Goal: Task Accomplishment & Management: Manage account settings

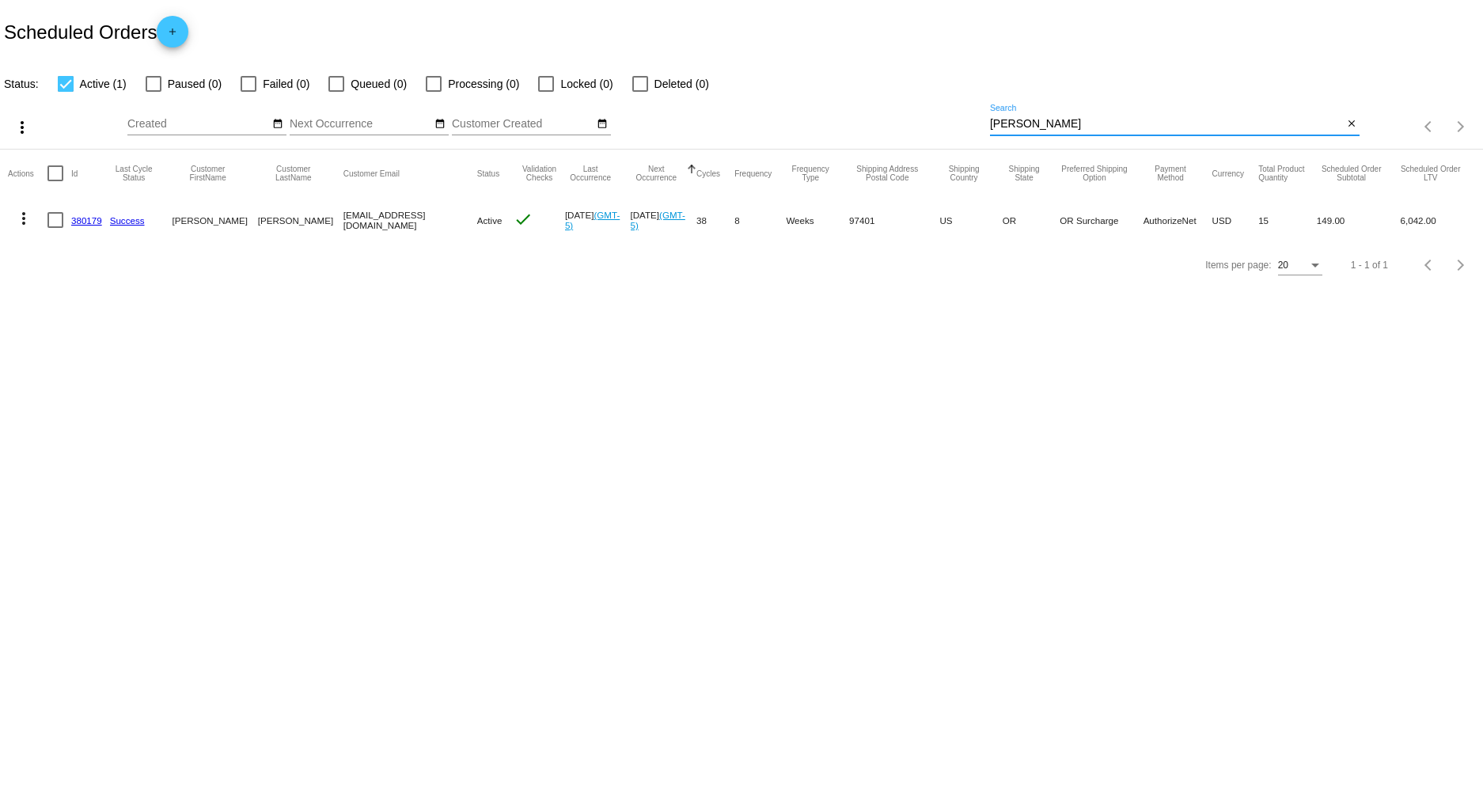
click at [930, 113] on div "more_vert Sep Jan Feb Mar [DATE]" at bounding box center [741, 121] width 1483 height 56
type input "[PERSON_NAME]"
click at [79, 224] on link "332708" at bounding box center [86, 220] width 31 height 10
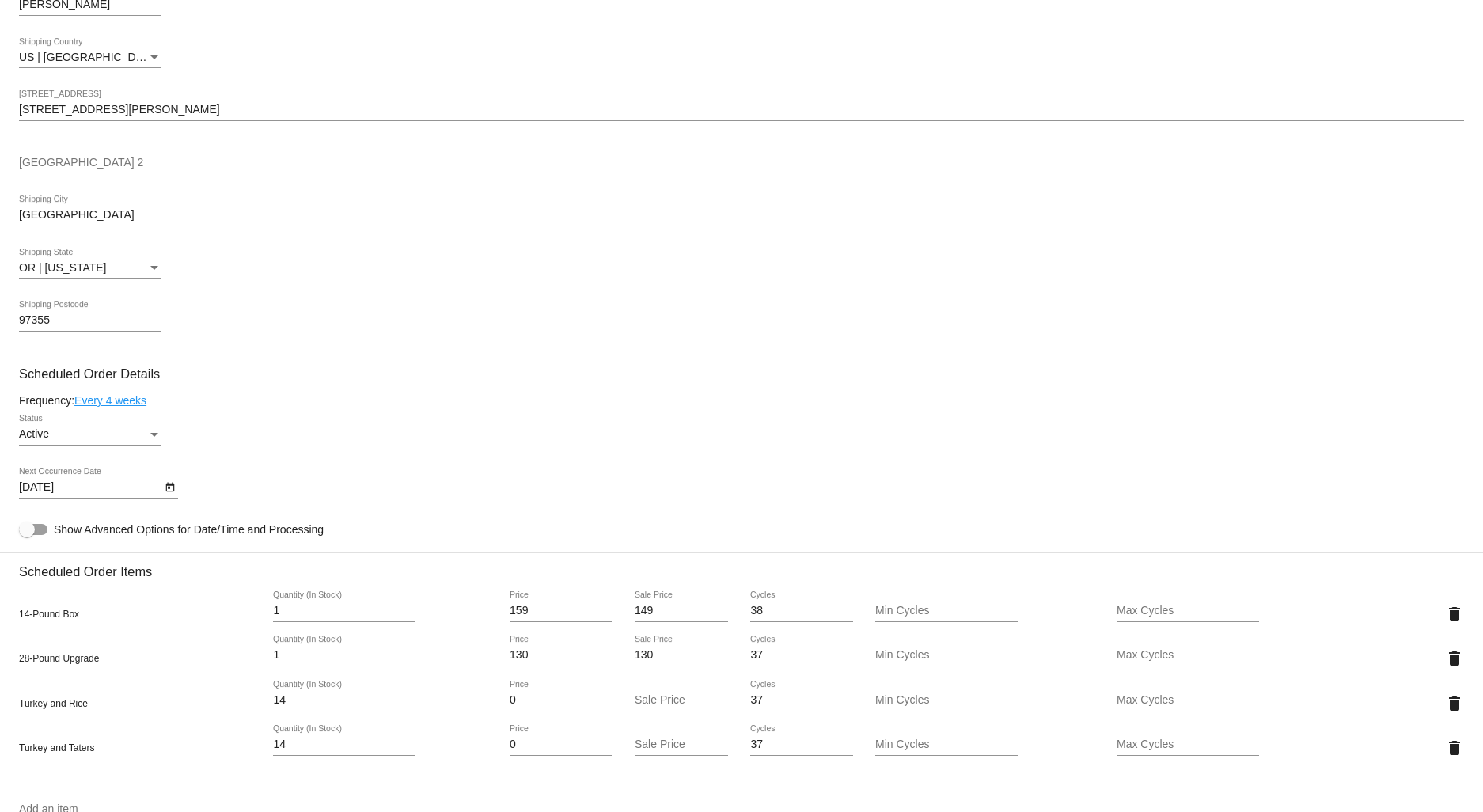
scroll to position [637, 0]
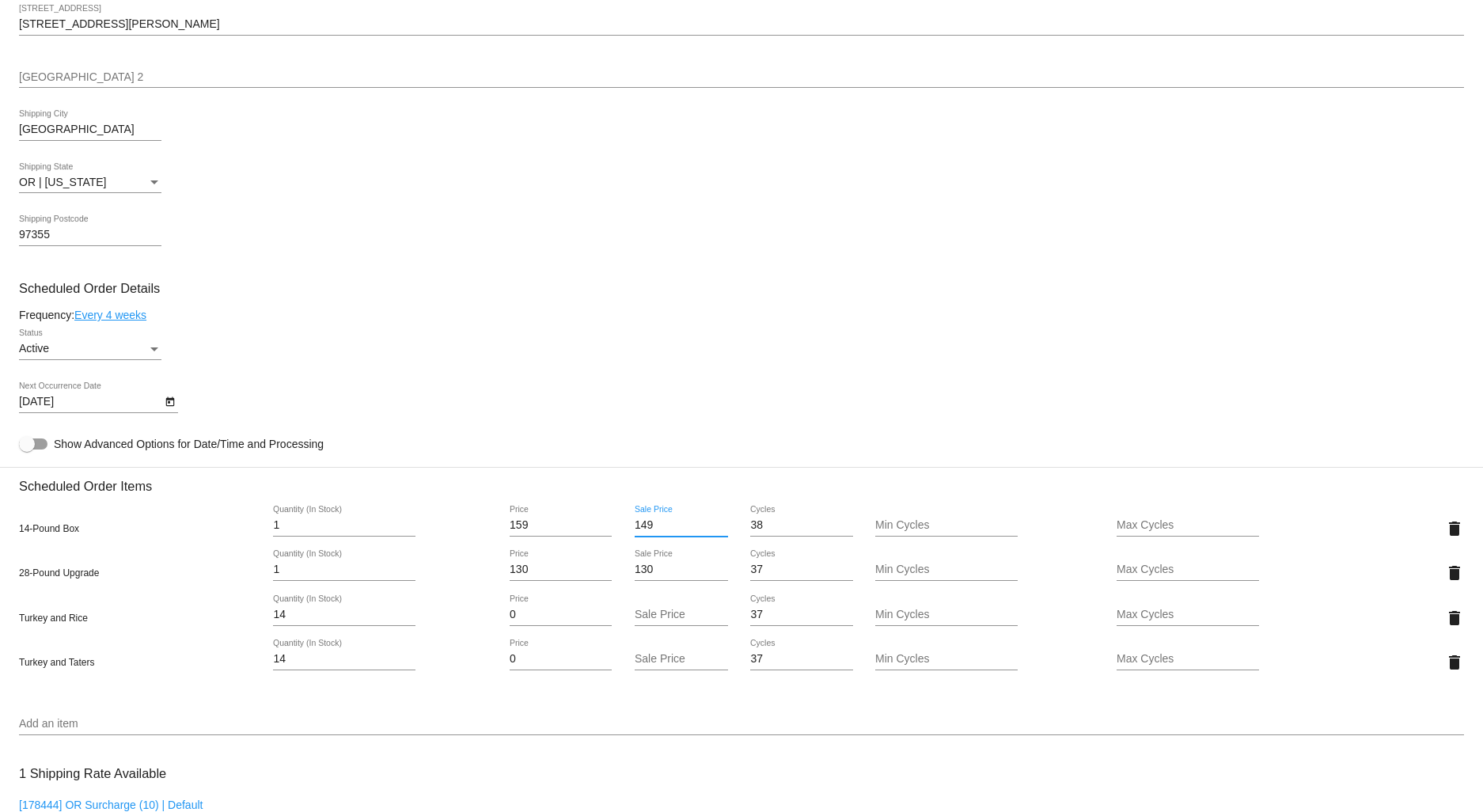
click at [641, 532] on input "149" at bounding box center [681, 526] width 93 height 13
click at [651, 529] on input "179" at bounding box center [681, 526] width 93 height 13
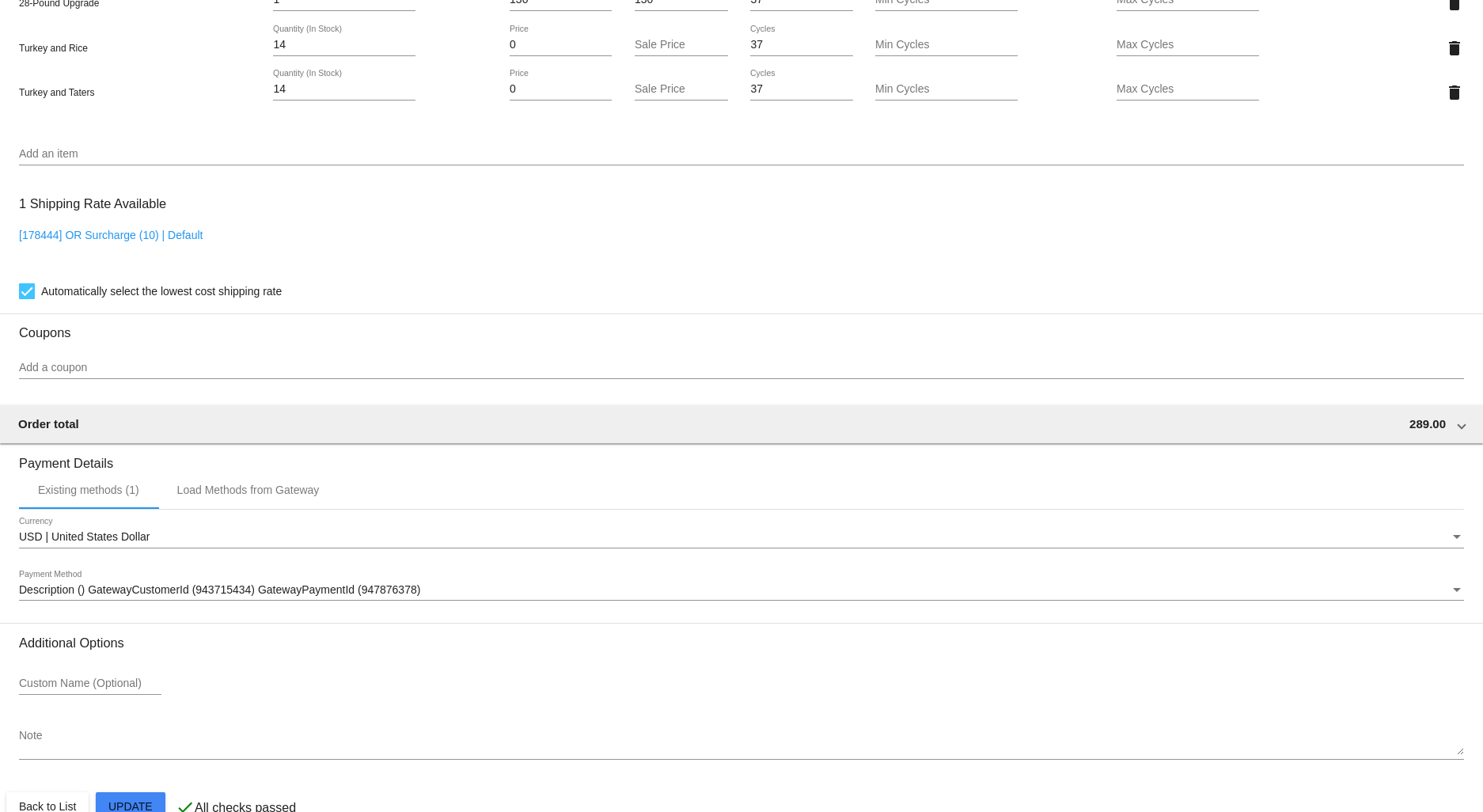
scroll to position [1252, 0]
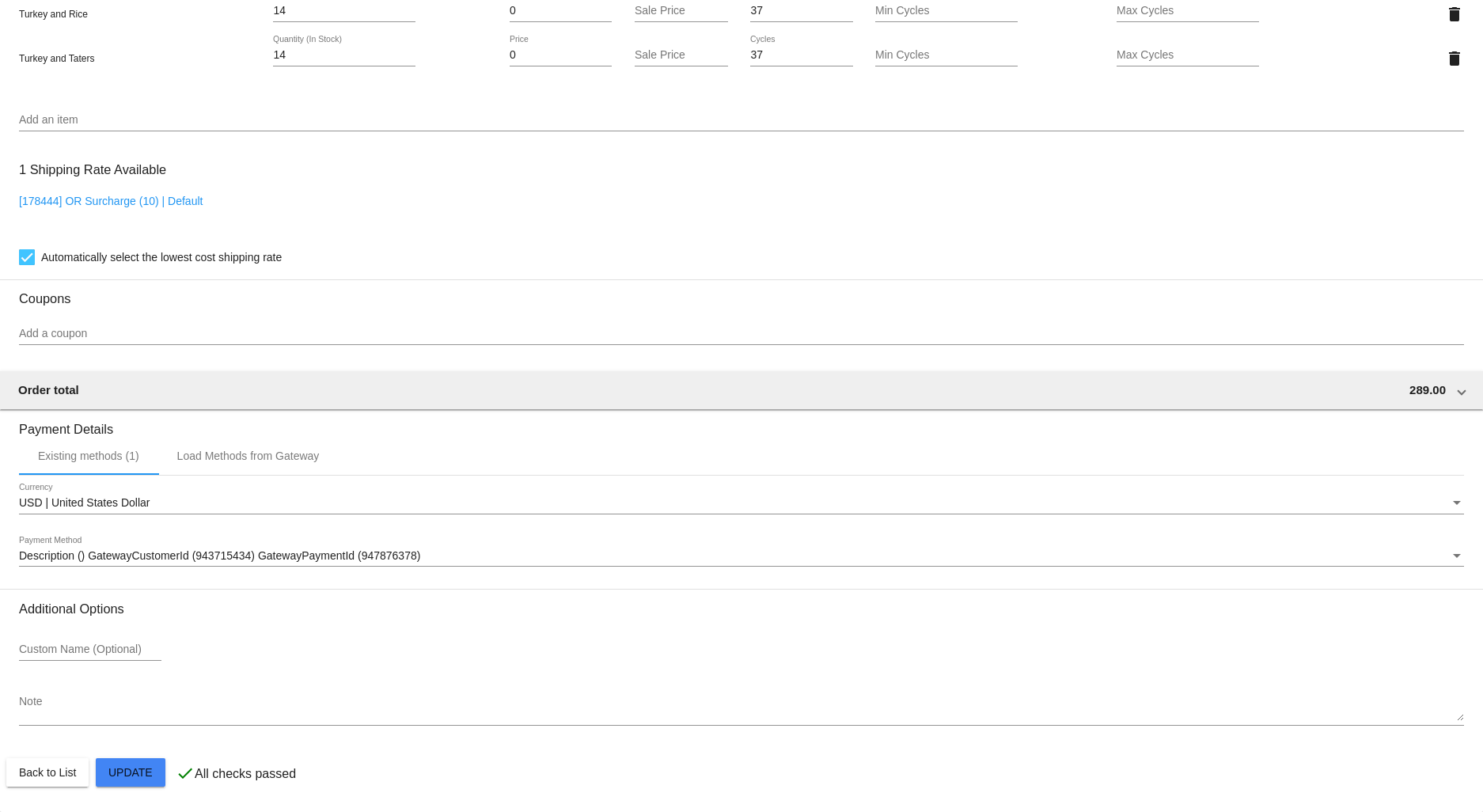
type input "174"
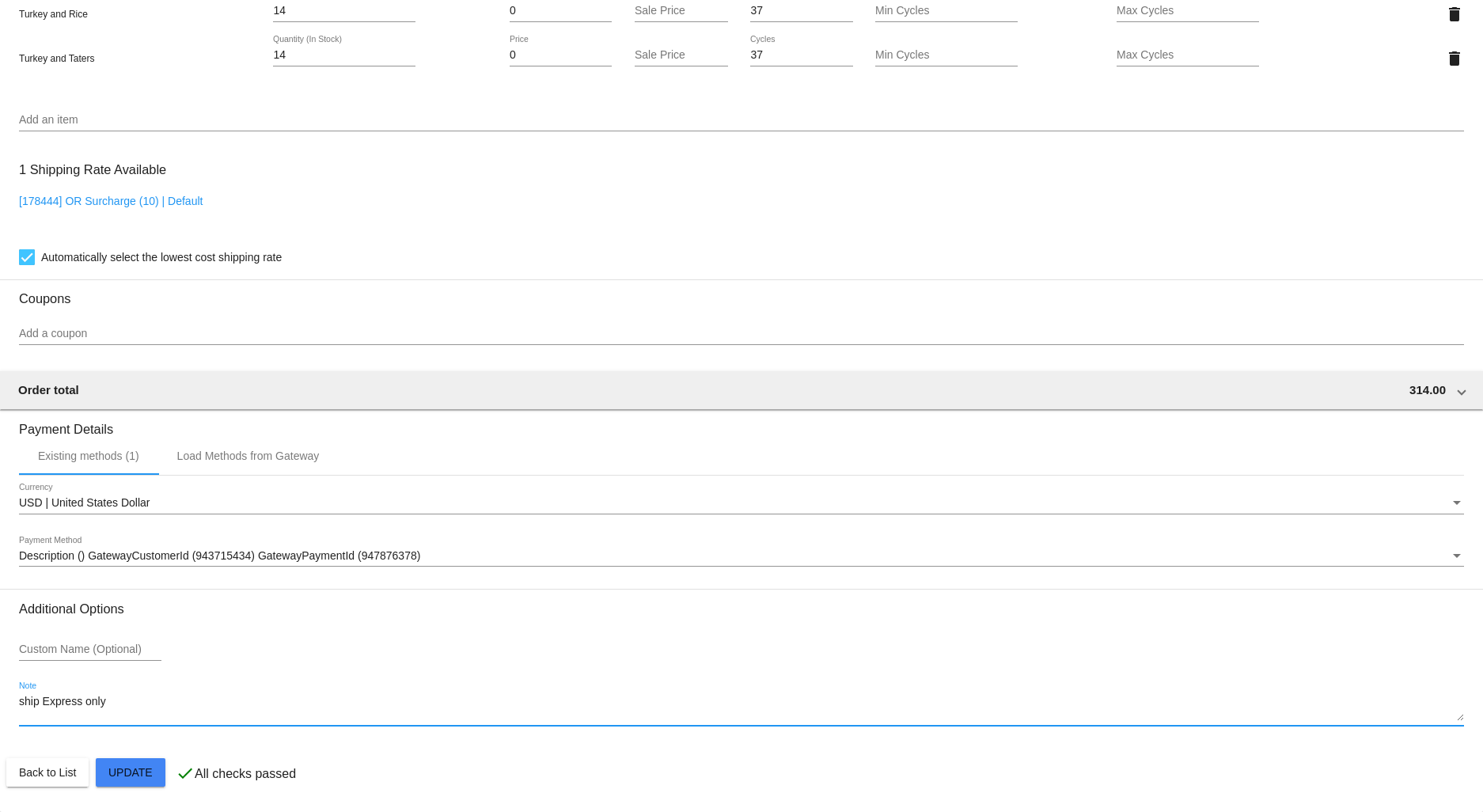
type textarea "ship Express only"
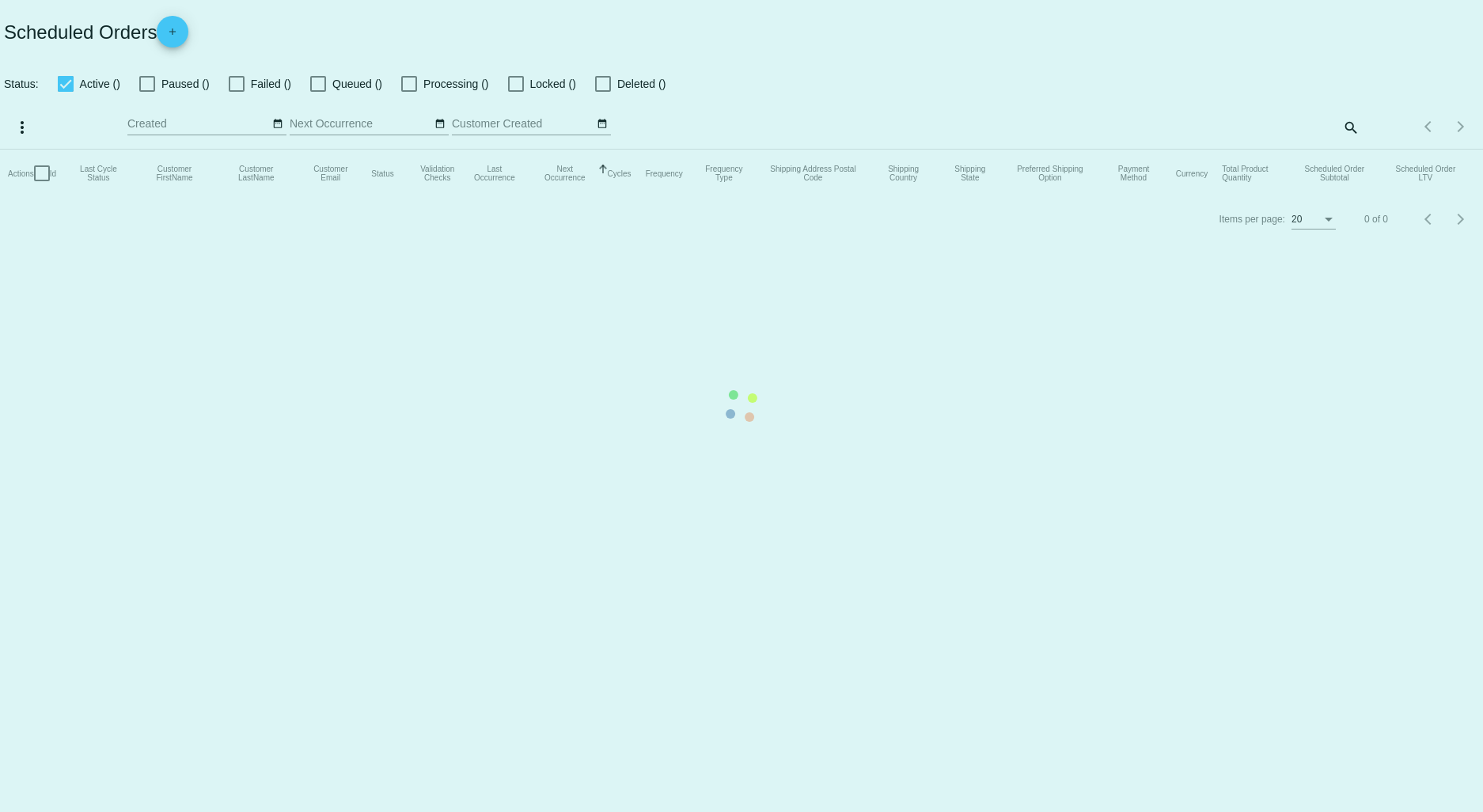
drag, startPoint x: 55, startPoint y: 780, endPoint x: 120, endPoint y: 787, distance: 65.4
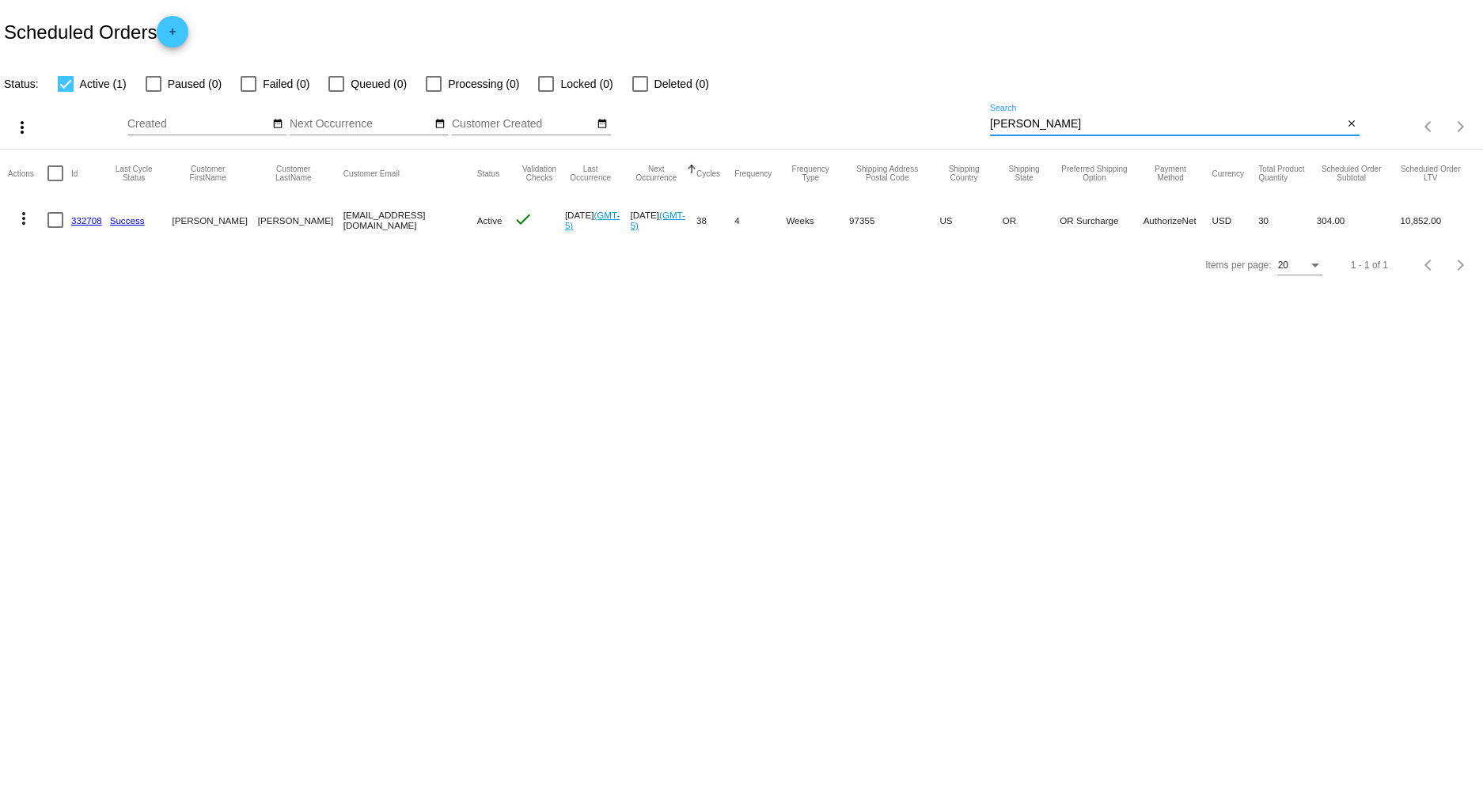
drag, startPoint x: 1068, startPoint y: 128, endPoint x: 889, endPoint y: 123, distance: 179.1
click at [900, 124] on div "more_vert Sep Jan Feb Mar [DATE]" at bounding box center [741, 121] width 1483 height 56
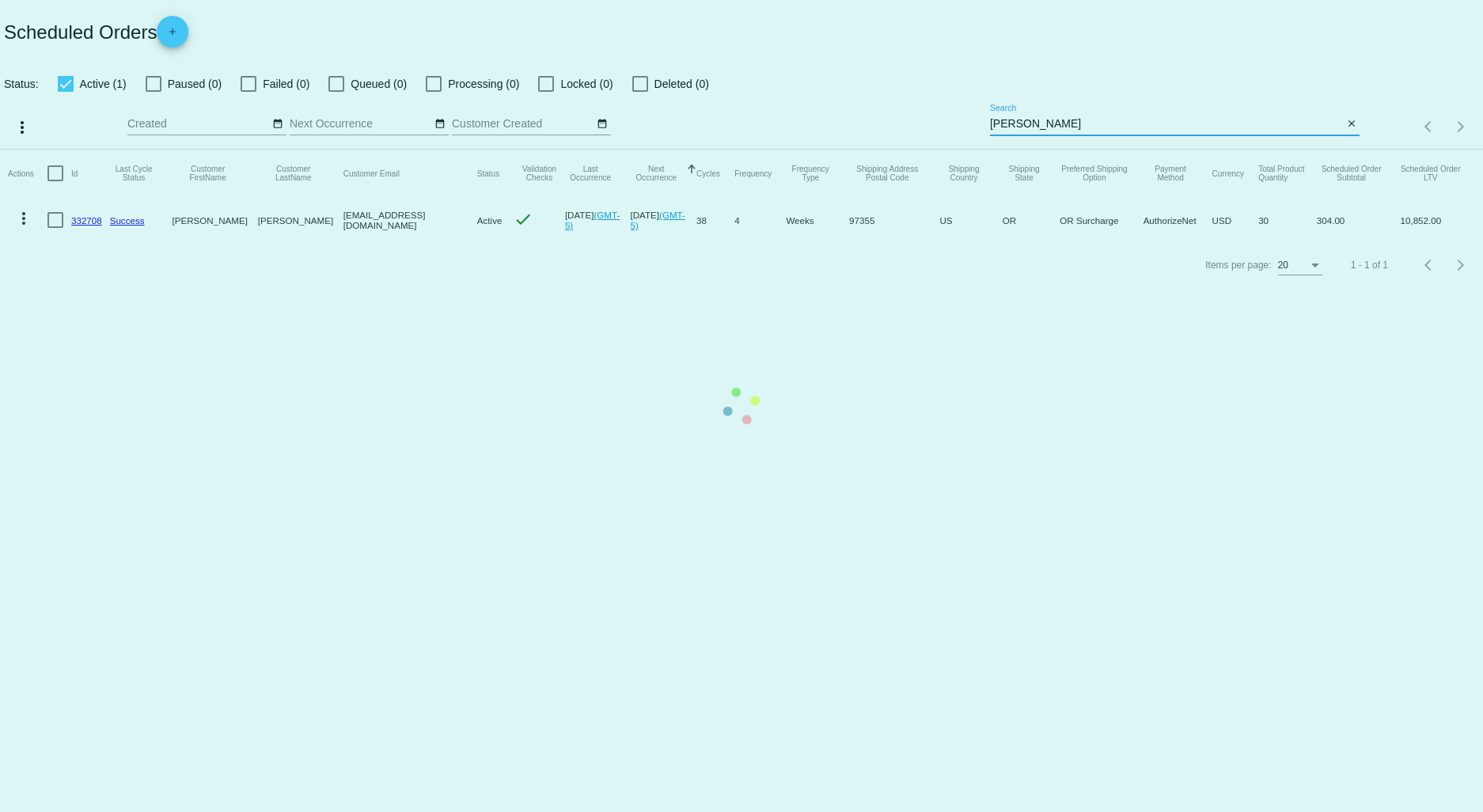
type input "[PERSON_NAME]"
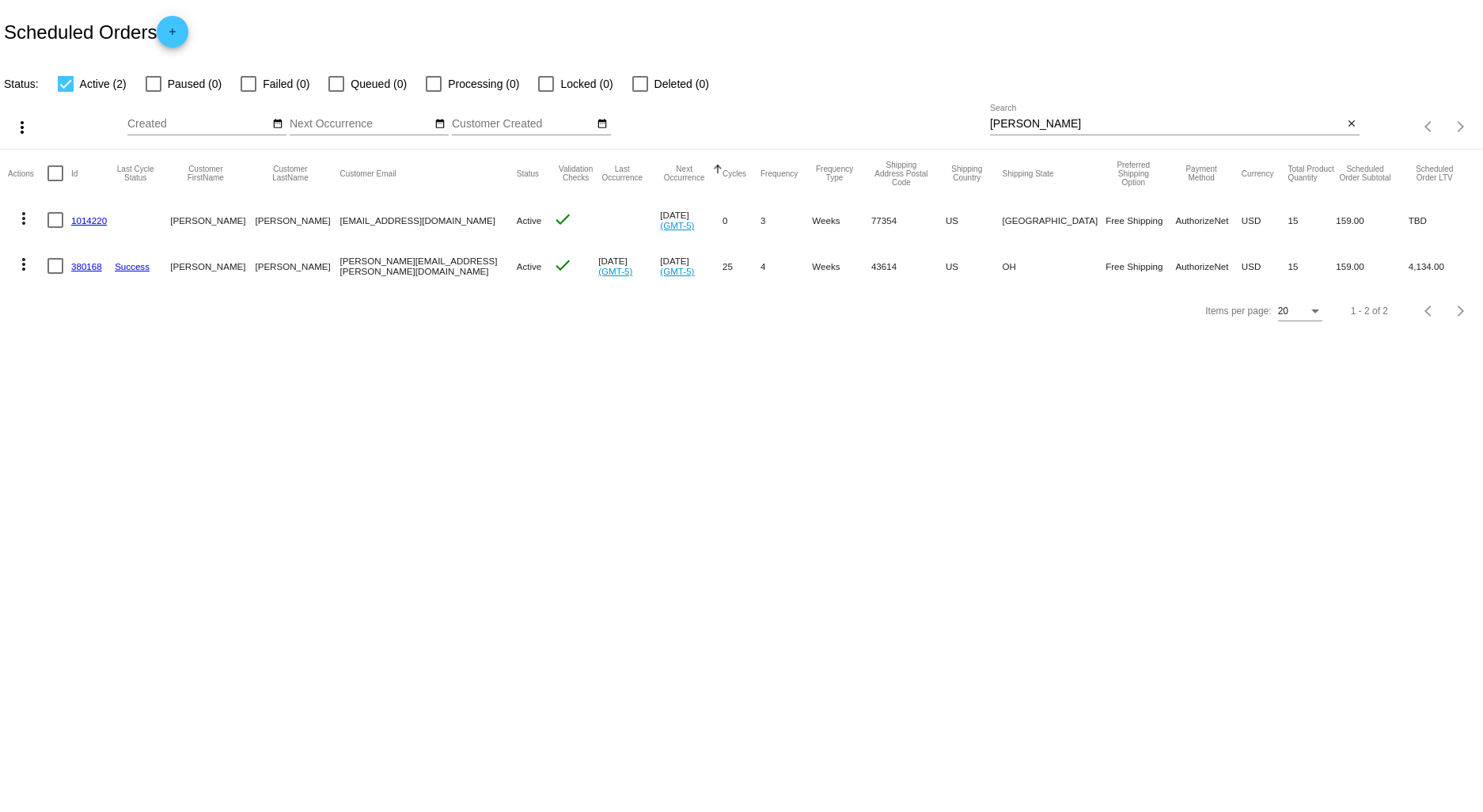
click at [89, 224] on link "1014220" at bounding box center [89, 220] width 36 height 10
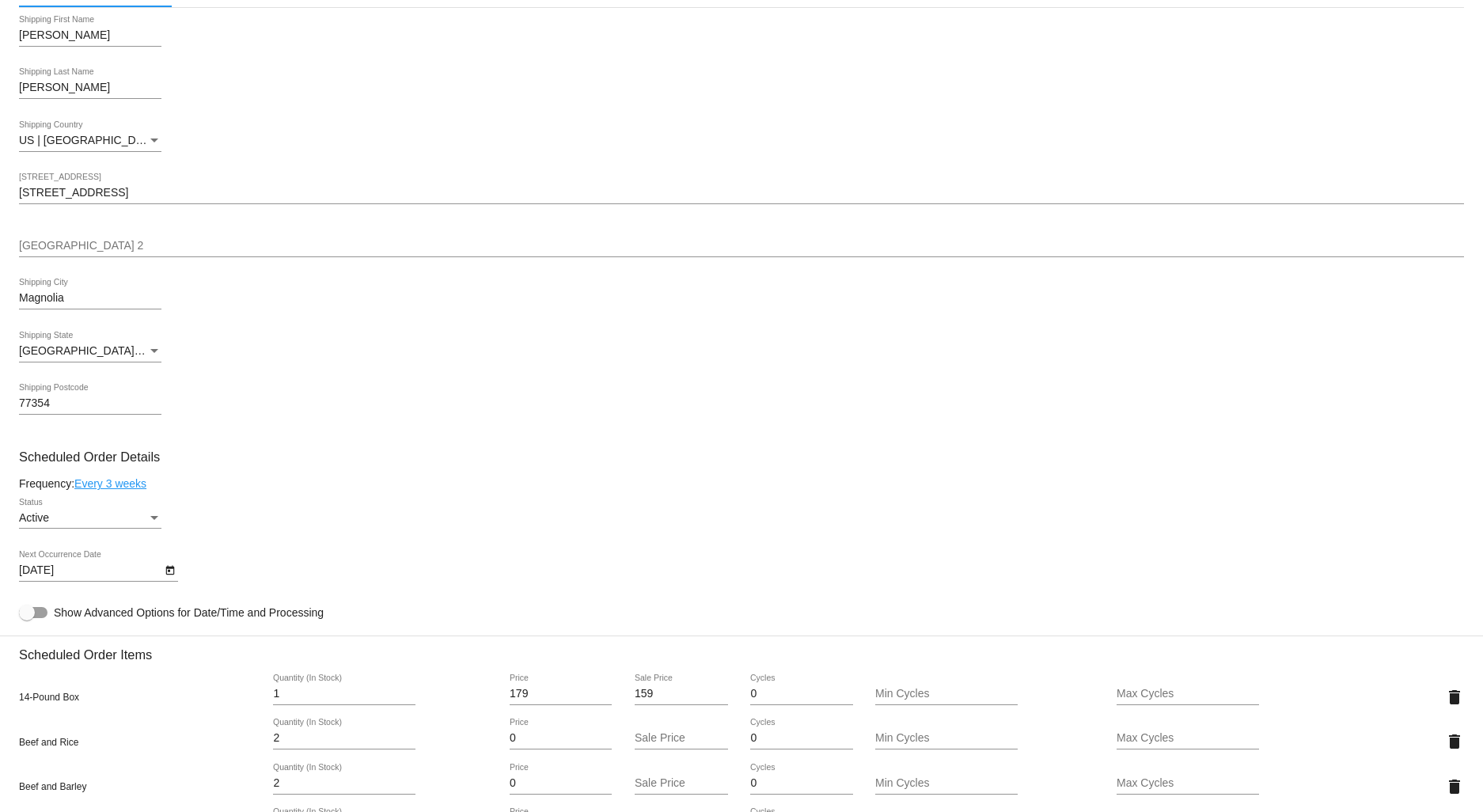
scroll to position [319, 0]
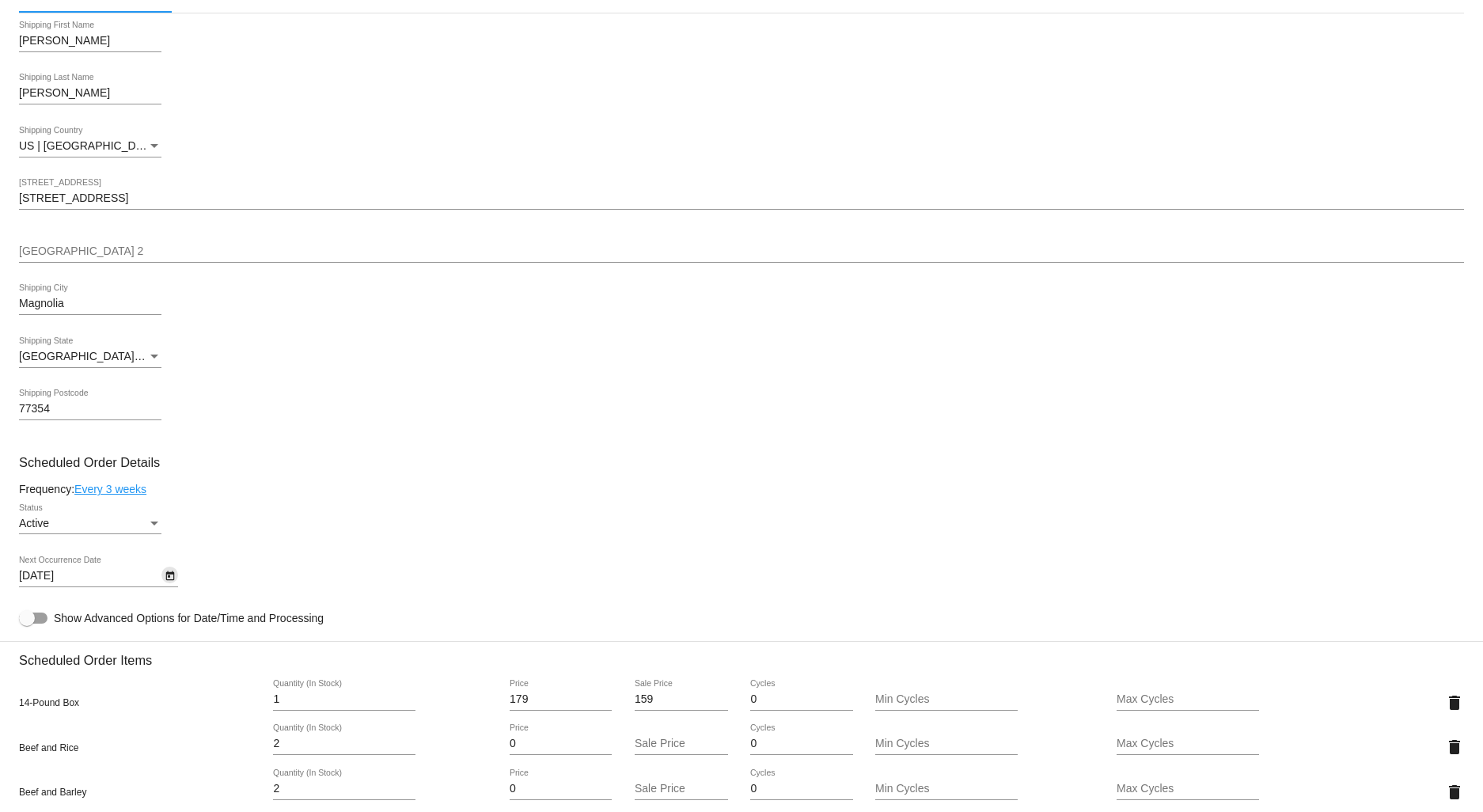
click at [162, 581] on button "Open calendar" at bounding box center [169, 574] width 17 height 17
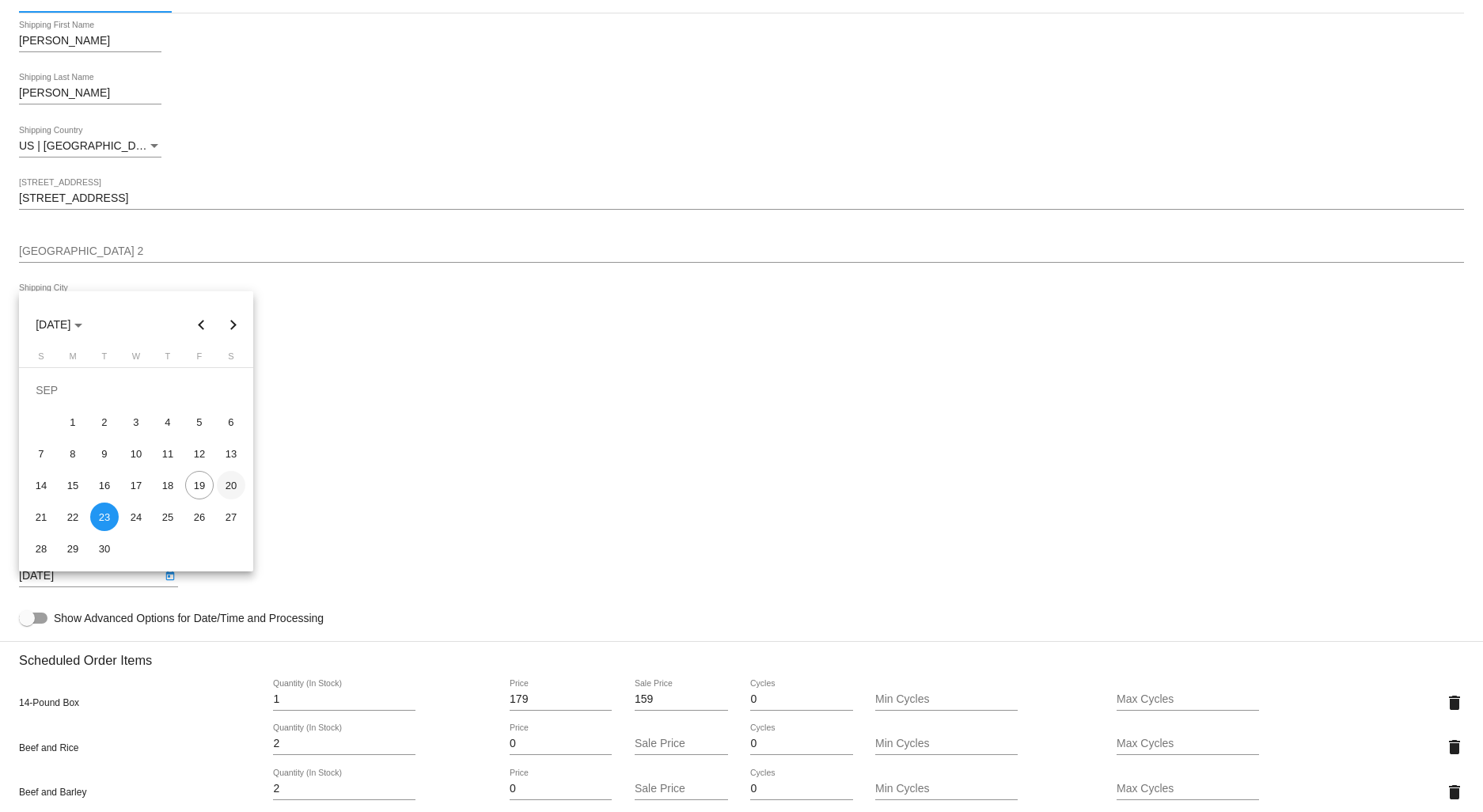
click at [223, 486] on div "20" at bounding box center [231, 485] width 29 height 29
type input "[DATE]"
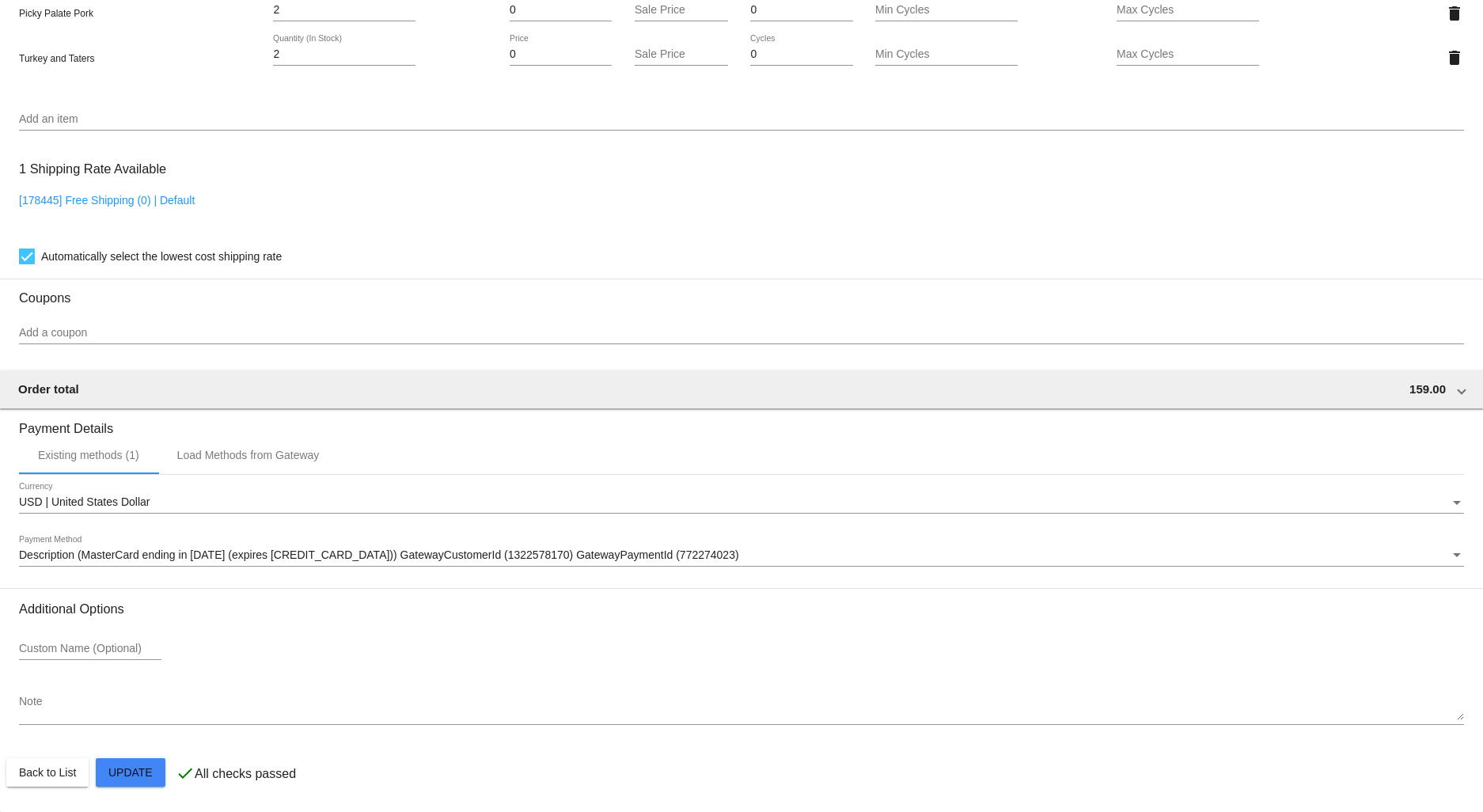
scroll to position [1286, 0]
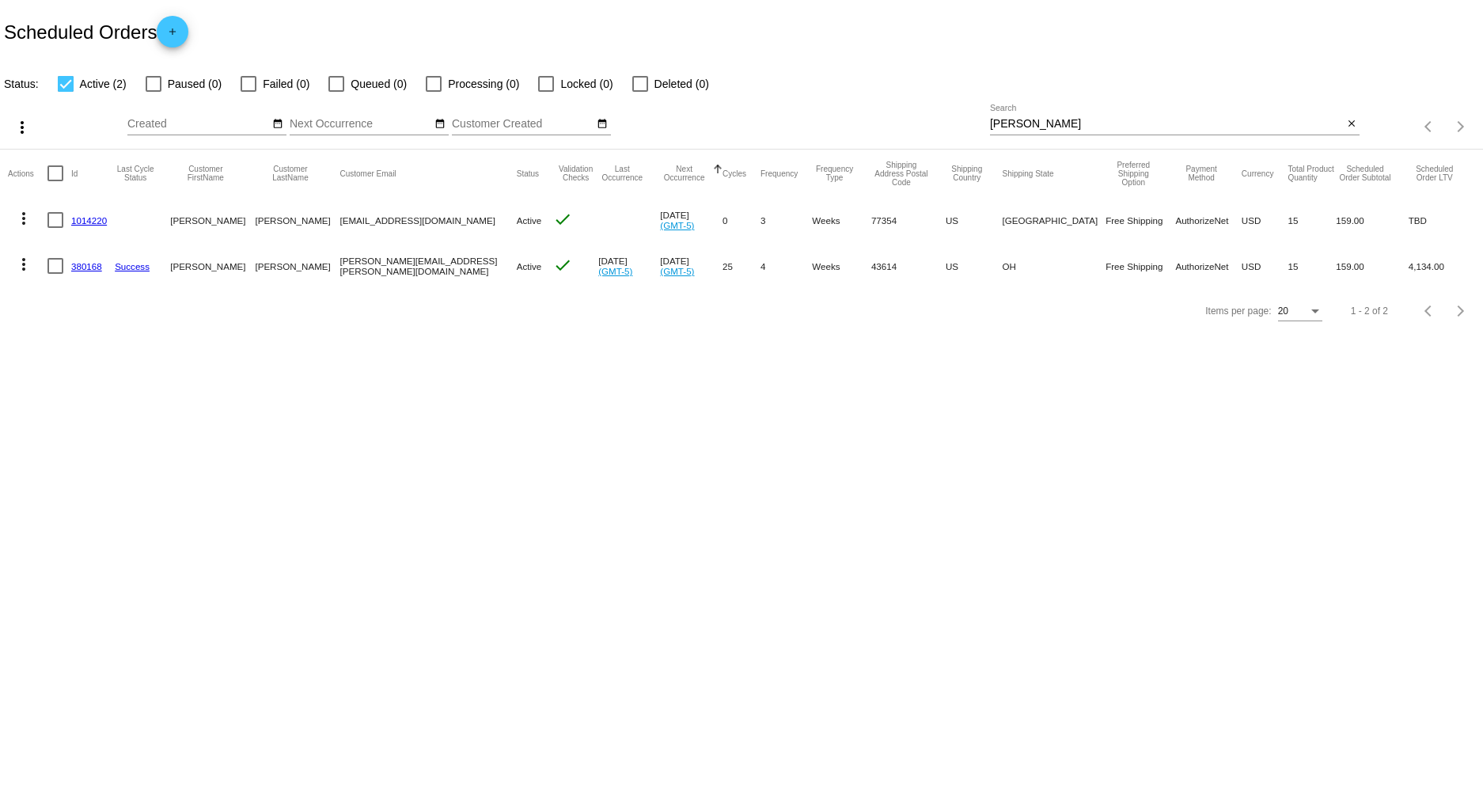
drag, startPoint x: 978, startPoint y: 127, endPoint x: 924, endPoint y: 113, distance: 55.8
click at [937, 117] on div "more_vert Sep Jan Feb Mar [DATE]" at bounding box center [741, 121] width 1483 height 56
type input "[PERSON_NAME]"
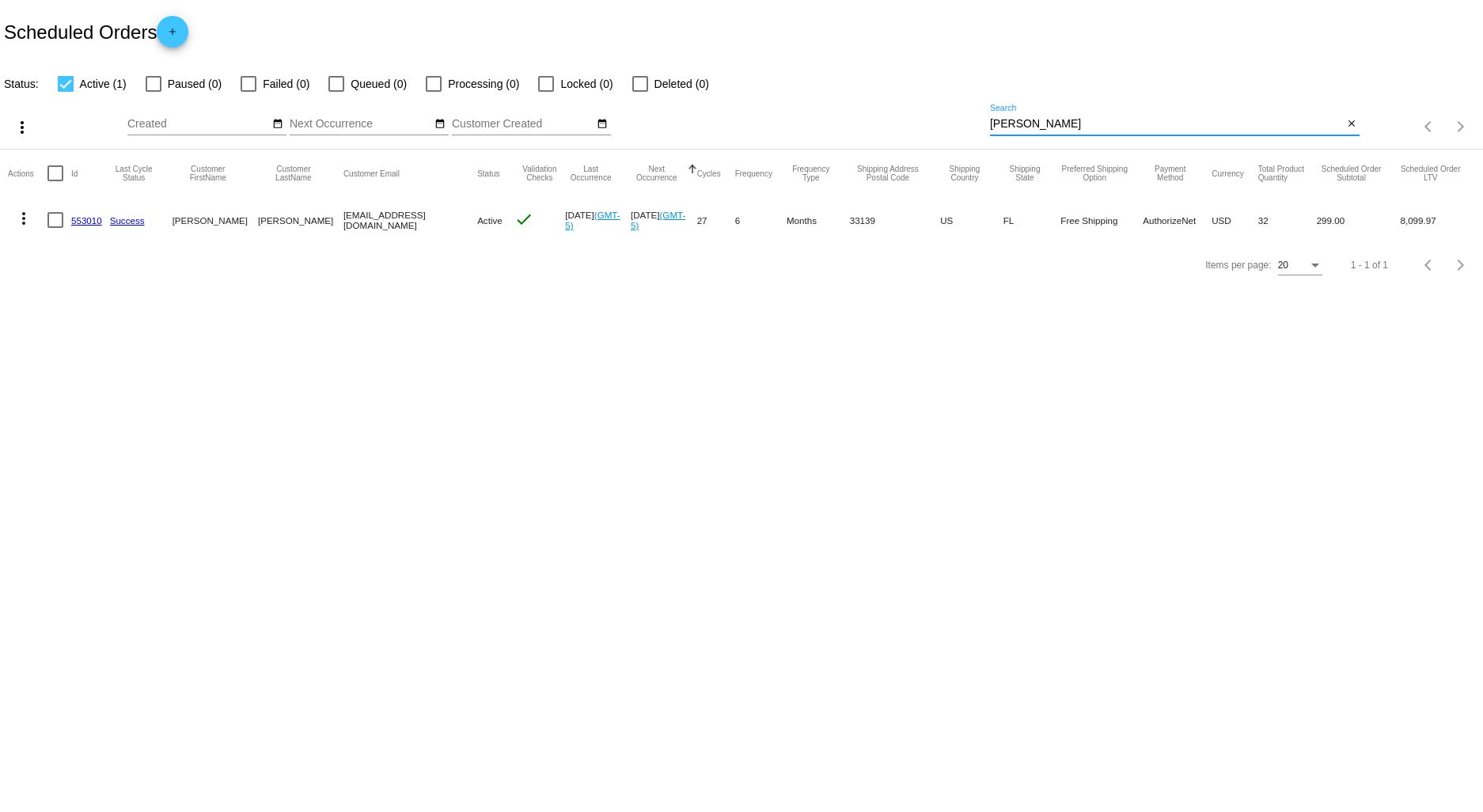
click at [89, 218] on link "553010" at bounding box center [86, 220] width 31 height 10
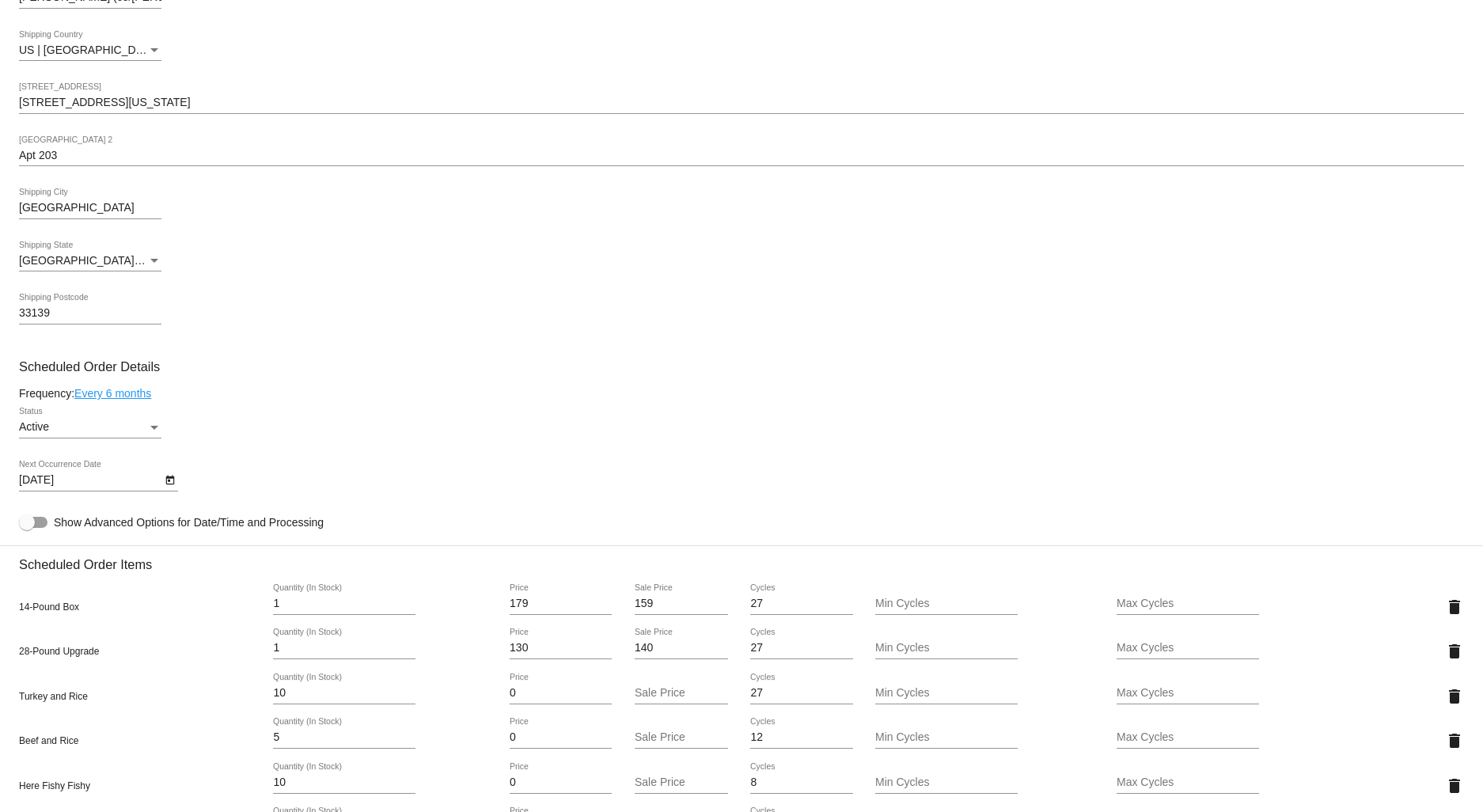
scroll to position [527, 0]
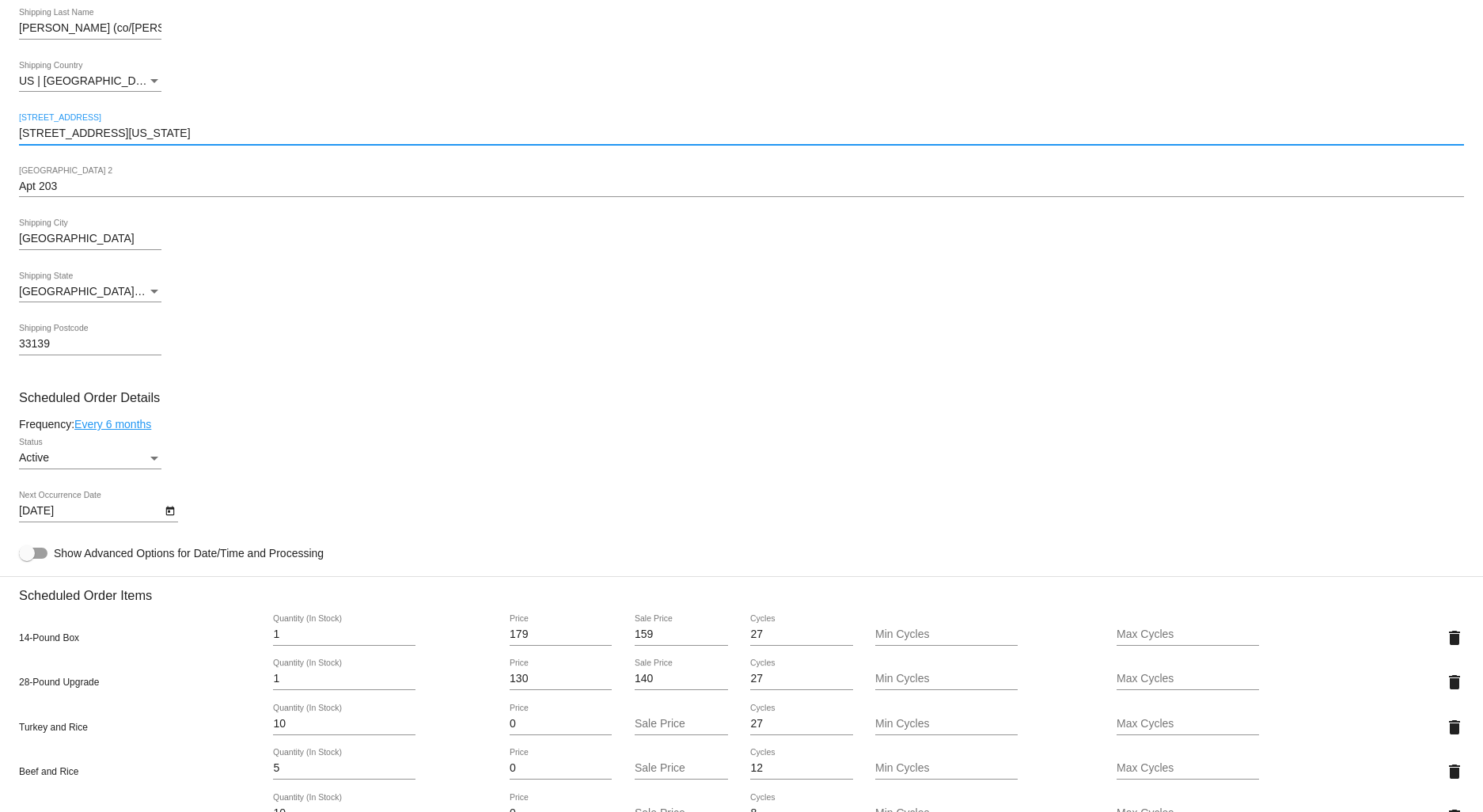
drag, startPoint x: 148, startPoint y: 140, endPoint x: -57, endPoint y: 150, distance: 205.2
click at [0, 150] on html "arrow_back Scheduled Order #553010 Active more_vert Last Processing Cycle ID: 5…" at bounding box center [741, 406] width 1483 height 812
paste input "[STREET_ADDRESS][US_STATE]"
type input "[STREET_ADDRESS][US_STATE]"
click at [97, 187] on mat-card "Customer 1217040: [PERSON_NAME] [PERSON_NAME][EMAIL_ADDRESS][DOMAIN_NAME] Custo…" at bounding box center [741, 711] width 1483 height 1806
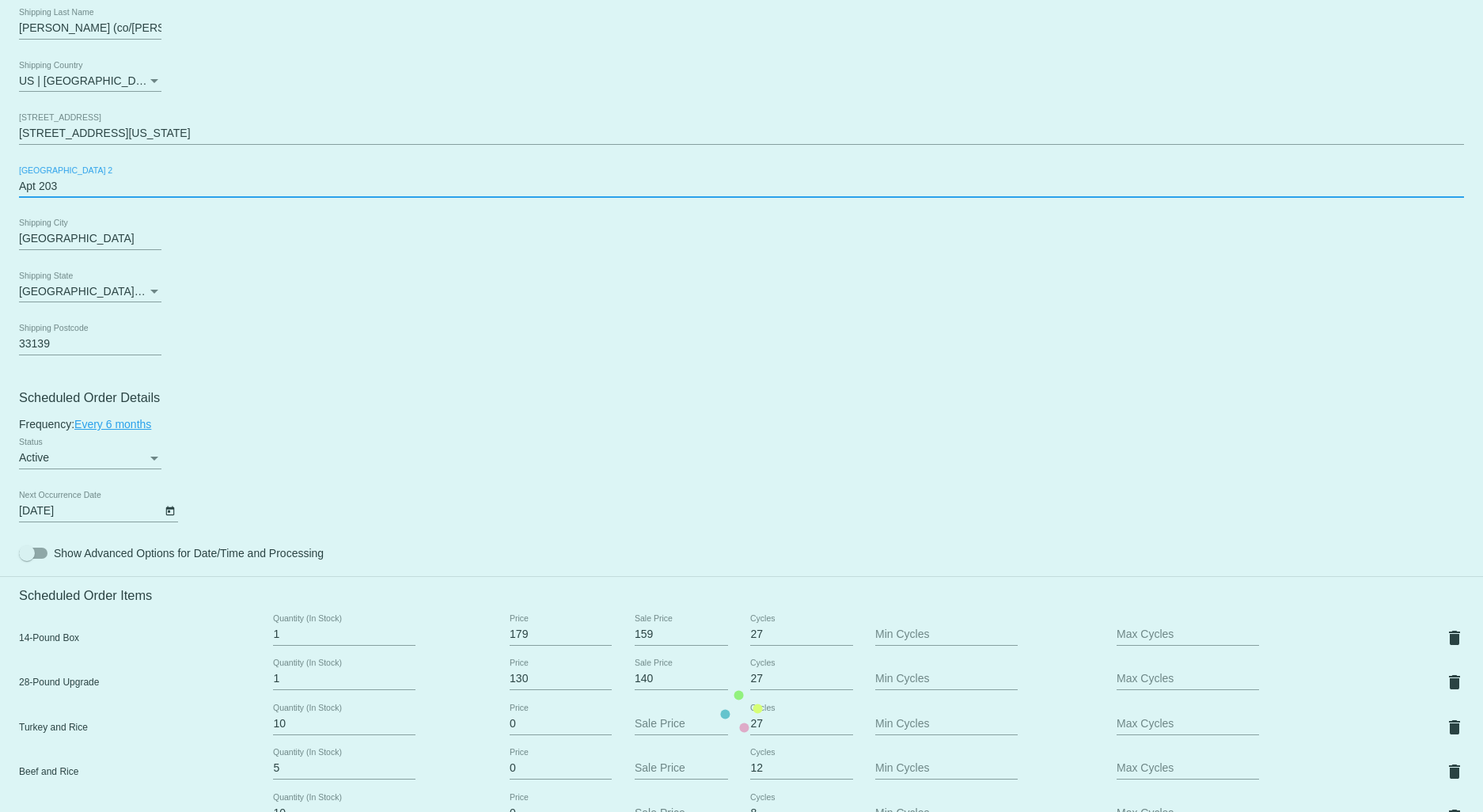
click at [76, 187] on mat-card "Customer 1217040: [PERSON_NAME] [PERSON_NAME][EMAIL_ADDRESS][DOMAIN_NAME] Custo…" at bounding box center [741, 711] width 1483 height 1806
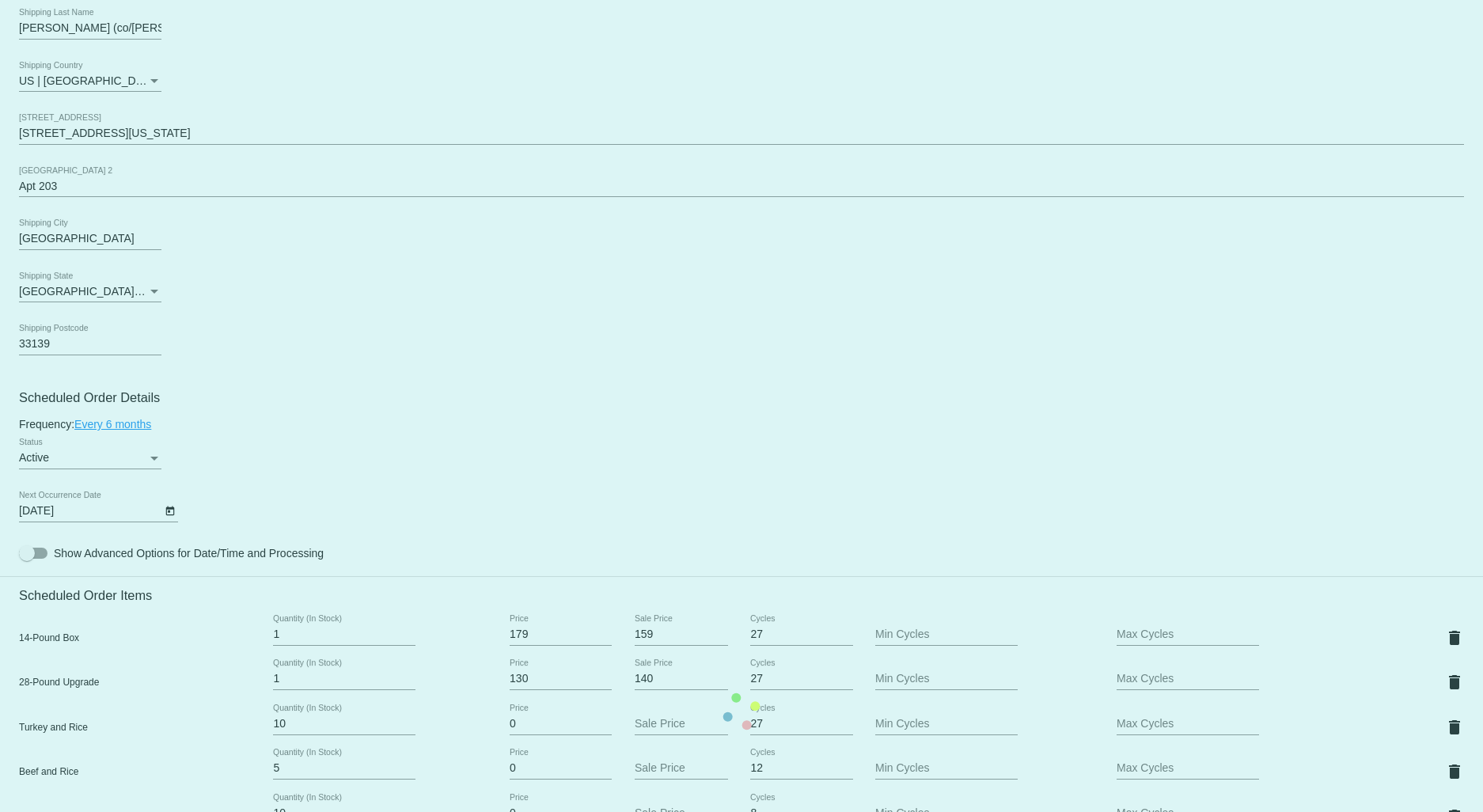
click at [60, 195] on mat-card "Customer 1217040: [PERSON_NAME] [PERSON_NAME][EMAIL_ADDRESS][DOMAIN_NAME] Custo…" at bounding box center [741, 711] width 1483 height 1806
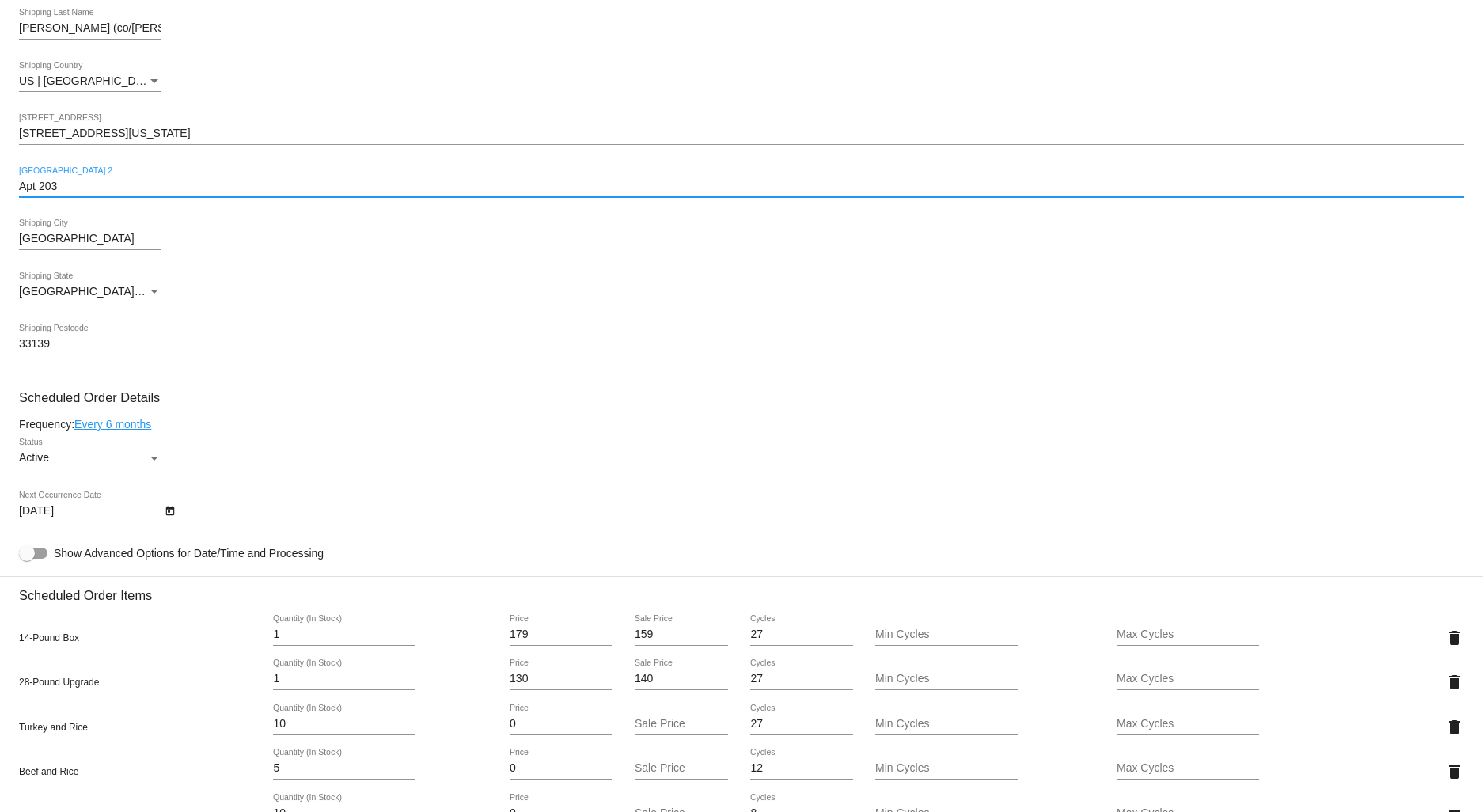
click at [60, 193] on input "Apt 203" at bounding box center [741, 187] width 1445 height 13
type input "Apt 2313"
click at [341, 266] on mat-card "Customer 1217040: [PERSON_NAME] [PERSON_NAME][EMAIL_ADDRESS][DOMAIN_NAME] Custo…" at bounding box center [741, 711] width 1483 height 1806
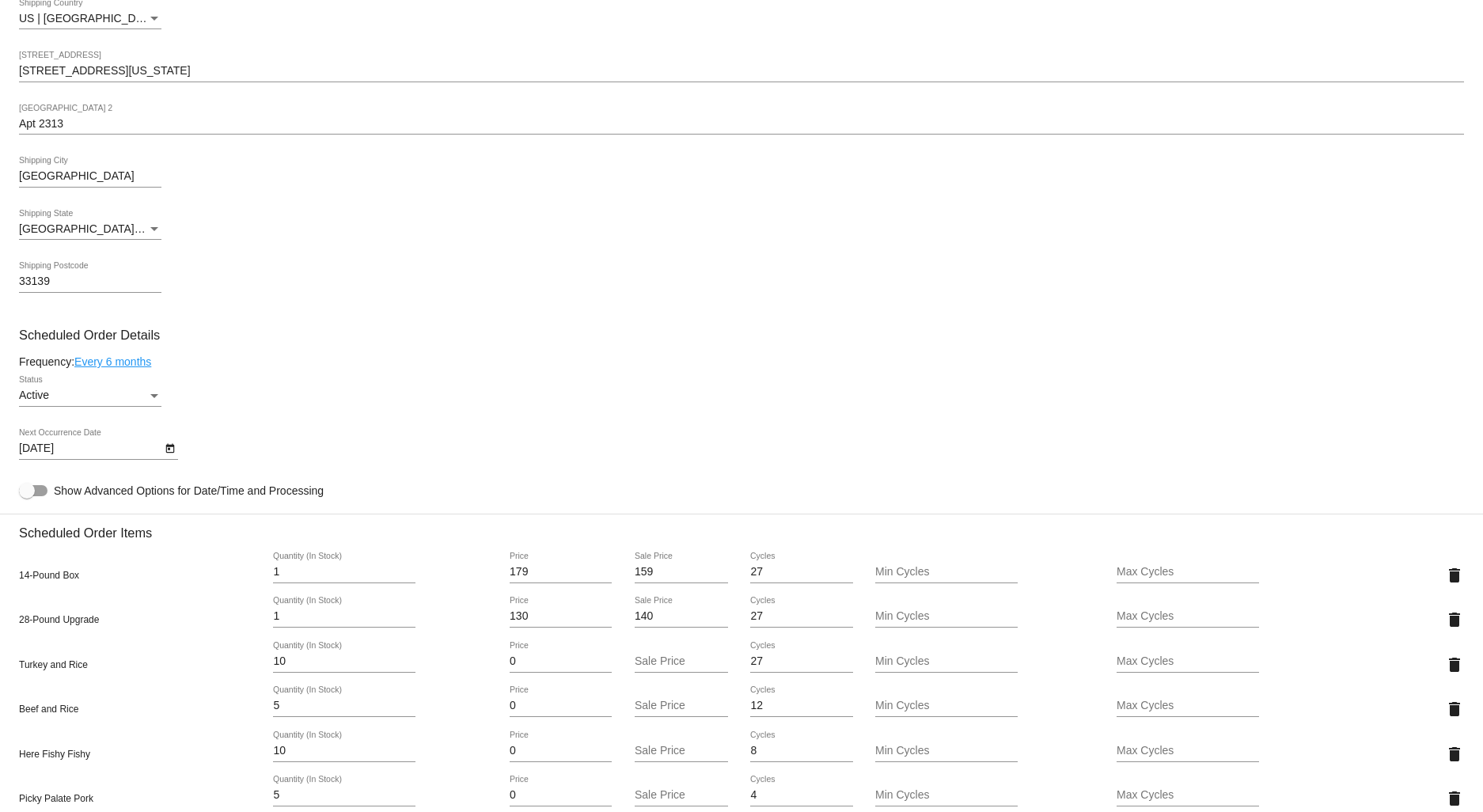
scroll to position [440, 0]
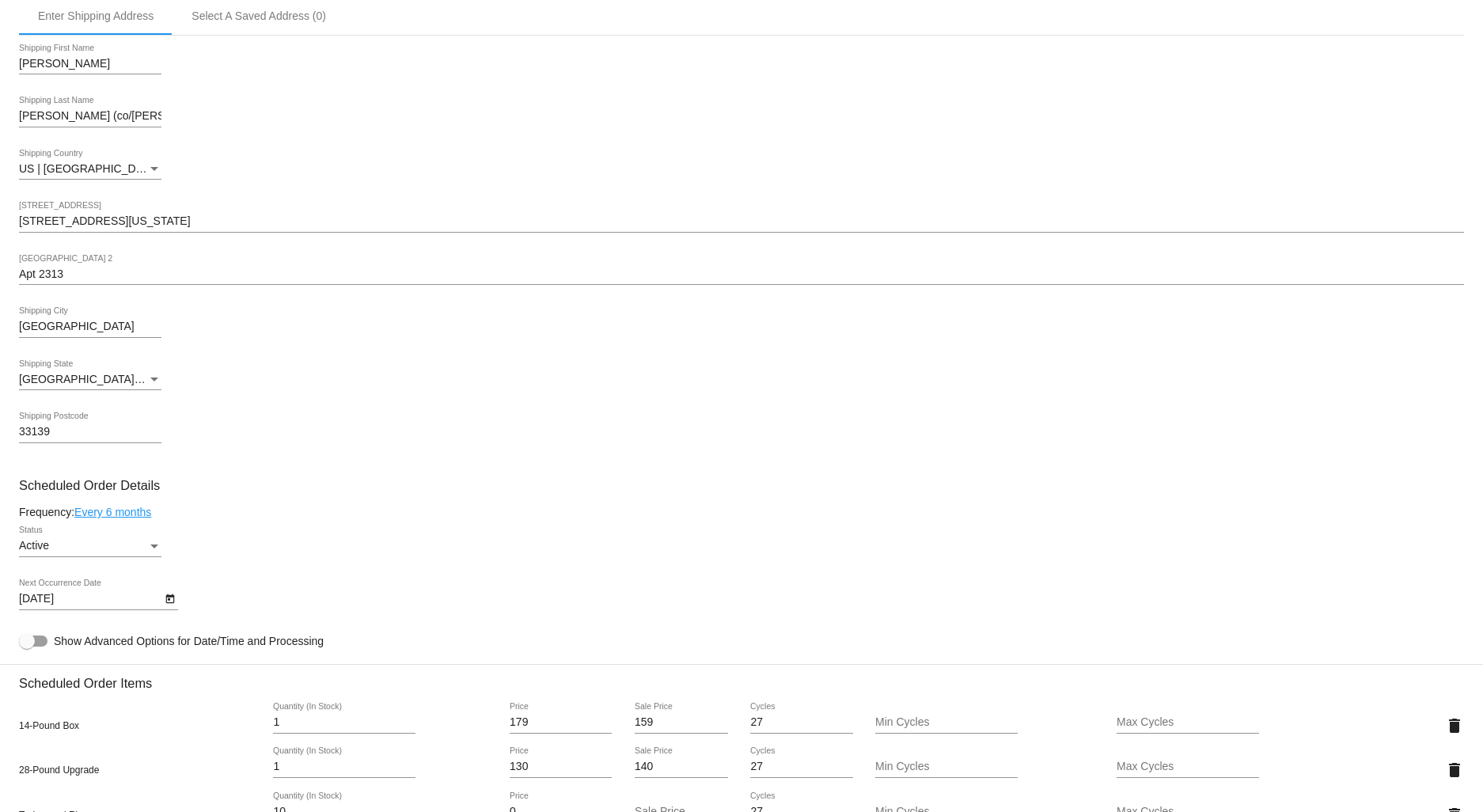
click at [122, 123] on input "[PERSON_NAME] (co/[PERSON_NAME])" at bounding box center [90, 116] width 143 height 13
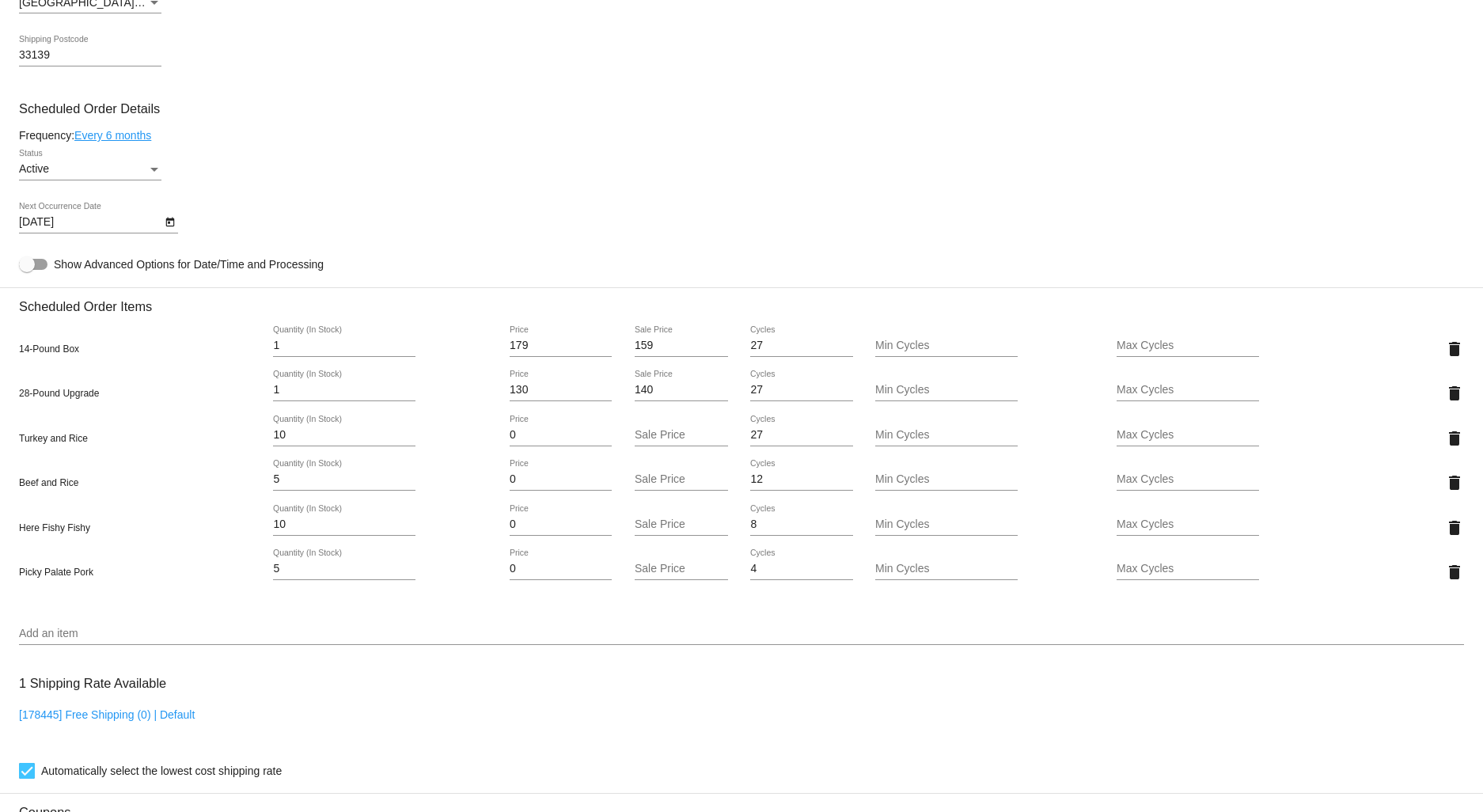
scroll to position [791, 0]
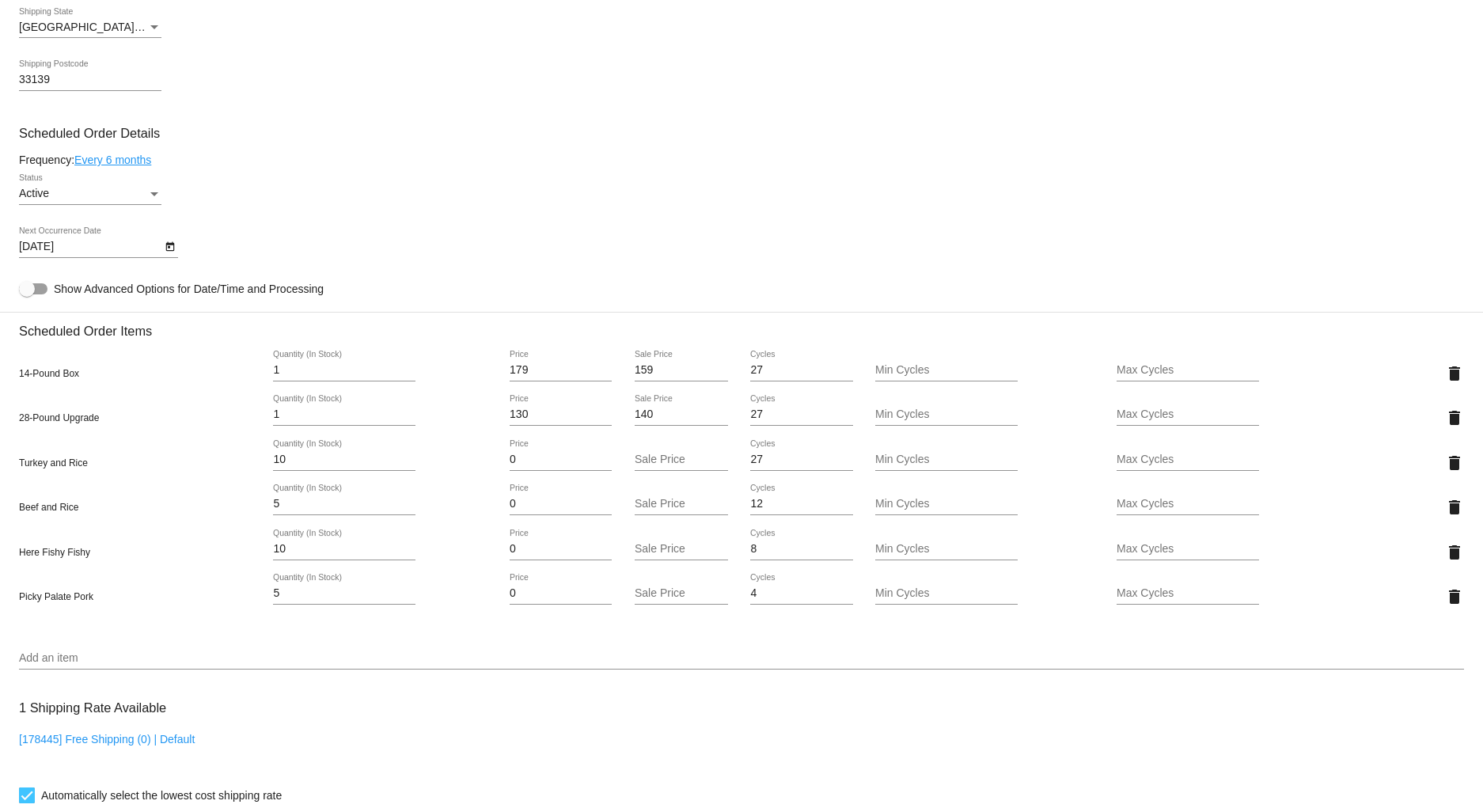
type input "[PERSON_NAME]"
click at [166, 254] on mat-card "Customer 1217040: [PERSON_NAME] [PERSON_NAME][EMAIL_ADDRESS][DOMAIN_NAME] Custo…" at bounding box center [741, 447] width 1483 height 1806
click at [171, 254] on icon "Open calendar" at bounding box center [170, 247] width 11 height 19
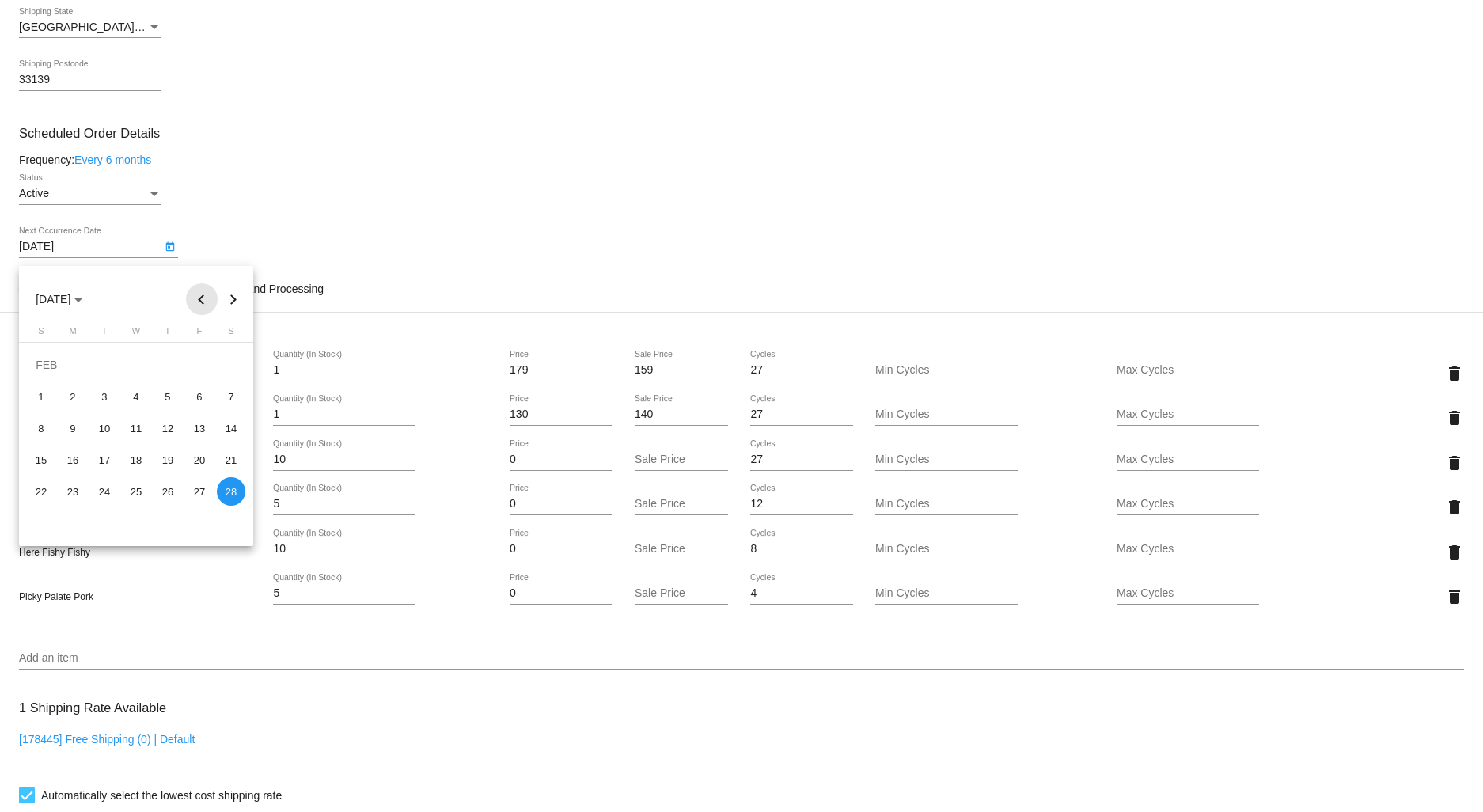
click at [194, 294] on button "Previous month" at bounding box center [202, 299] width 32 height 32
click at [194, 294] on button "Previous month" at bounding box center [202, 299] width 32 height 32
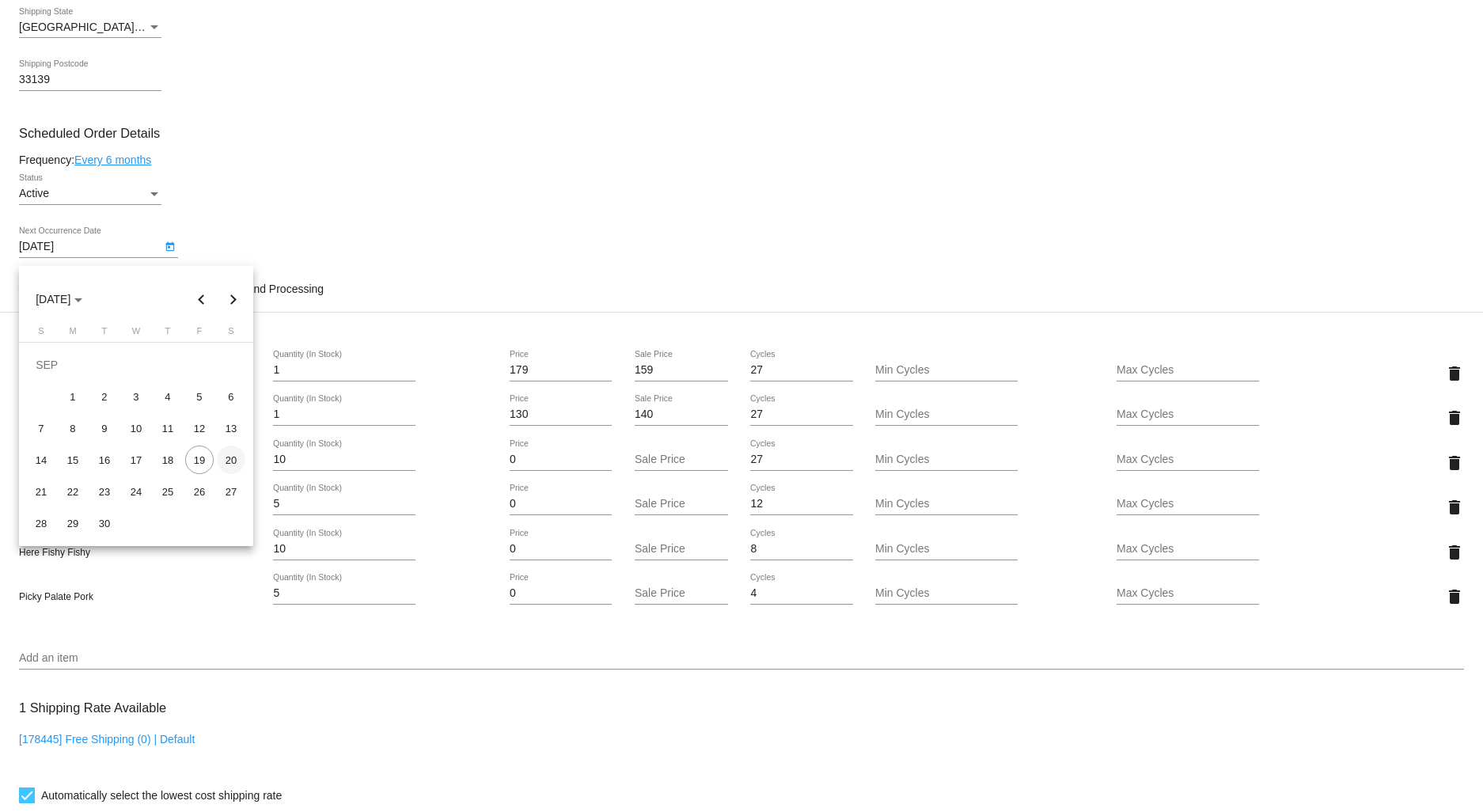
click at [231, 462] on div "20" at bounding box center [231, 459] width 29 height 29
type input "[DATE]"
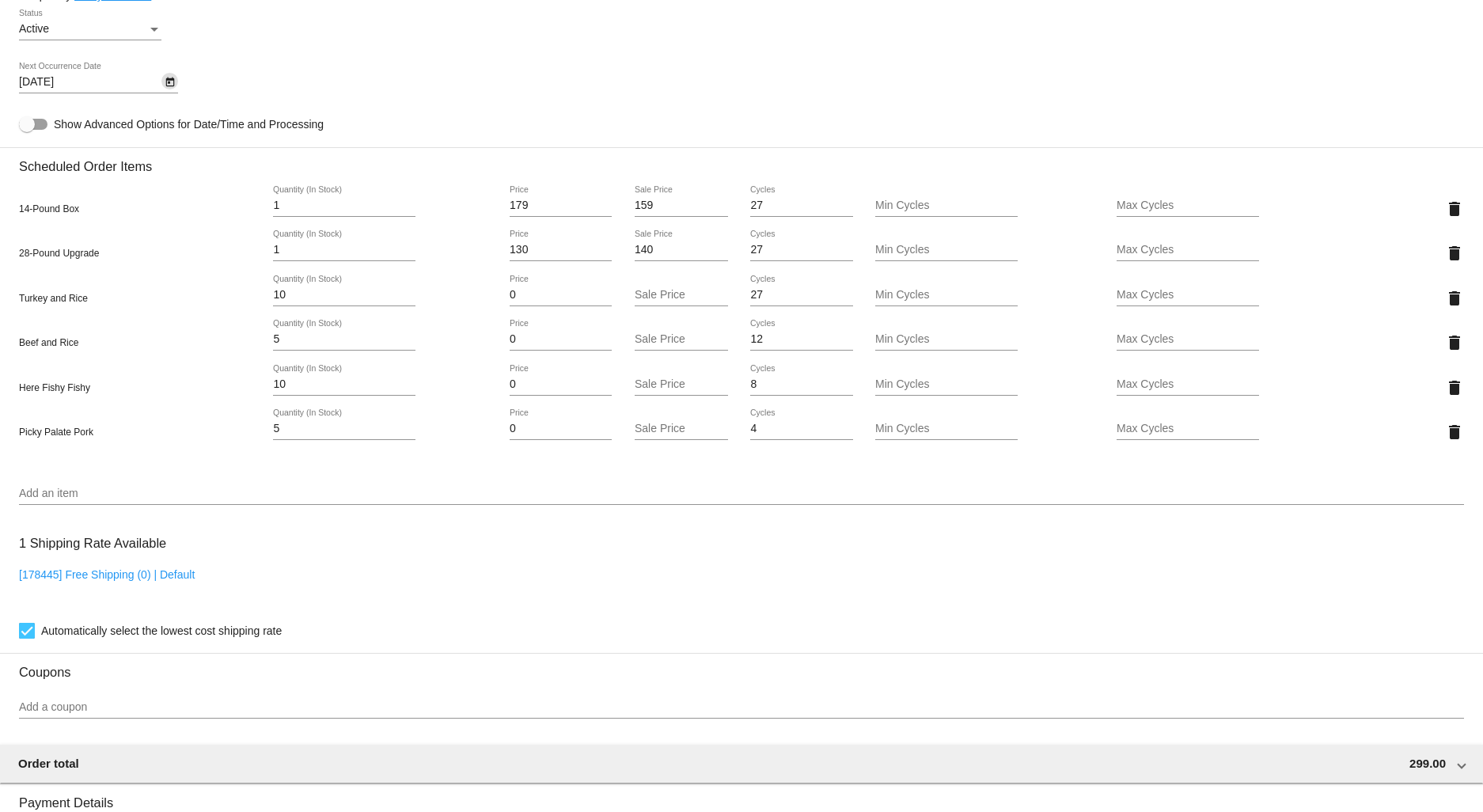
scroll to position [901, 0]
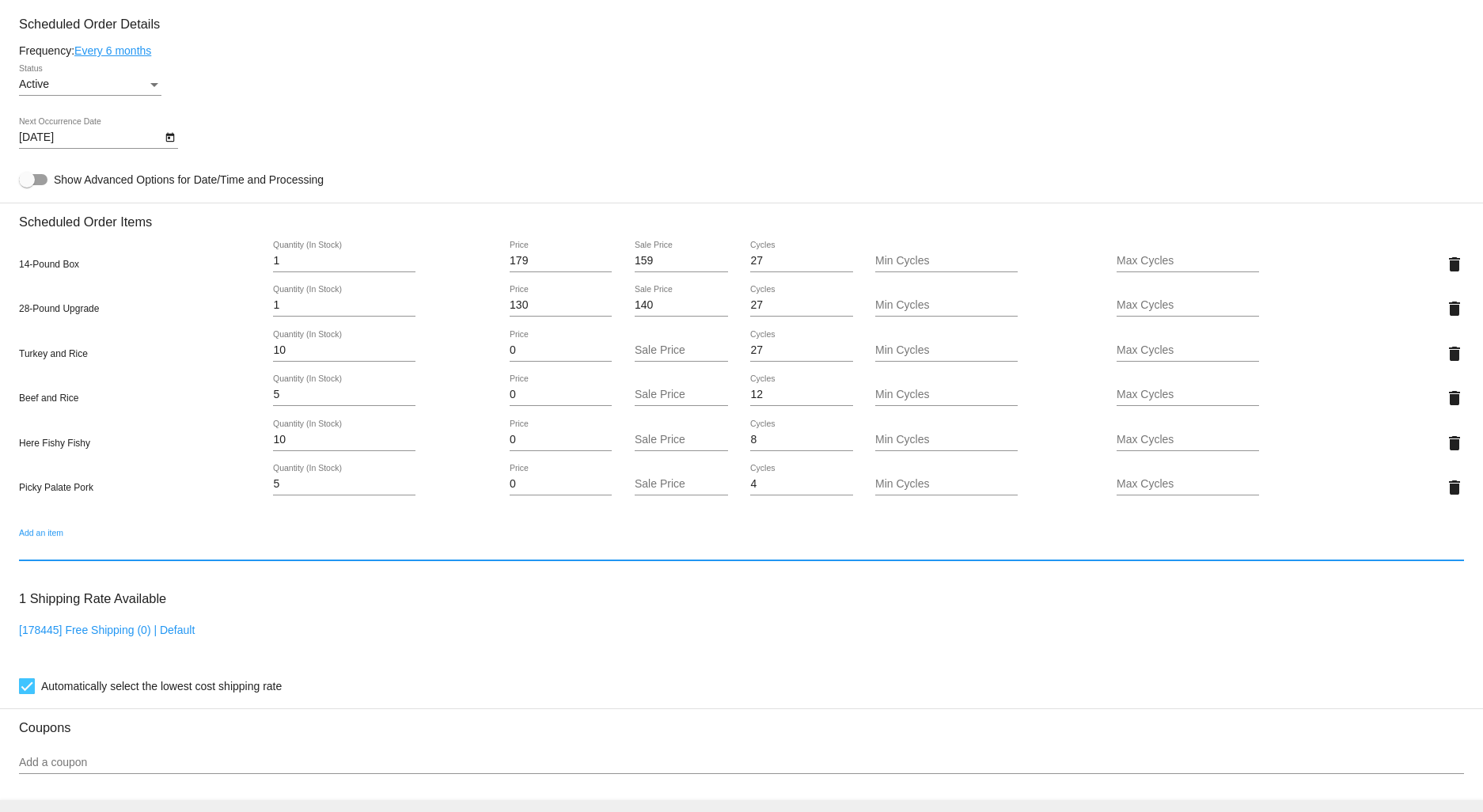
click at [77, 555] on input "Add an item" at bounding box center [741, 550] width 1445 height 13
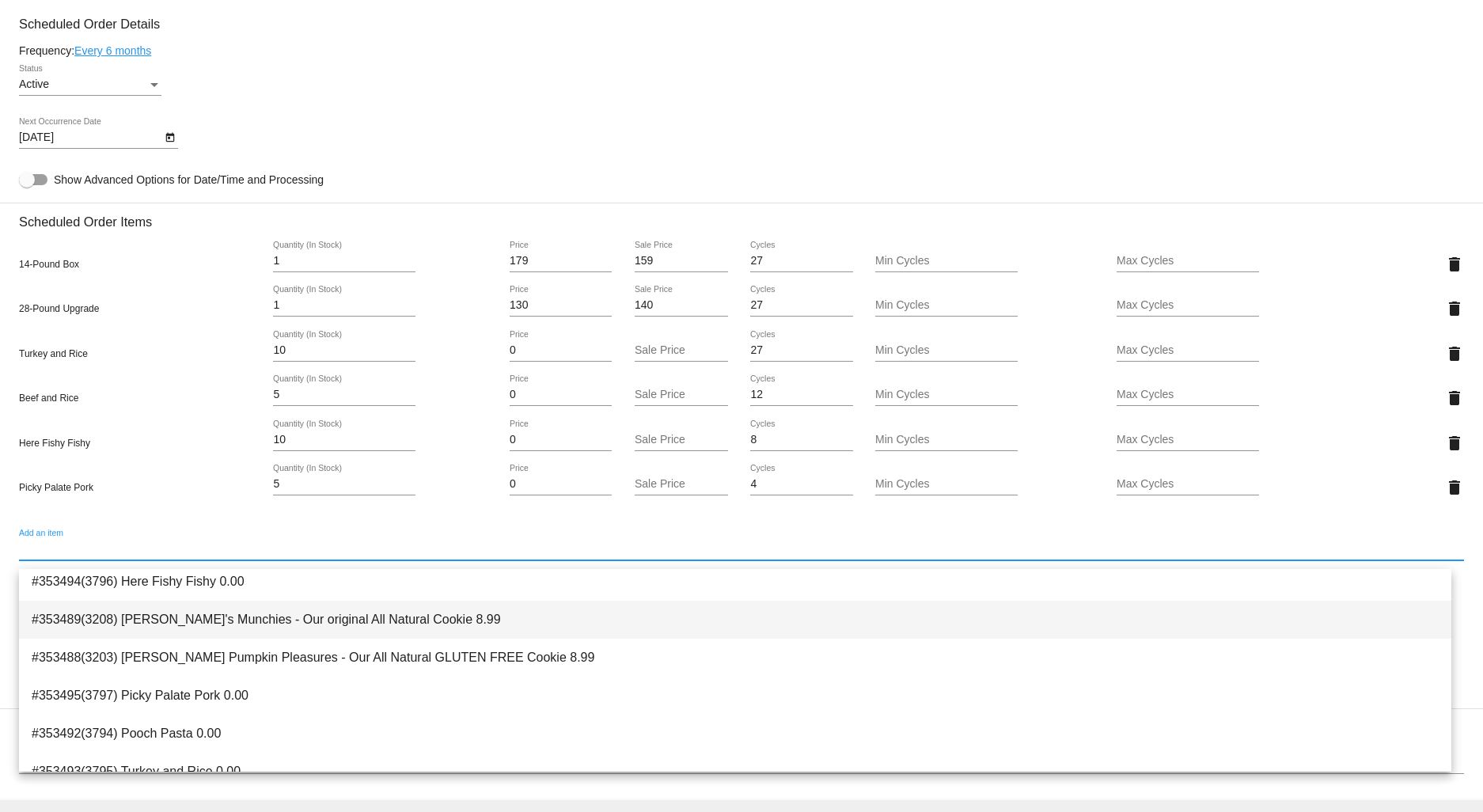
scroll to position [128, 0]
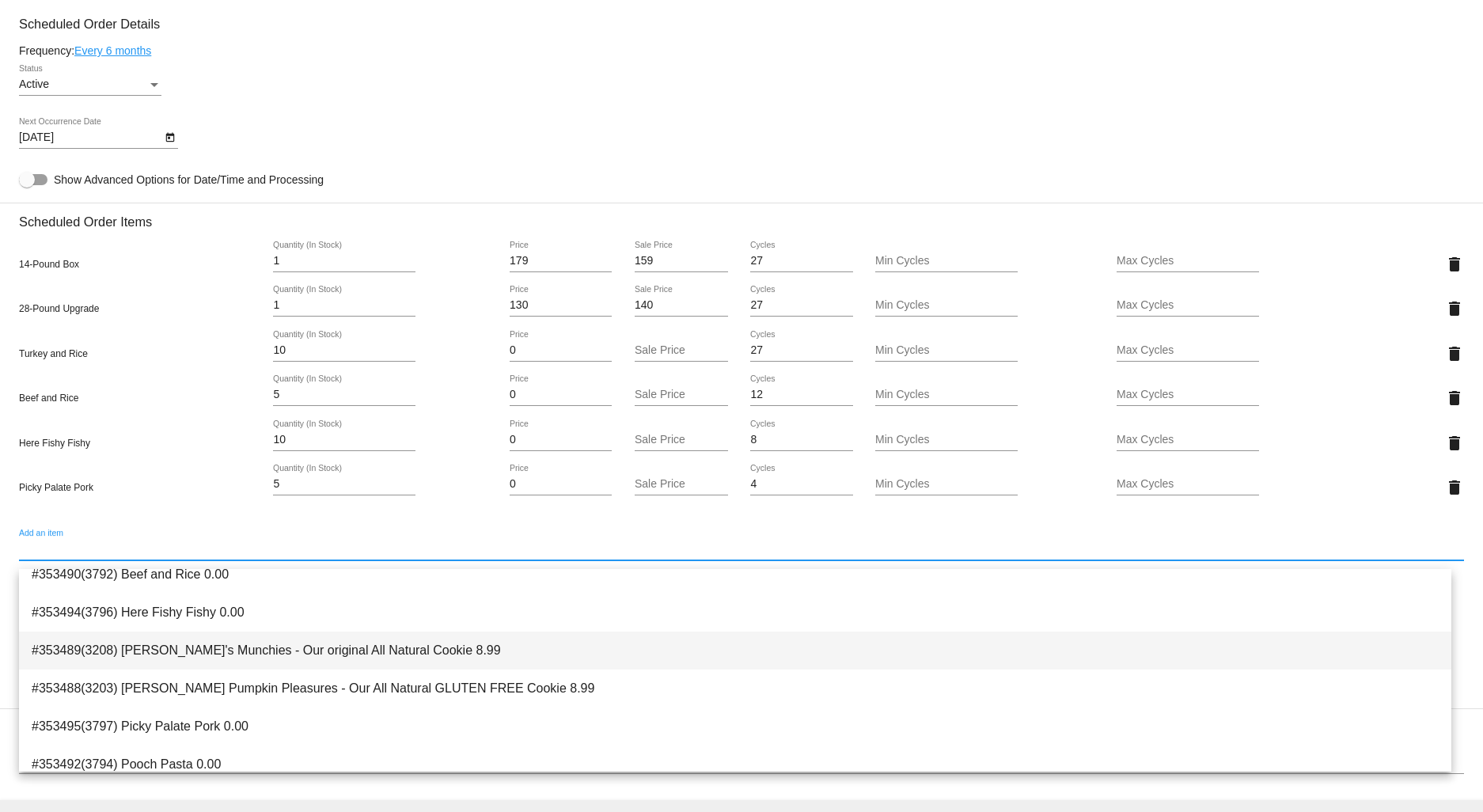
click at [231, 656] on span "#353489(3208) [PERSON_NAME]'s Munchies - Our original All Natural Cookie 8.99" at bounding box center [736, 651] width 1407 height 38
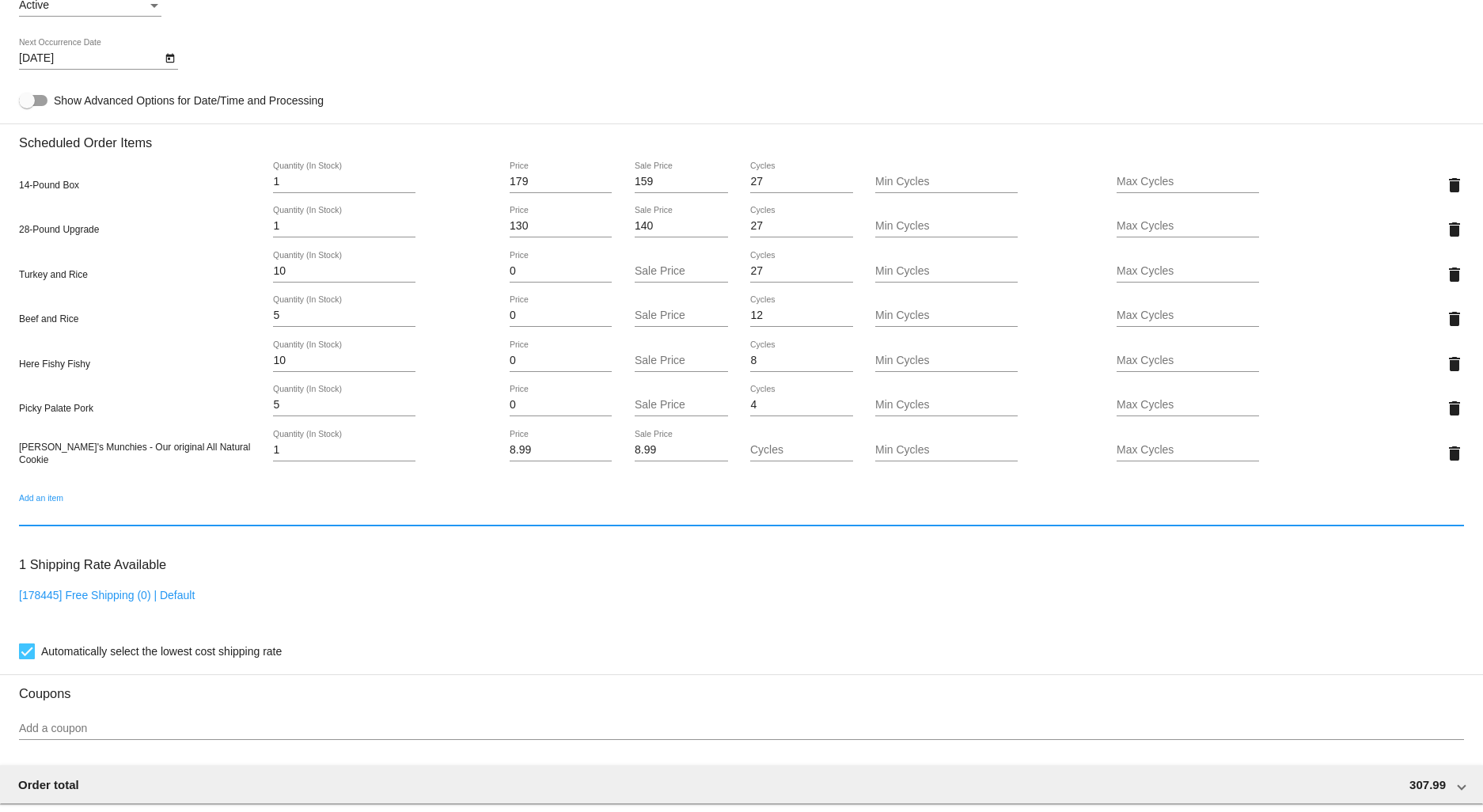
scroll to position [1386, 0]
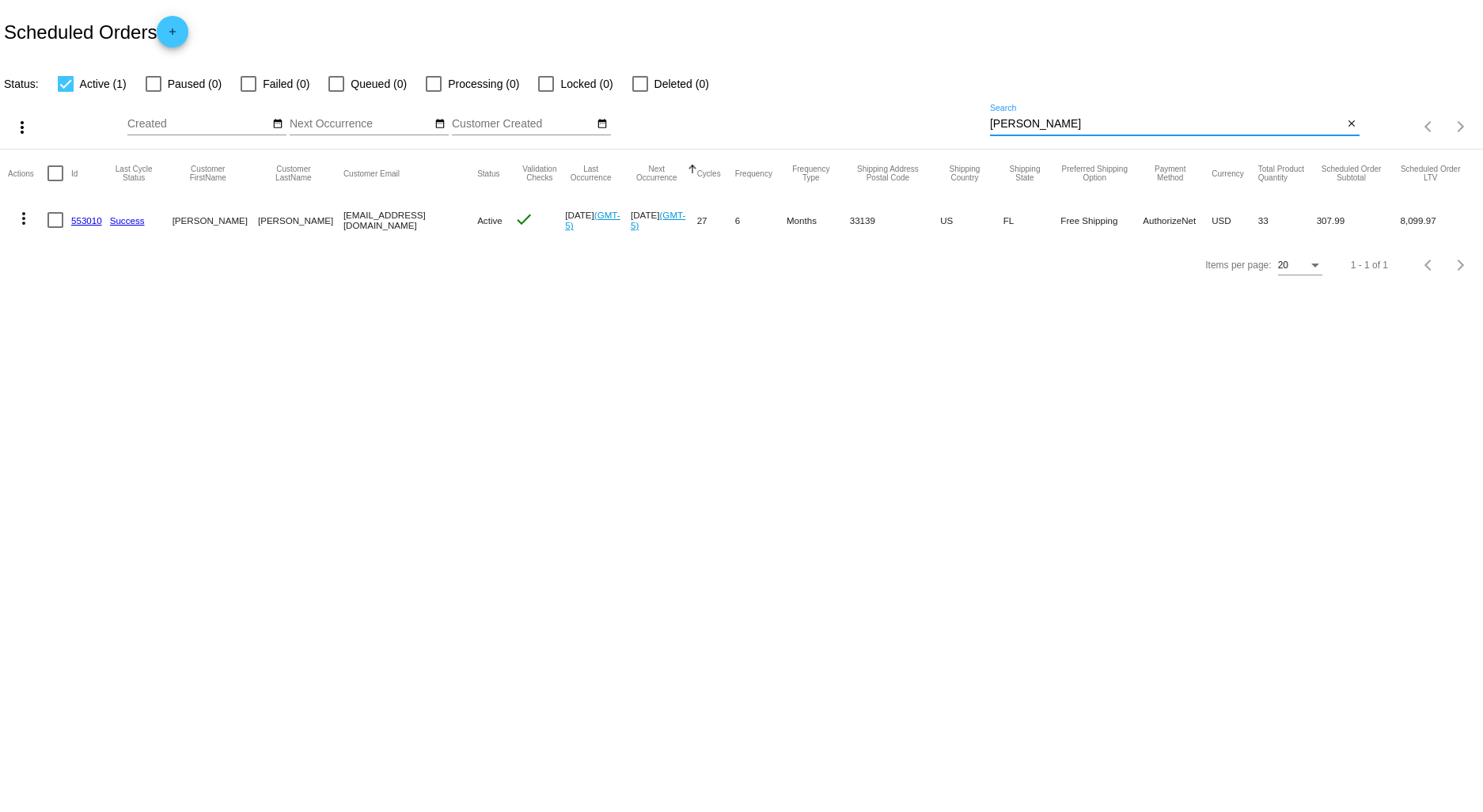
drag, startPoint x: 1002, startPoint y: 128, endPoint x: 919, endPoint y: 127, distance: 83.0
click at [928, 131] on div "more_vert Sep Jan Feb Mar [DATE]" at bounding box center [741, 121] width 1483 height 56
type input "[PERSON_NAME]"
click at [90, 222] on link "645558" at bounding box center [86, 220] width 31 height 10
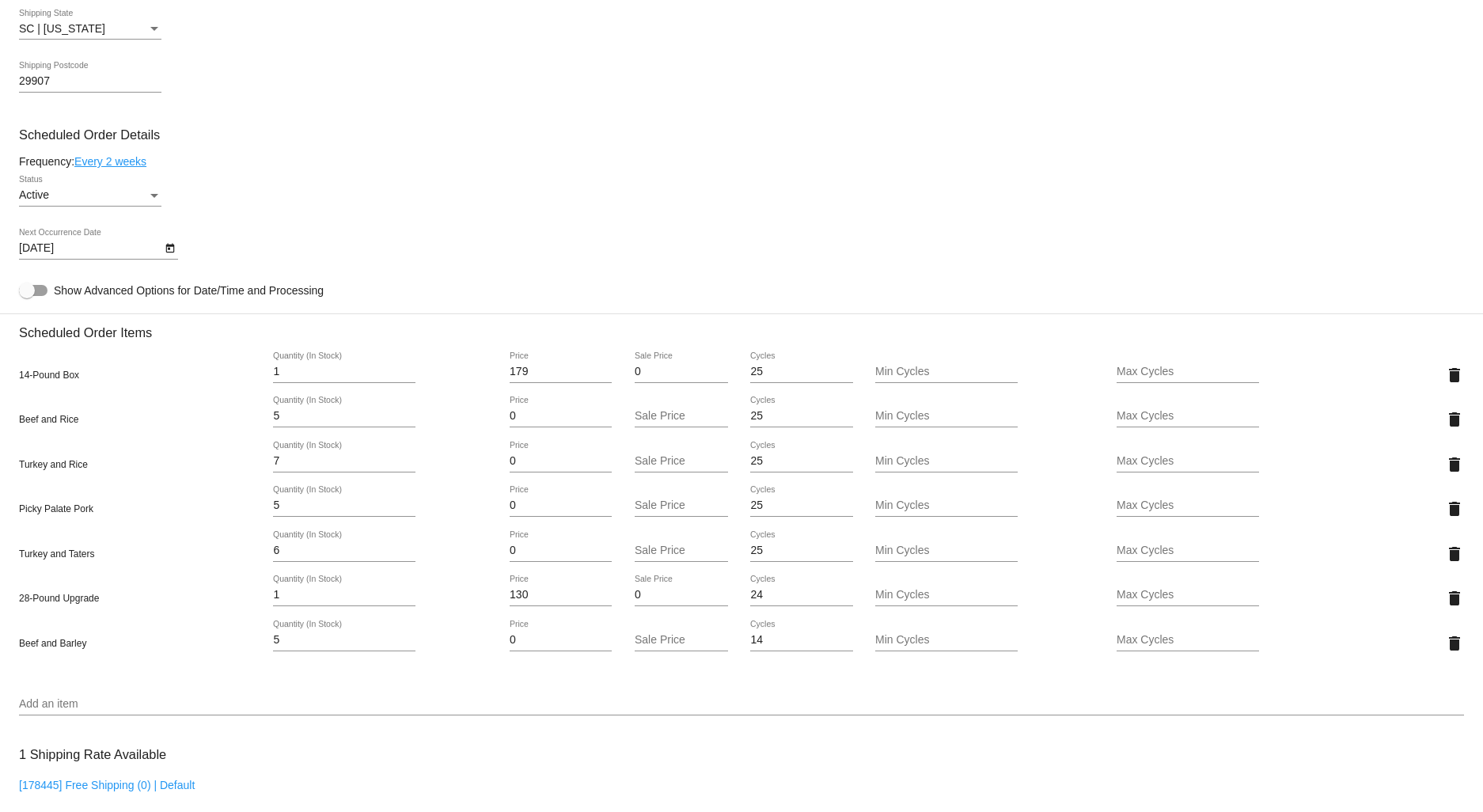
scroll to position [791, 0]
click at [168, 251] on icon "Open calendar" at bounding box center [169, 247] width 9 height 10
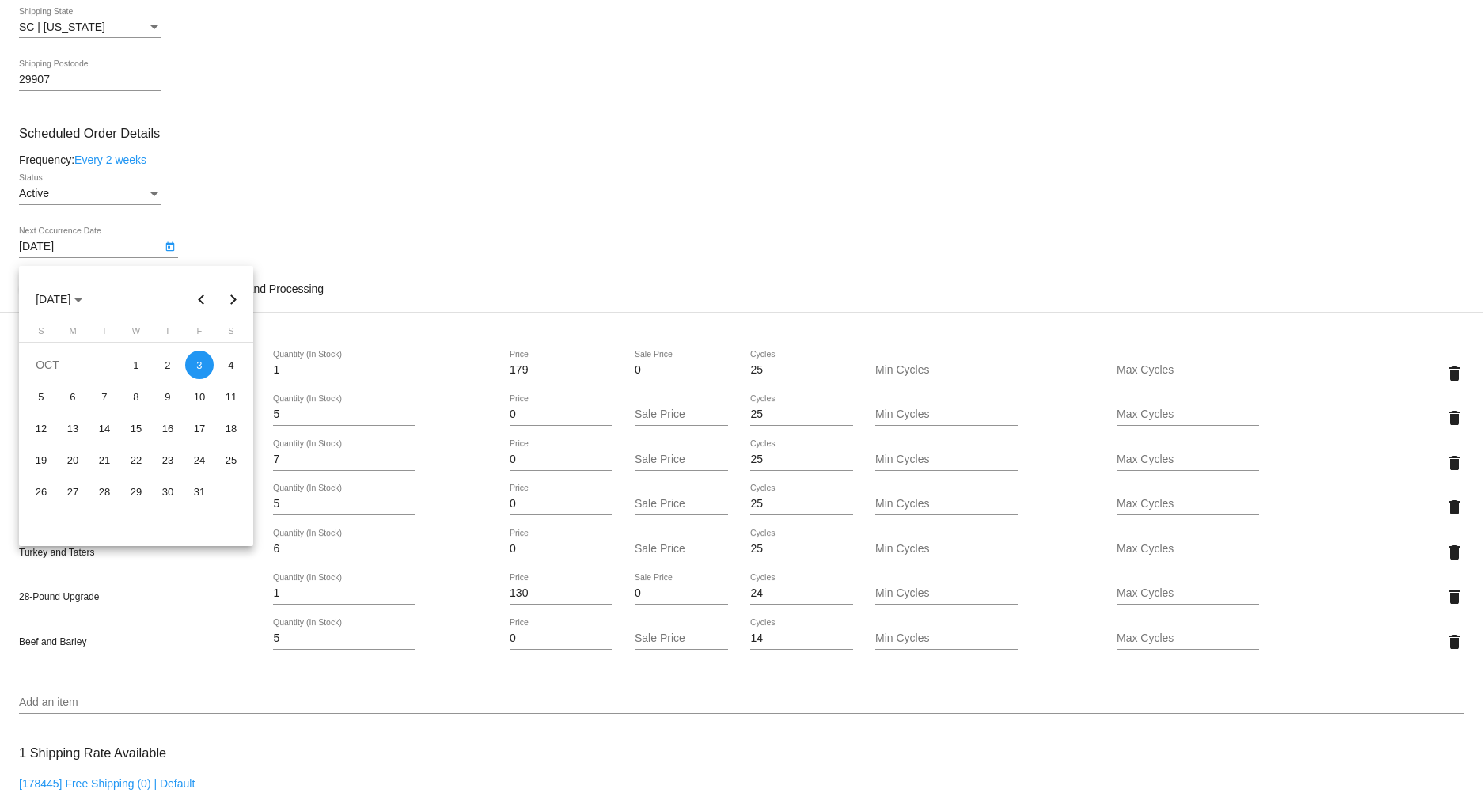
click at [203, 298] on button "Previous month" at bounding box center [202, 299] width 32 height 32
click at [199, 495] on div "26" at bounding box center [199, 491] width 29 height 29
type input "[DATE]"
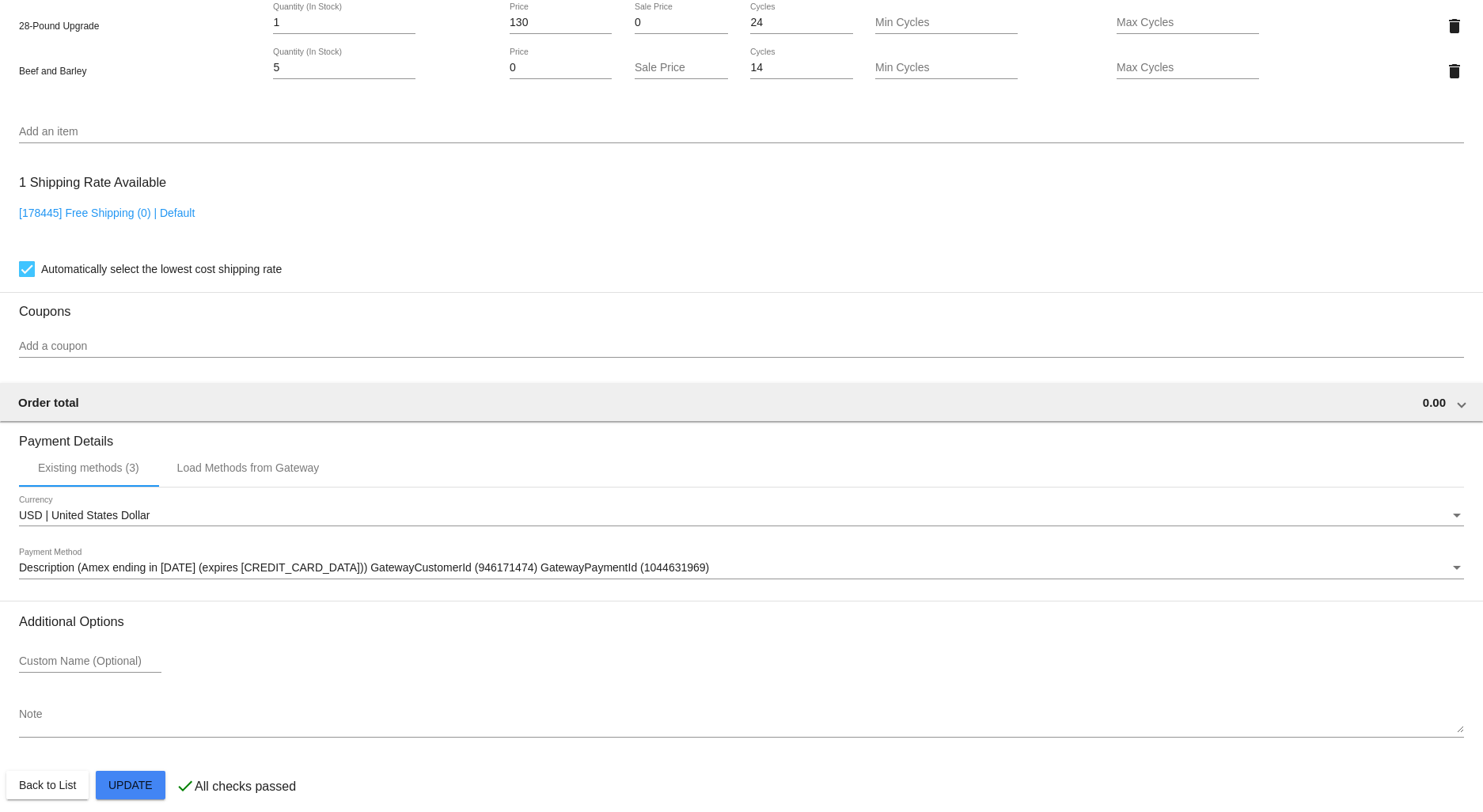
scroll to position [1386, 0]
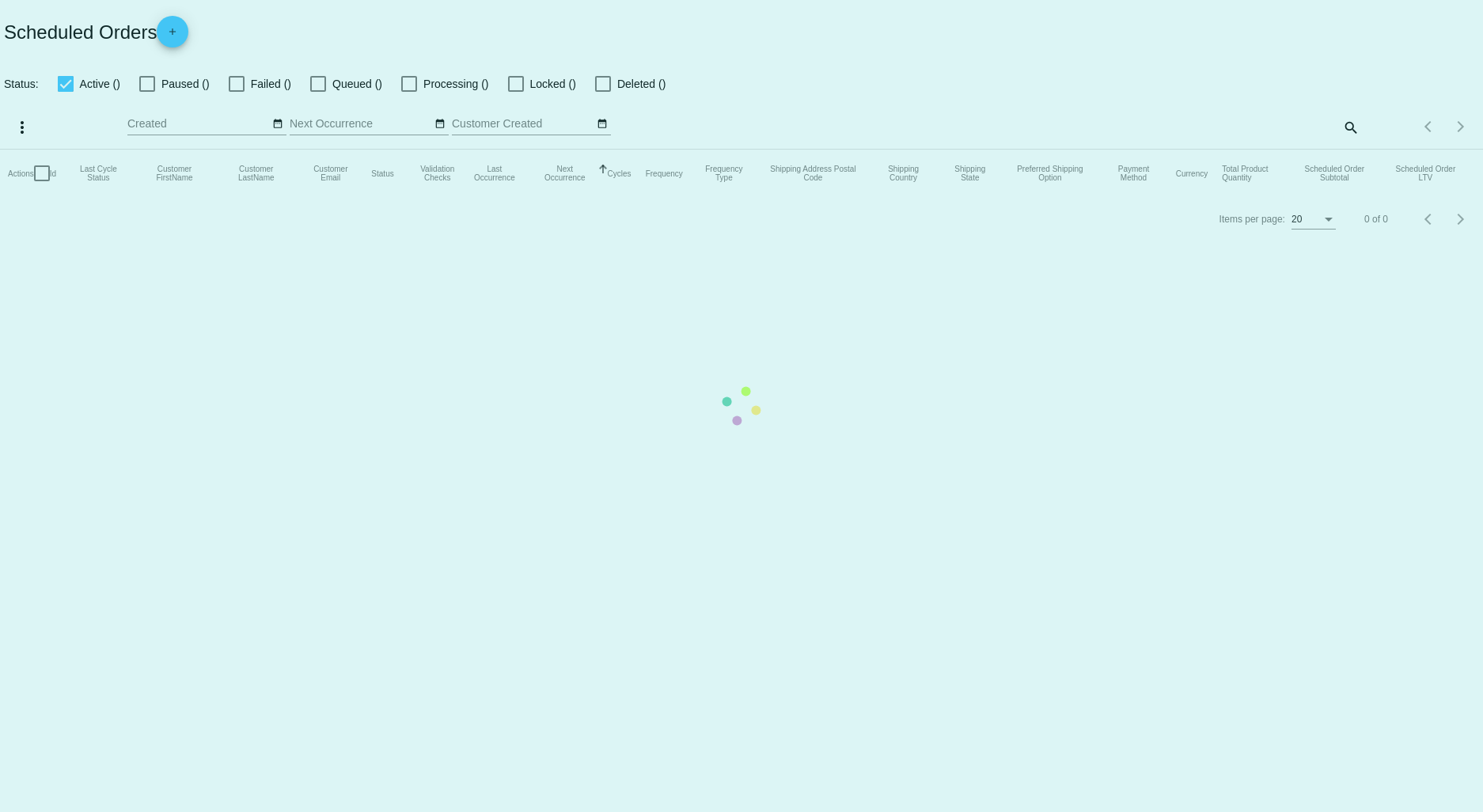
drag, startPoint x: 26, startPoint y: 768, endPoint x: 38, endPoint y: 770, distance: 12.2
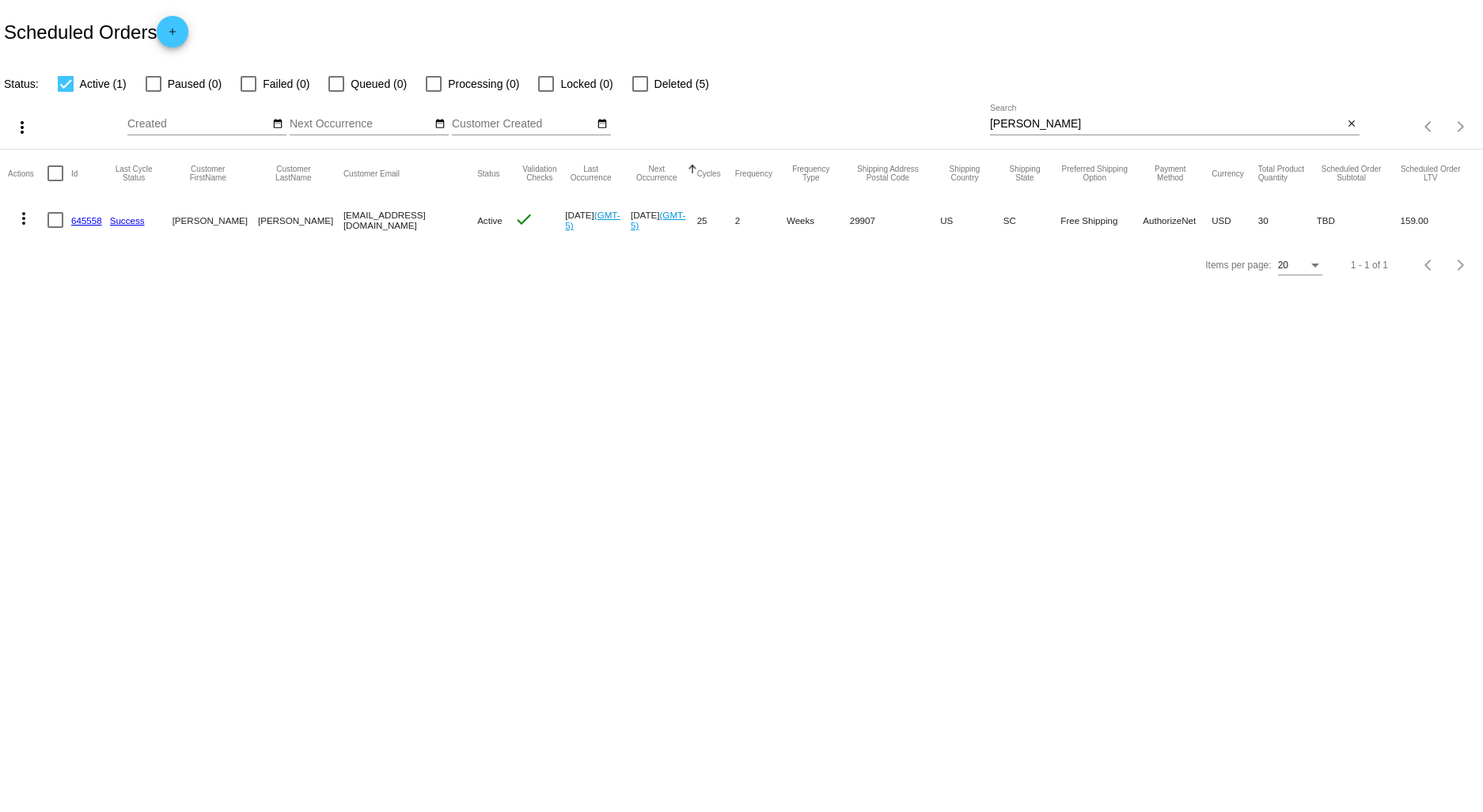
click at [83, 219] on link "645558" at bounding box center [86, 220] width 31 height 10
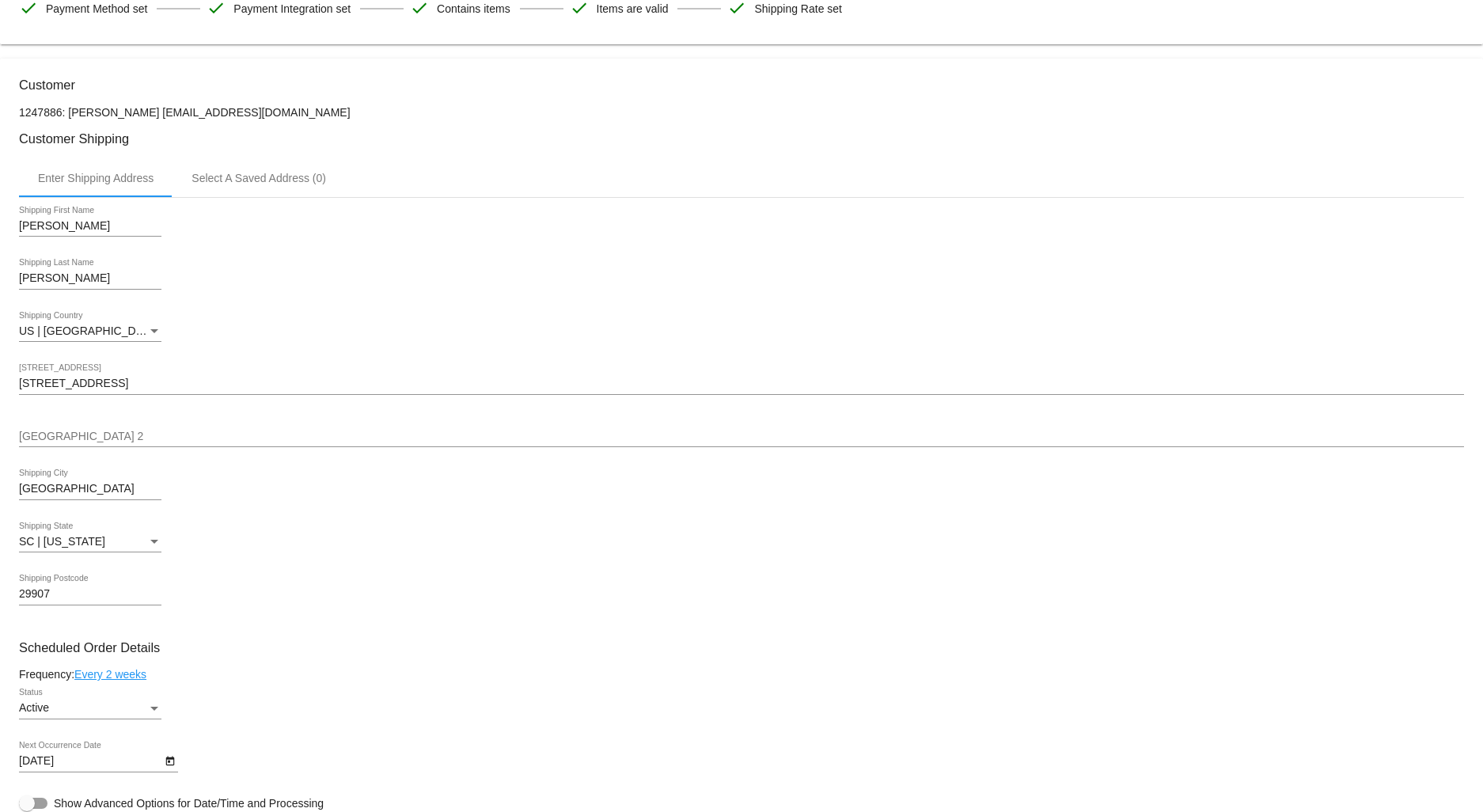
scroll to position [242, 0]
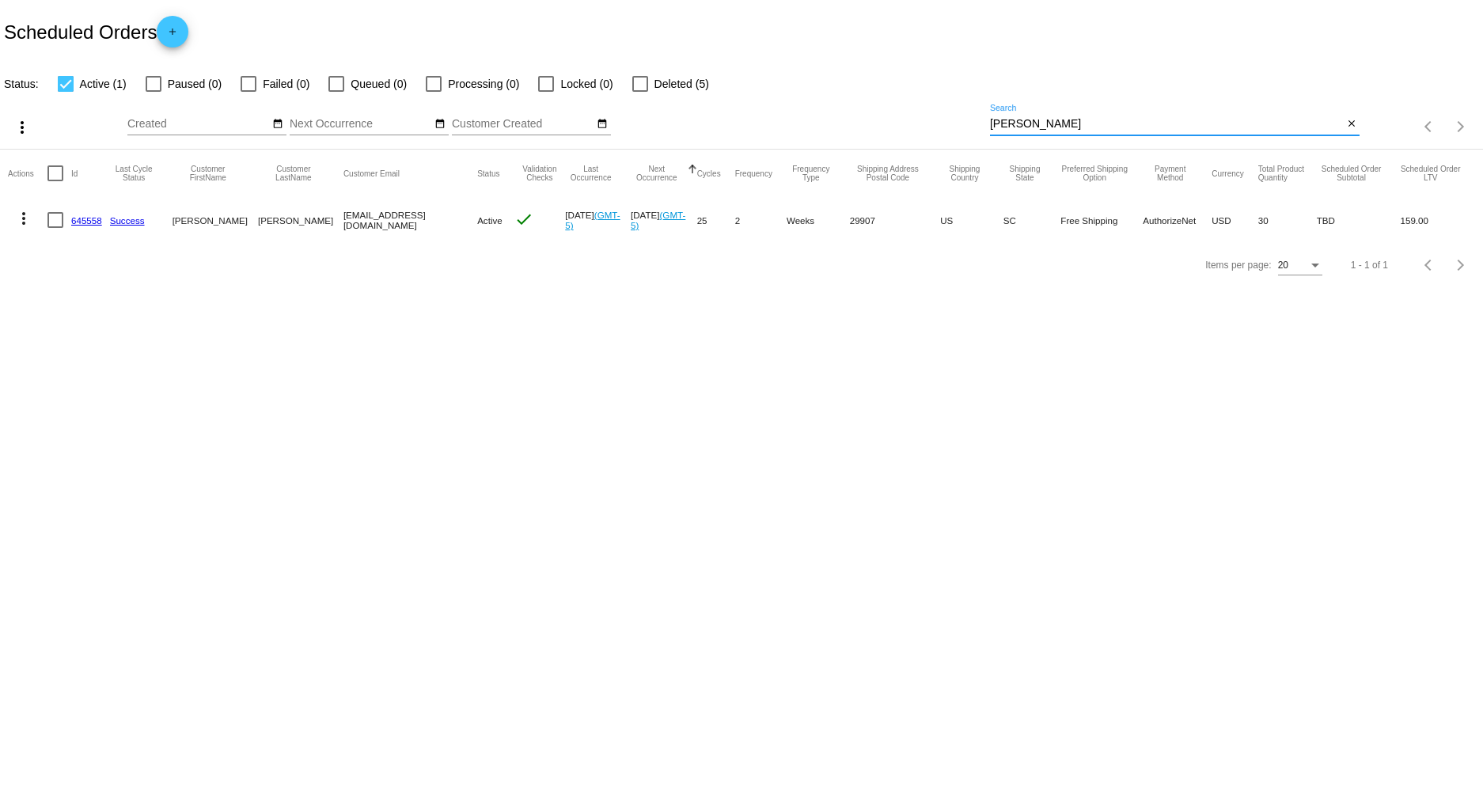
drag, startPoint x: 1035, startPoint y: 124, endPoint x: 797, endPoint y: 117, distance: 238.1
click at [798, 117] on div "more_vert Sep Jan Feb Mar [DATE]" at bounding box center [741, 121] width 1483 height 56
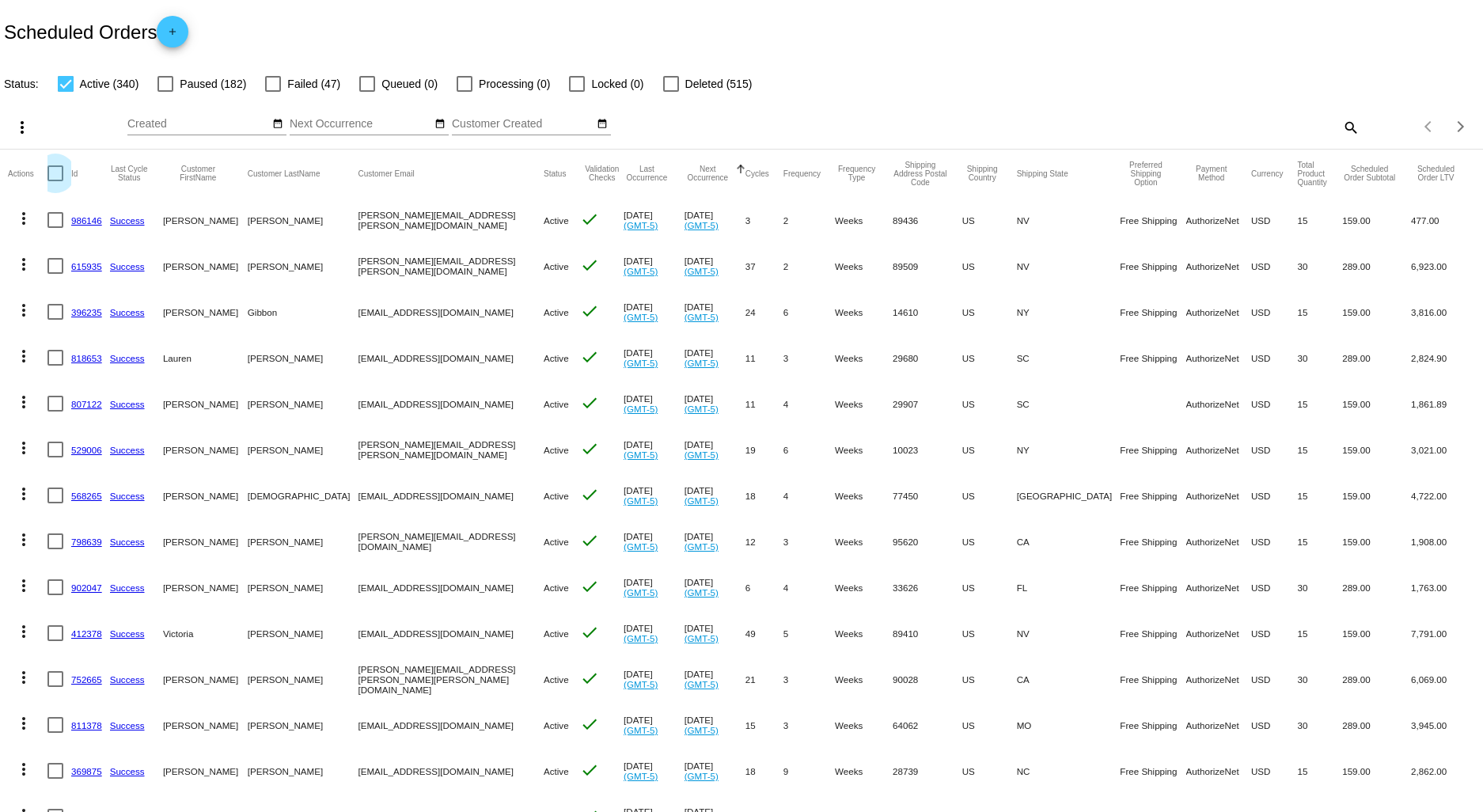
click at [51, 175] on div at bounding box center [56, 173] width 16 height 16
click at [54, 181] on input "checkbox" at bounding box center [54, 181] width 1 height 1
checkbox input "true"
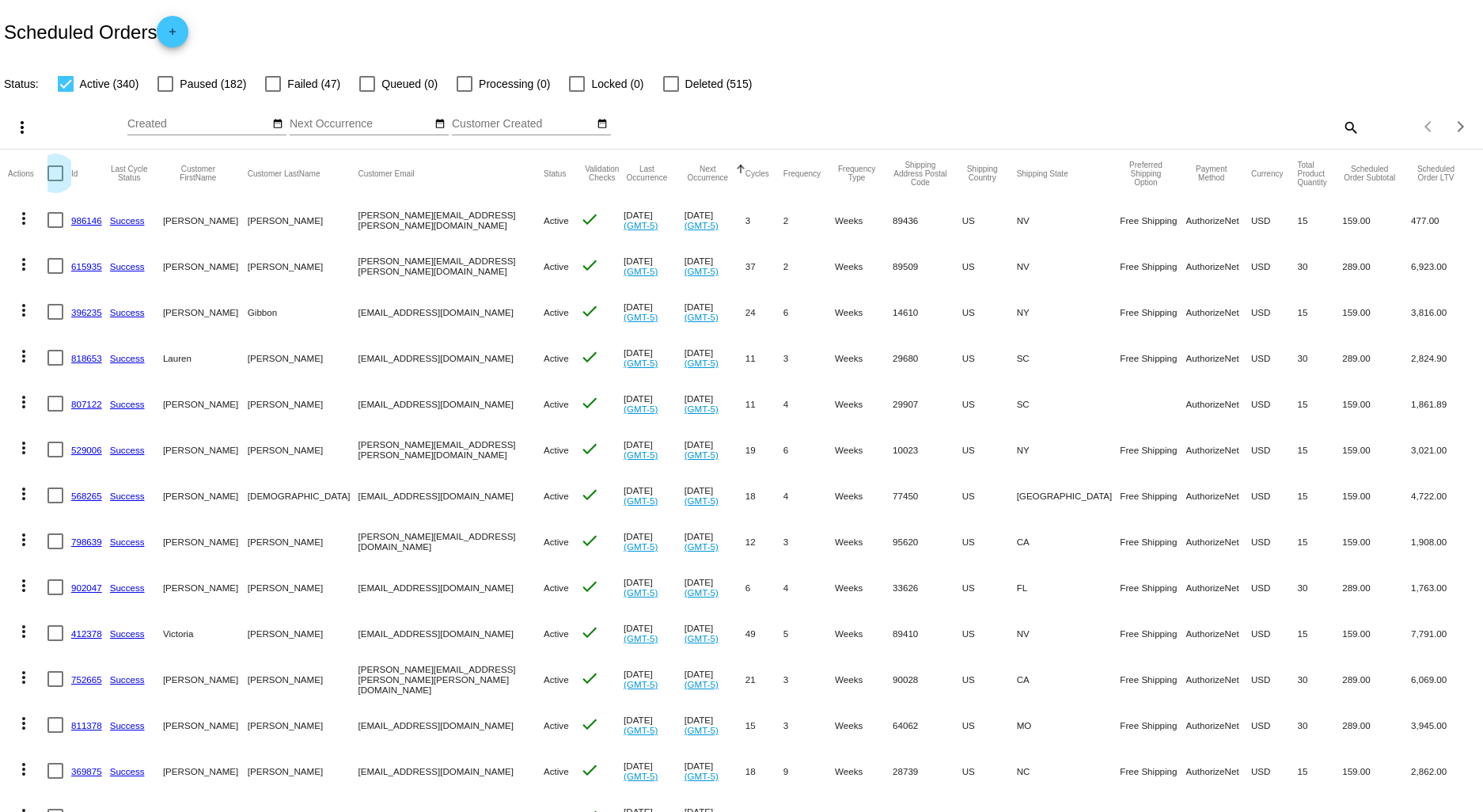
checkbox input "true"
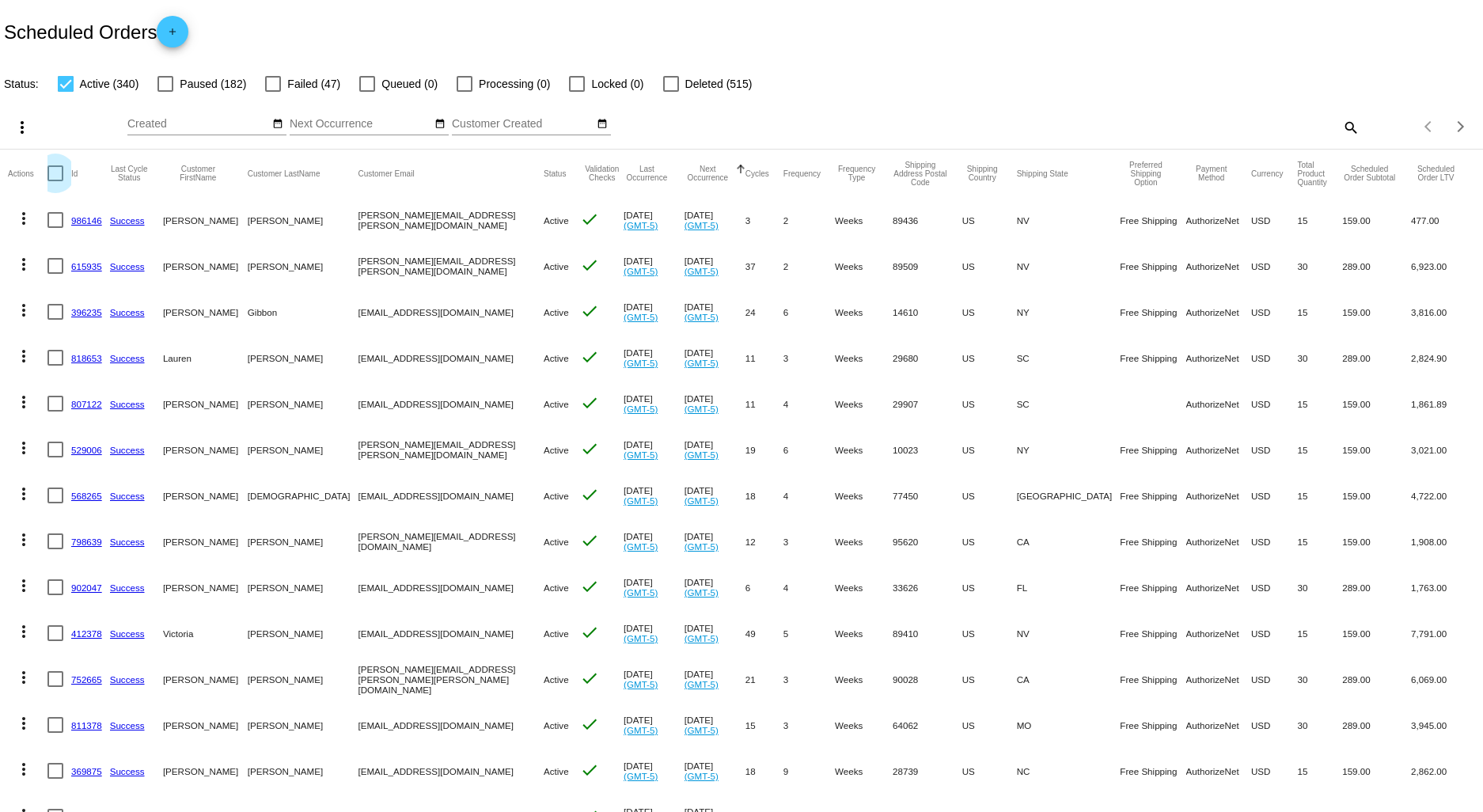
checkbox input "true"
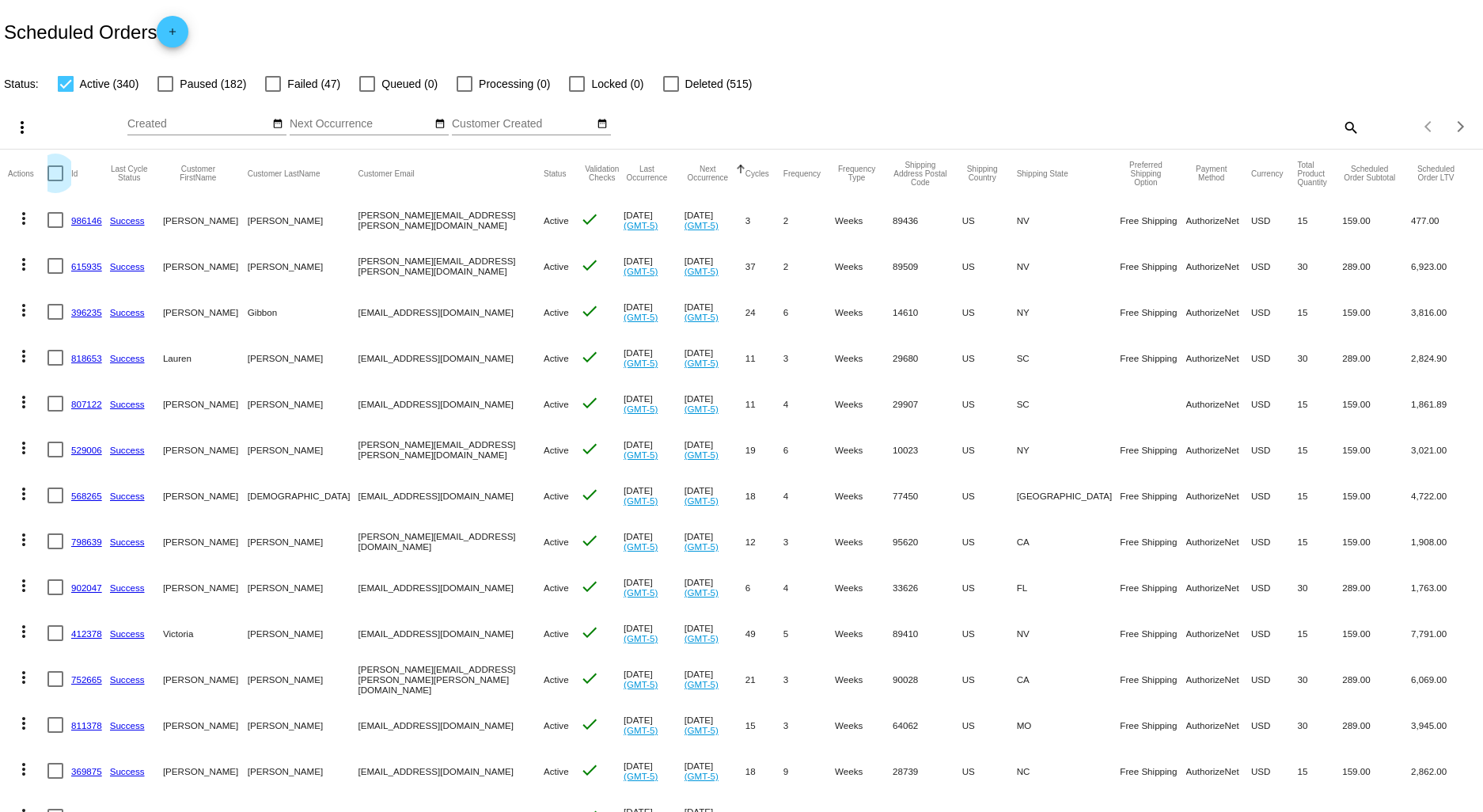
checkbox input "true"
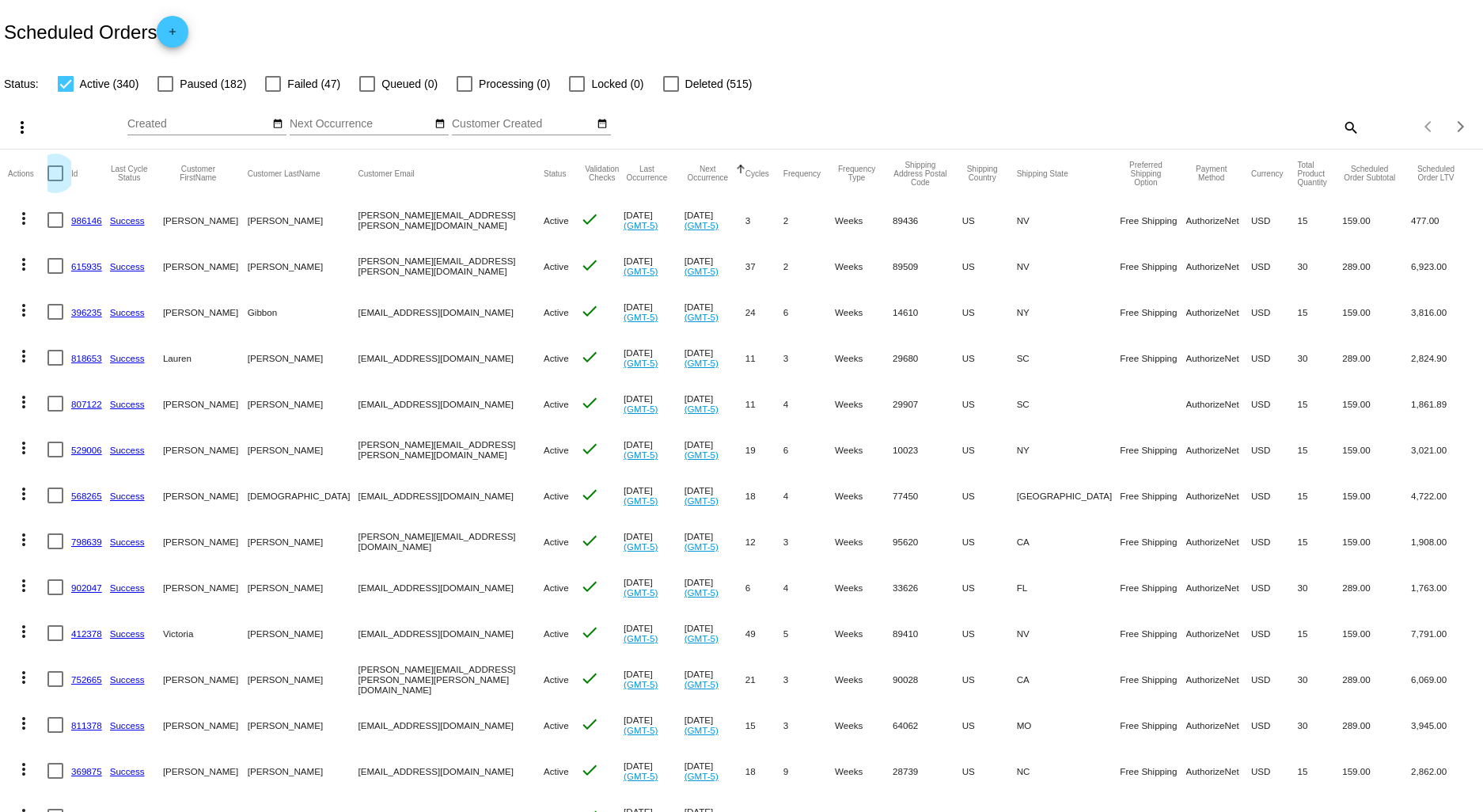
checkbox input "true"
click at [18, 128] on mat-icon "more_vert" at bounding box center [22, 128] width 19 height 19
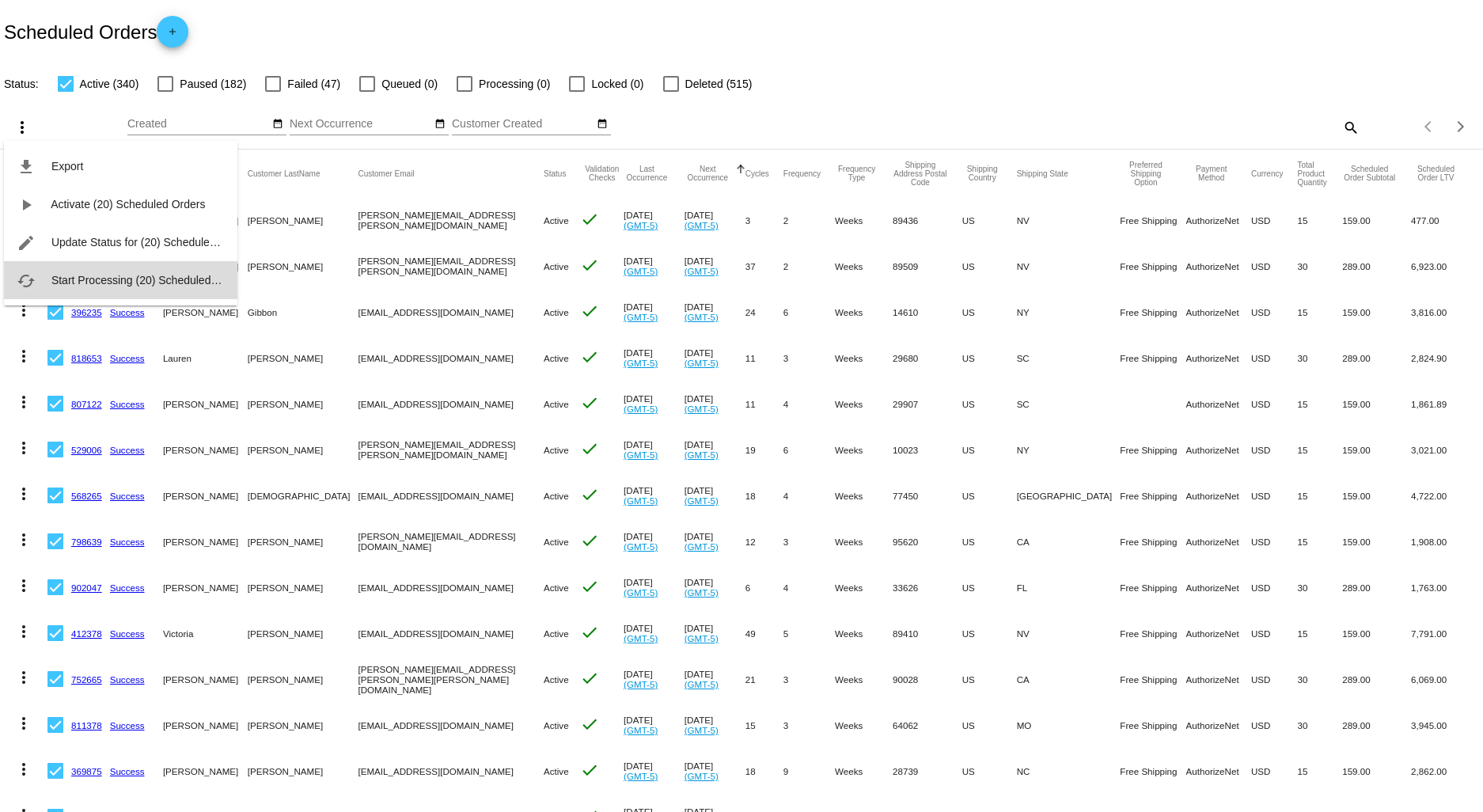
click at [101, 281] on span "Start Processing (20) Scheduled Orders" at bounding box center [149, 280] width 196 height 13
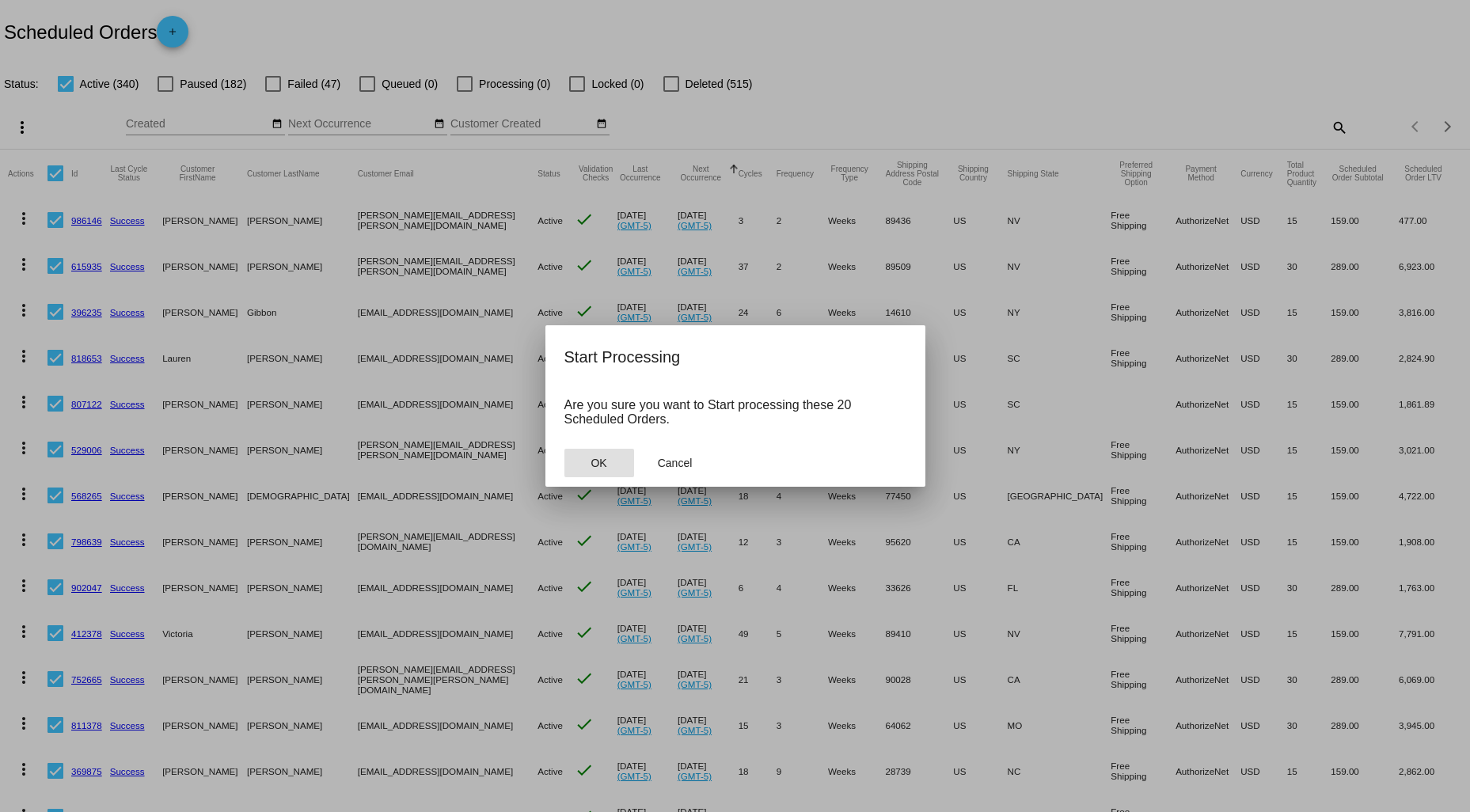
click at [598, 463] on span "OK" at bounding box center [599, 463] width 16 height 13
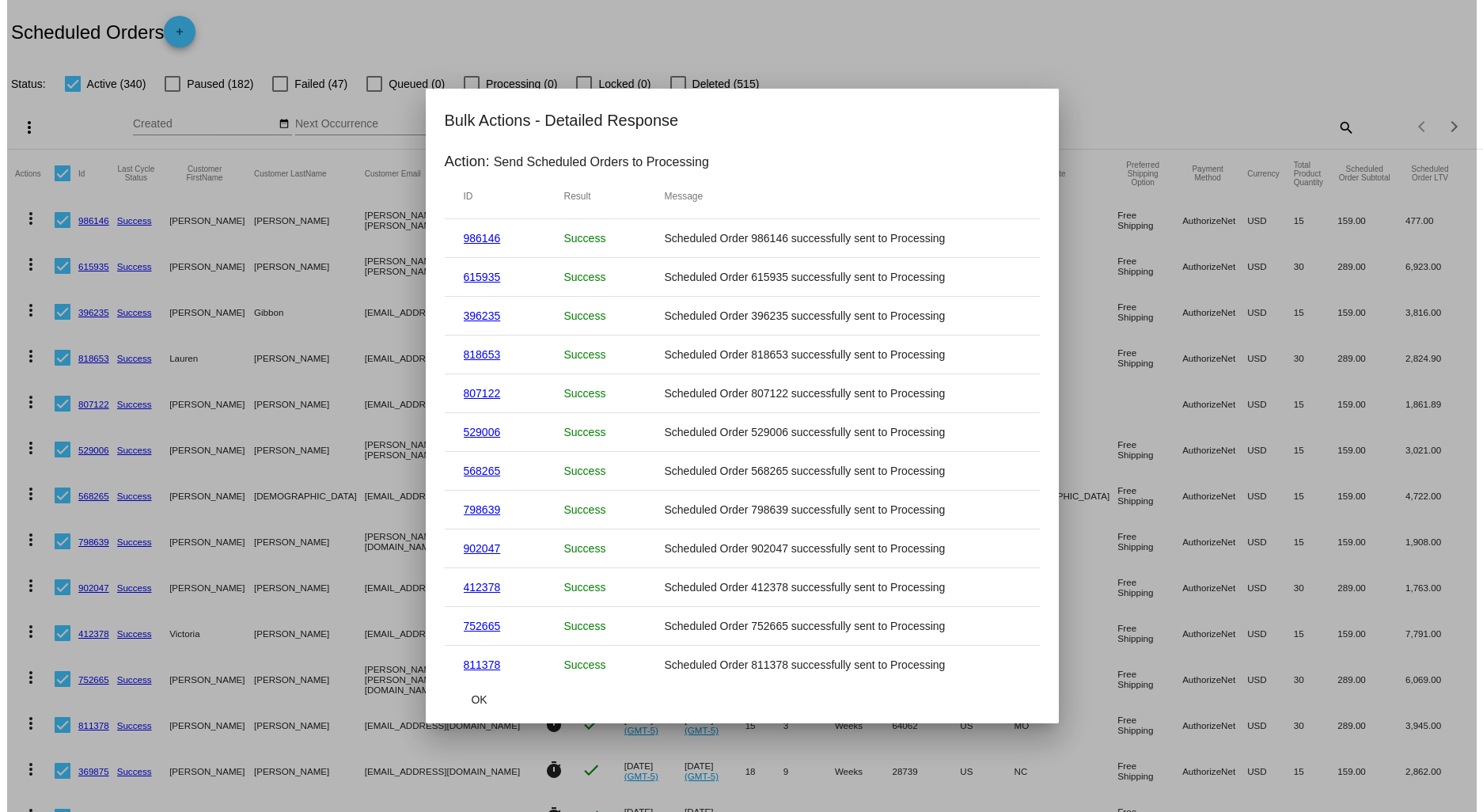
scroll to position [263, 0]
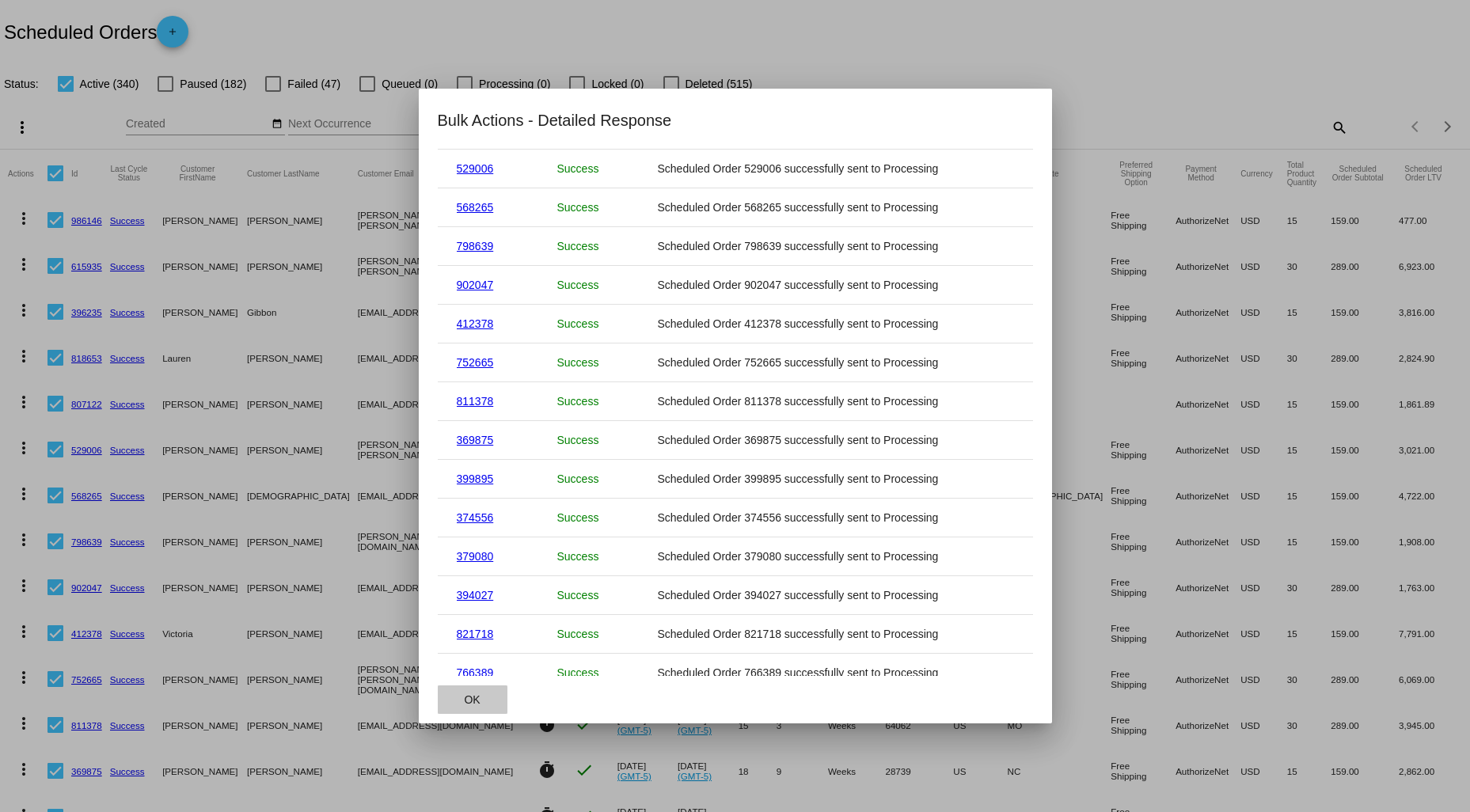
click at [476, 696] on span "OK" at bounding box center [472, 700] width 16 height 13
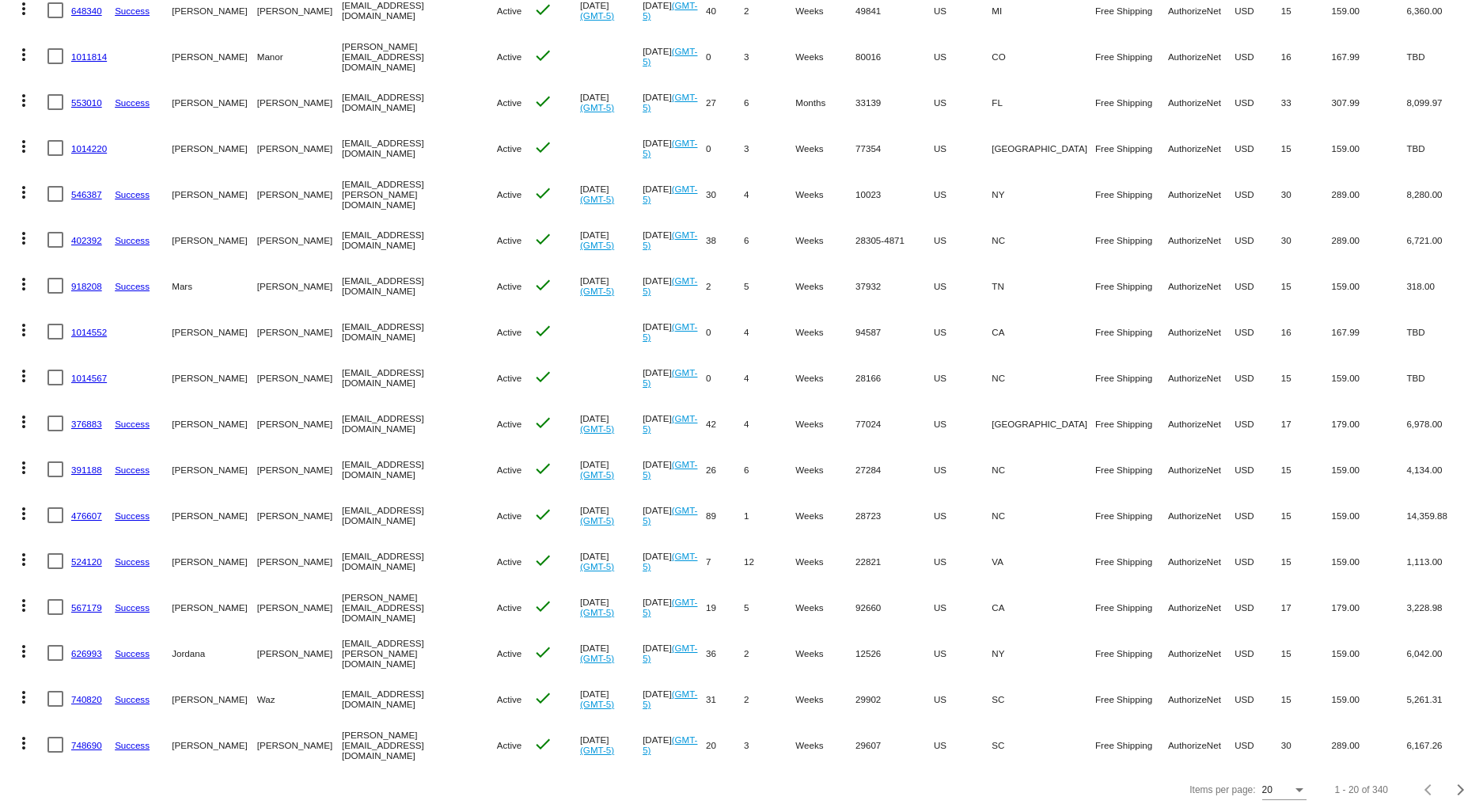
scroll to position [360, 0]
click at [51, 278] on div at bounding box center [56, 286] width 16 height 16
click at [54, 294] on input "checkbox" at bounding box center [54, 294] width 1 height 1
checkbox input "true"
drag, startPoint x: 50, startPoint y: 227, endPoint x: 49, endPoint y: 194, distance: 33.0
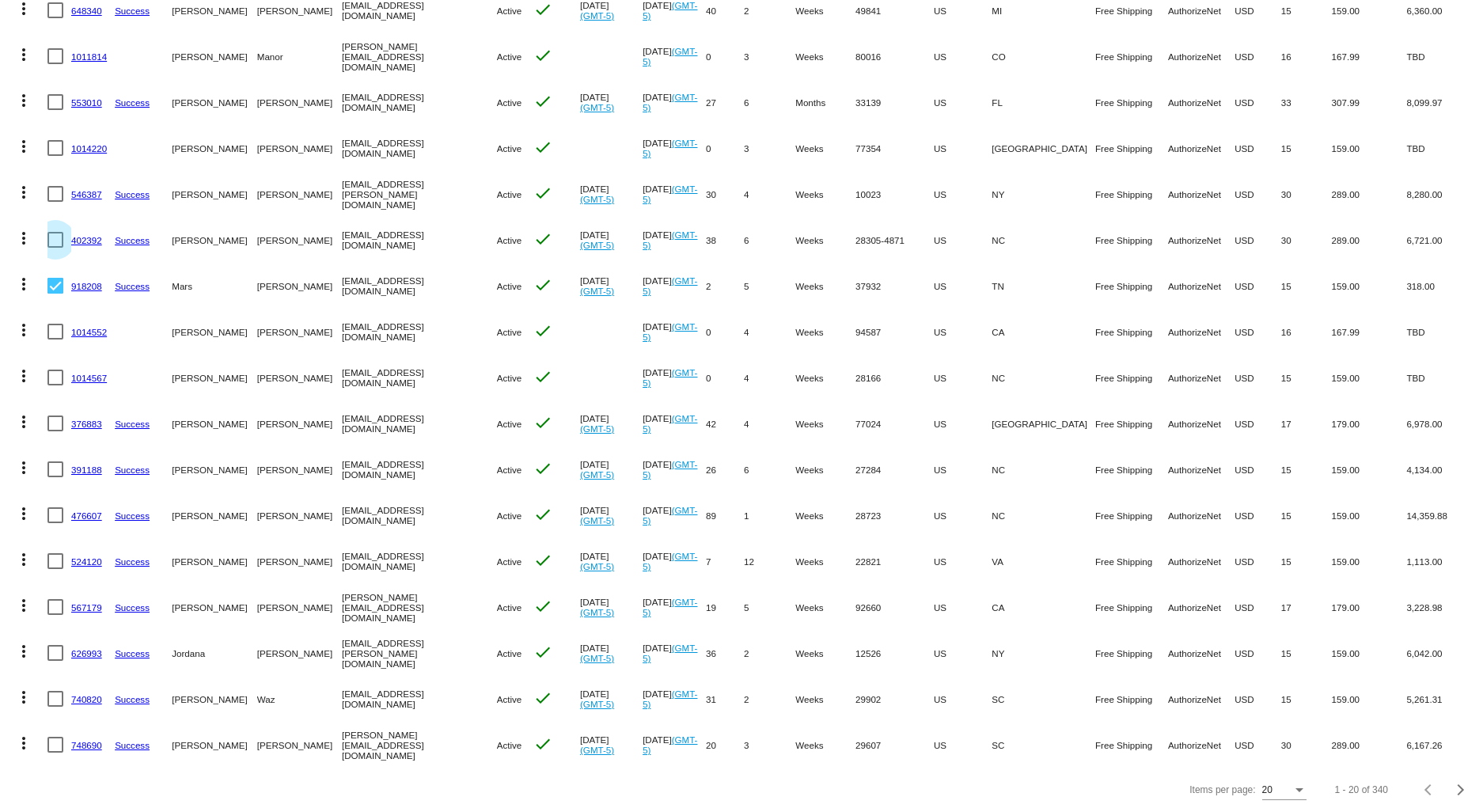
click at [50, 232] on div at bounding box center [56, 240] width 16 height 16
click at [54, 247] on input "checkbox" at bounding box center [54, 247] width 1 height 1
checkbox input "true"
click at [49, 186] on div at bounding box center [56, 194] width 16 height 16
click at [54, 202] on input "checkbox" at bounding box center [54, 202] width 1 height 1
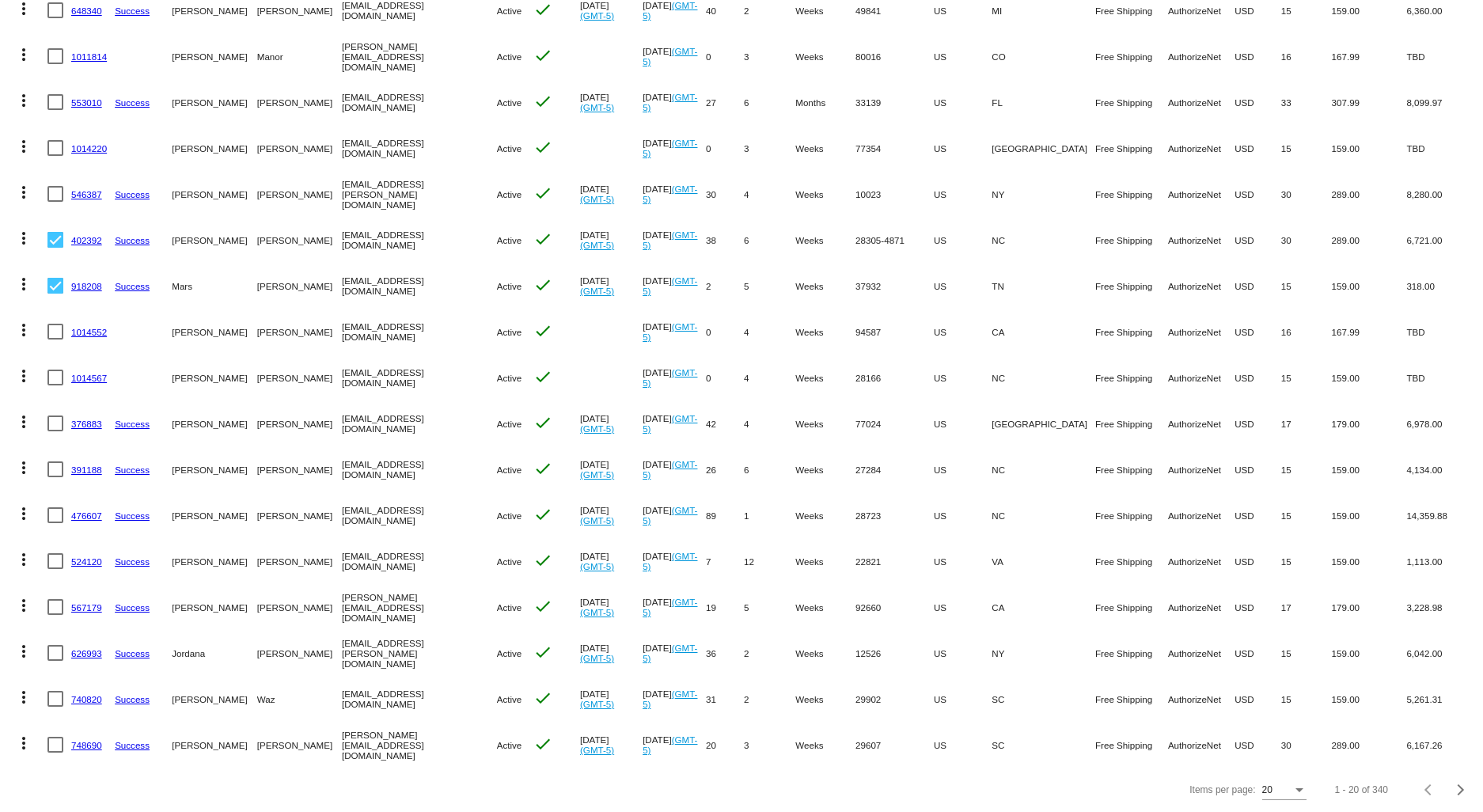
checkbox input "true"
click at [53, 140] on div at bounding box center [56, 148] width 16 height 16
click at [54, 156] on input "checkbox" at bounding box center [54, 156] width 1 height 1
checkbox input "true"
click at [53, 94] on div at bounding box center [56, 102] width 16 height 16
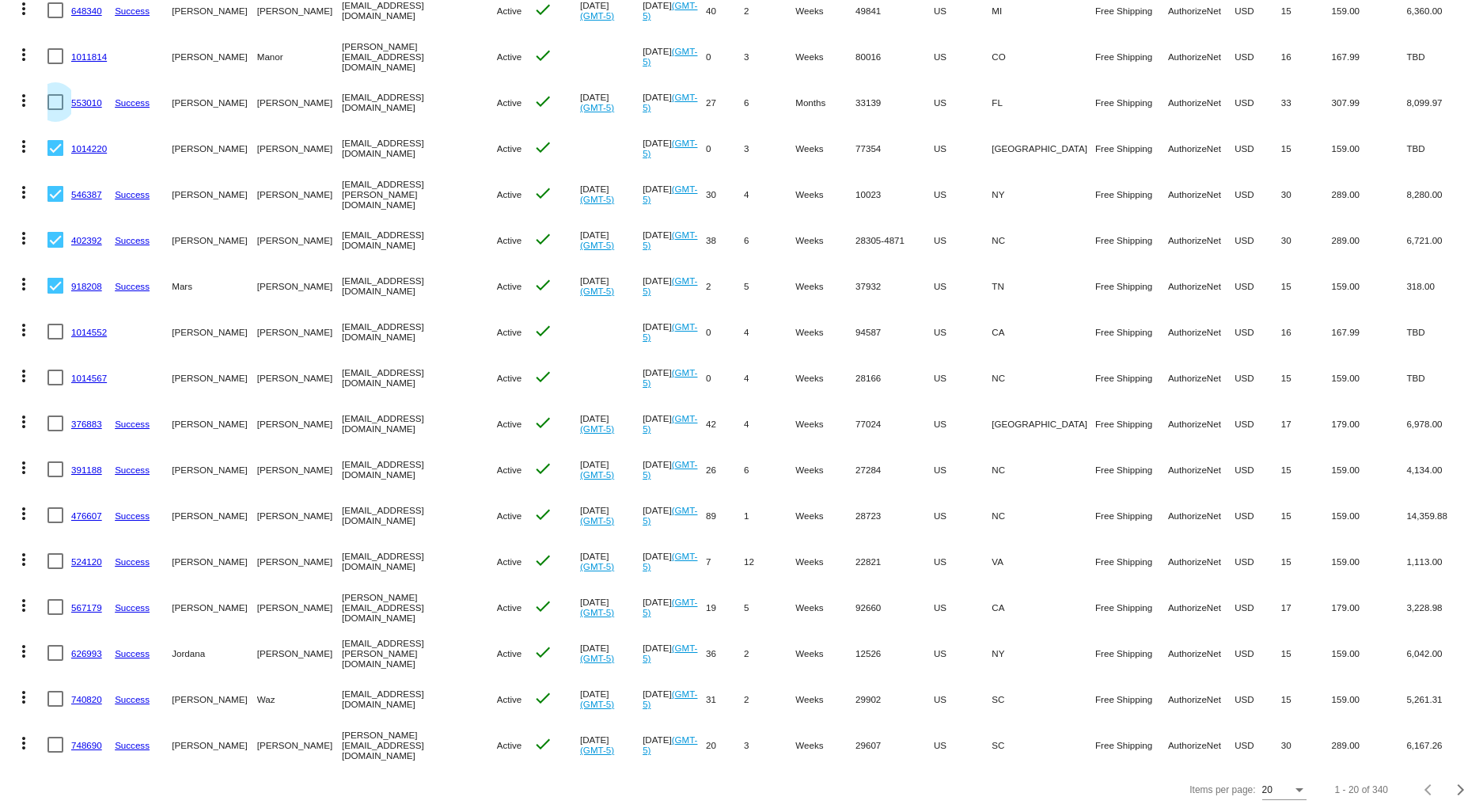
click at [54, 110] on input "checkbox" at bounding box center [54, 110] width 1 height 1
checkbox input "true"
click at [55, 49] on div at bounding box center [56, 57] width 16 height 16
click at [55, 64] on input "checkbox" at bounding box center [54, 64] width 1 height 1
checkbox input "true"
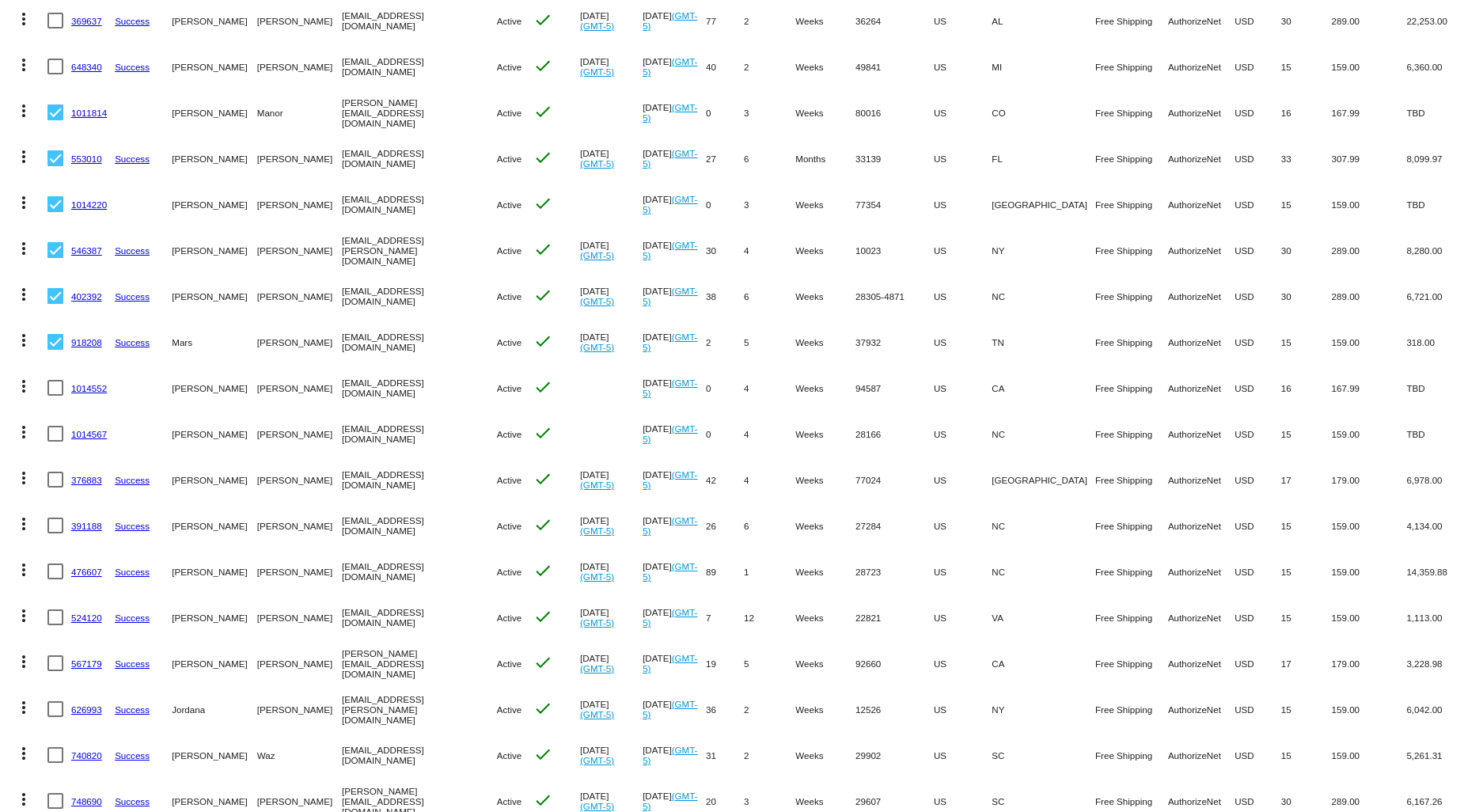
scroll to position [97, 0]
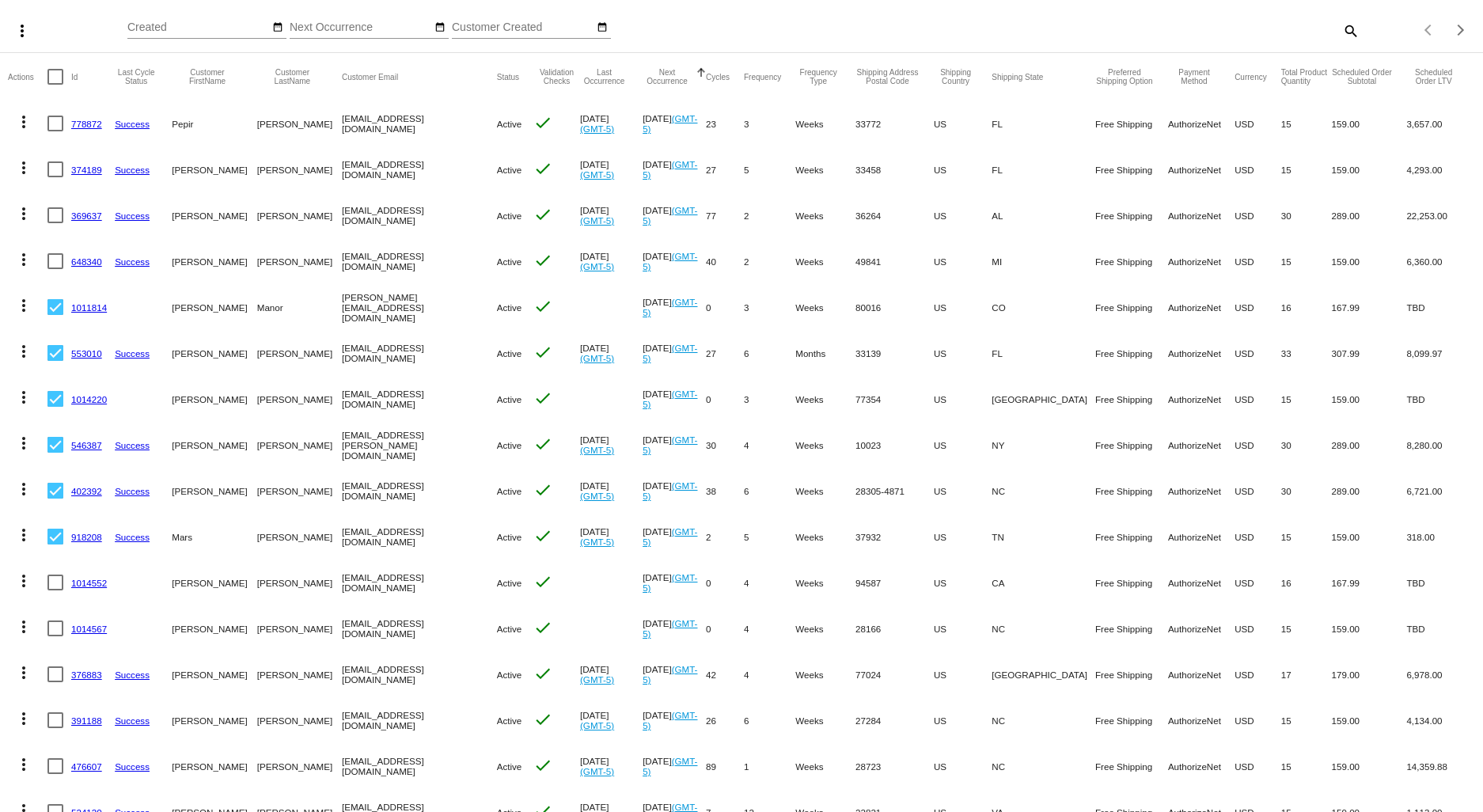
click at [58, 257] on div at bounding box center [56, 261] width 16 height 16
click at [55, 269] on input "checkbox" at bounding box center [54, 269] width 1 height 1
checkbox input "true"
click at [49, 214] on div at bounding box center [56, 215] width 16 height 16
click at [54, 223] on input "checkbox" at bounding box center [54, 223] width 1 height 1
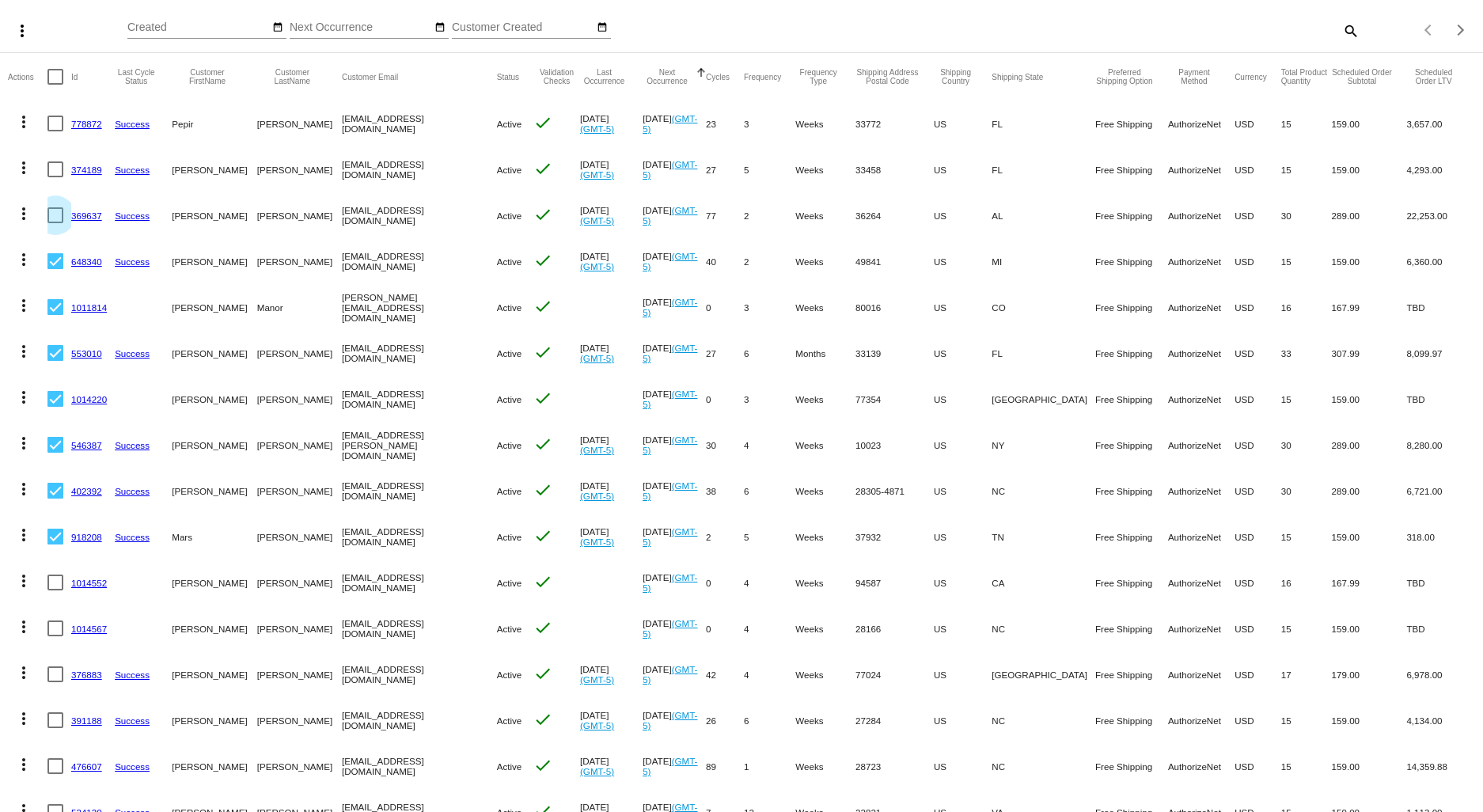
checkbox input "true"
click at [51, 170] on div at bounding box center [56, 169] width 16 height 16
click at [54, 177] on input "checkbox" at bounding box center [54, 177] width 1 height 1
checkbox input "true"
click at [55, 123] on div at bounding box center [56, 124] width 16 height 16
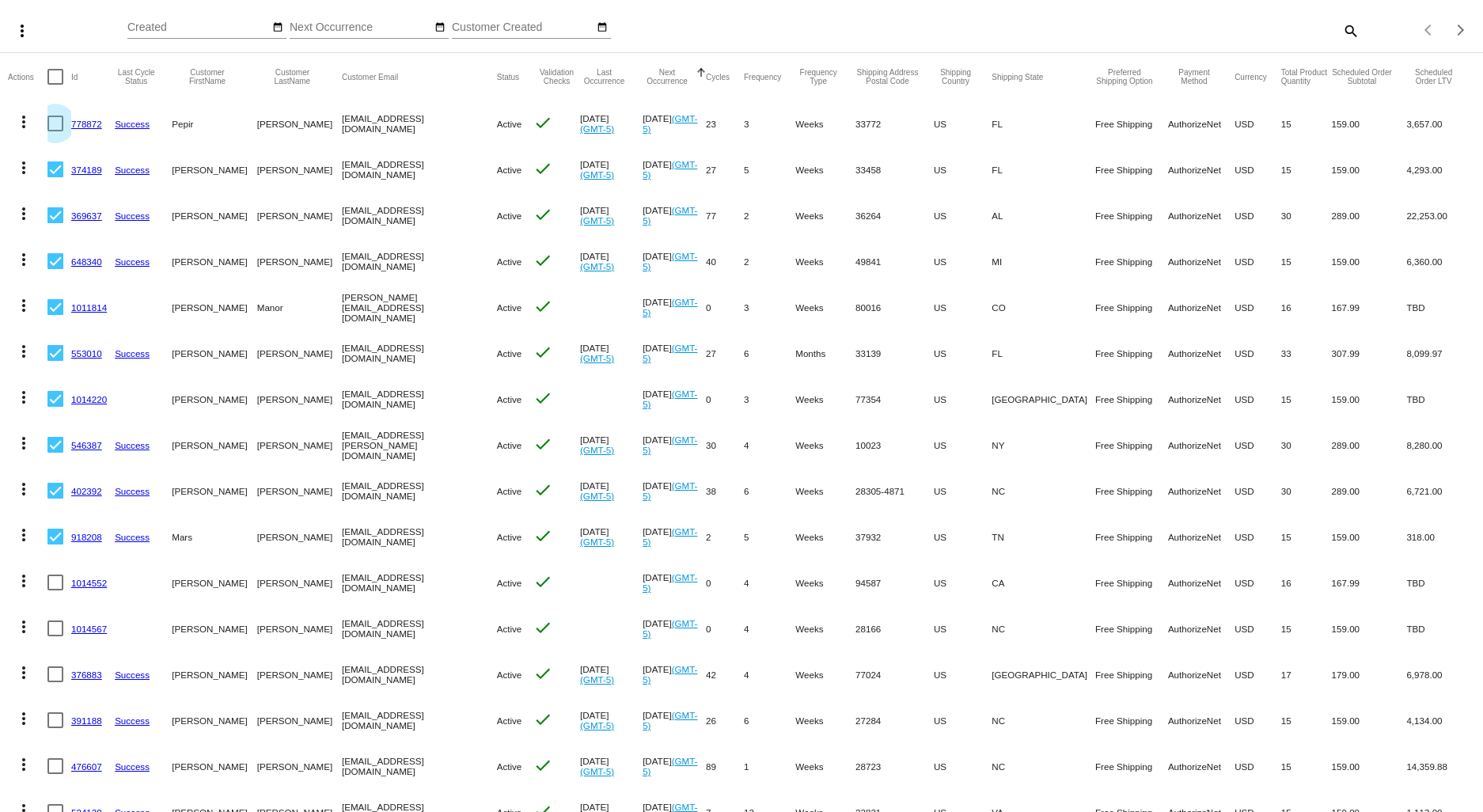
click at [55, 132] on input "checkbox" at bounding box center [54, 132] width 1 height 1
checkbox input "true"
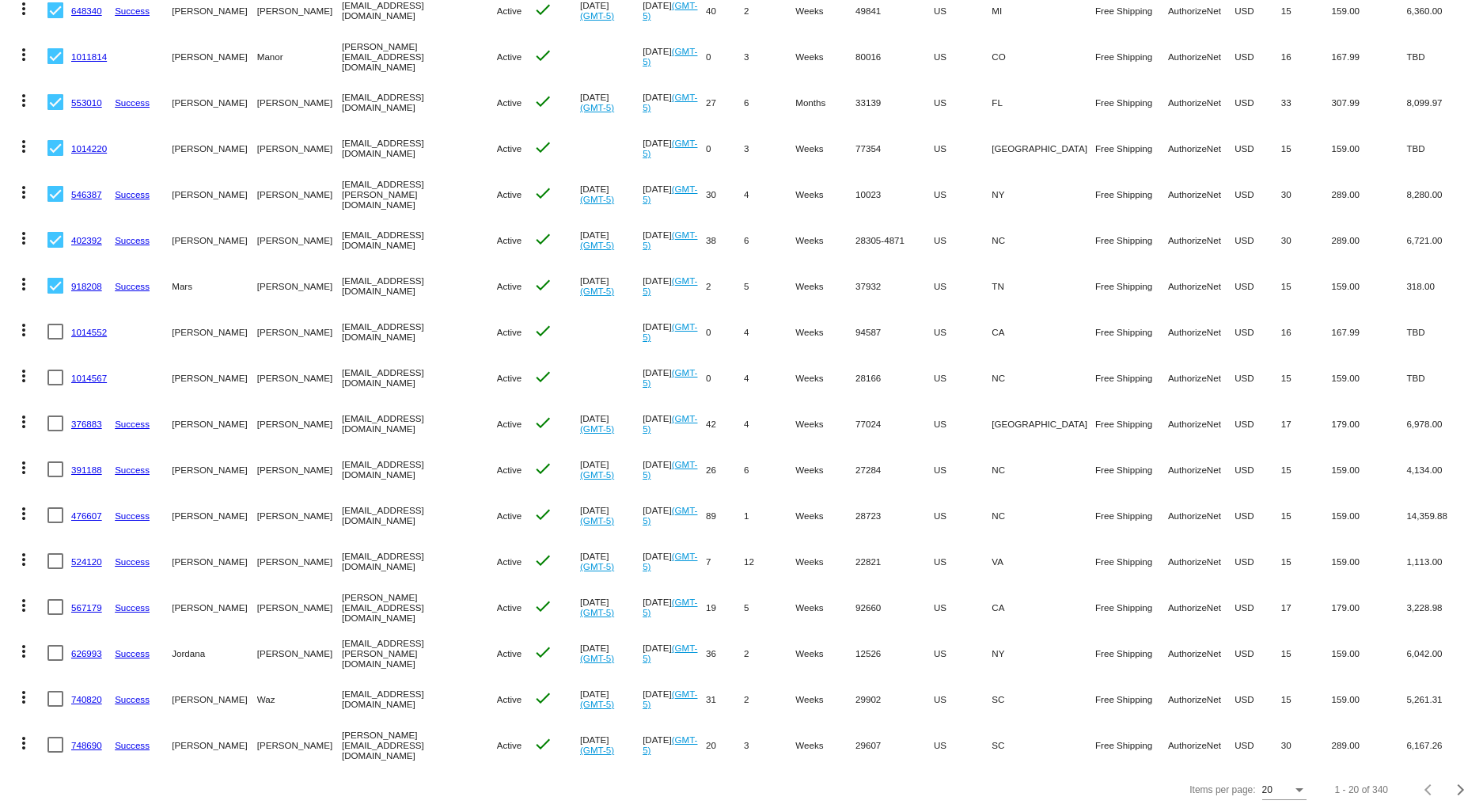
scroll to position [0, 0]
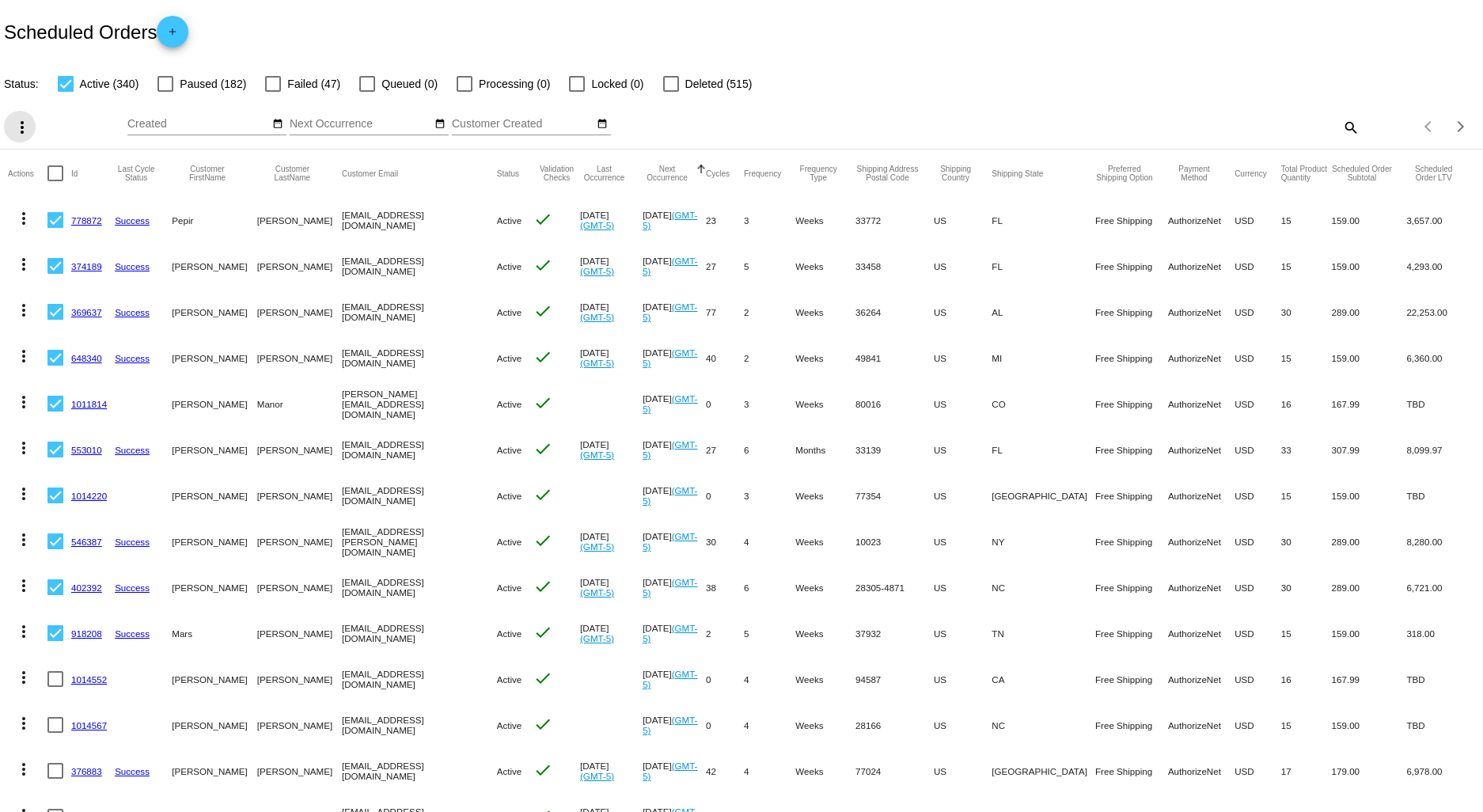
click at [18, 125] on mat-icon "more_vert" at bounding box center [22, 128] width 19 height 19
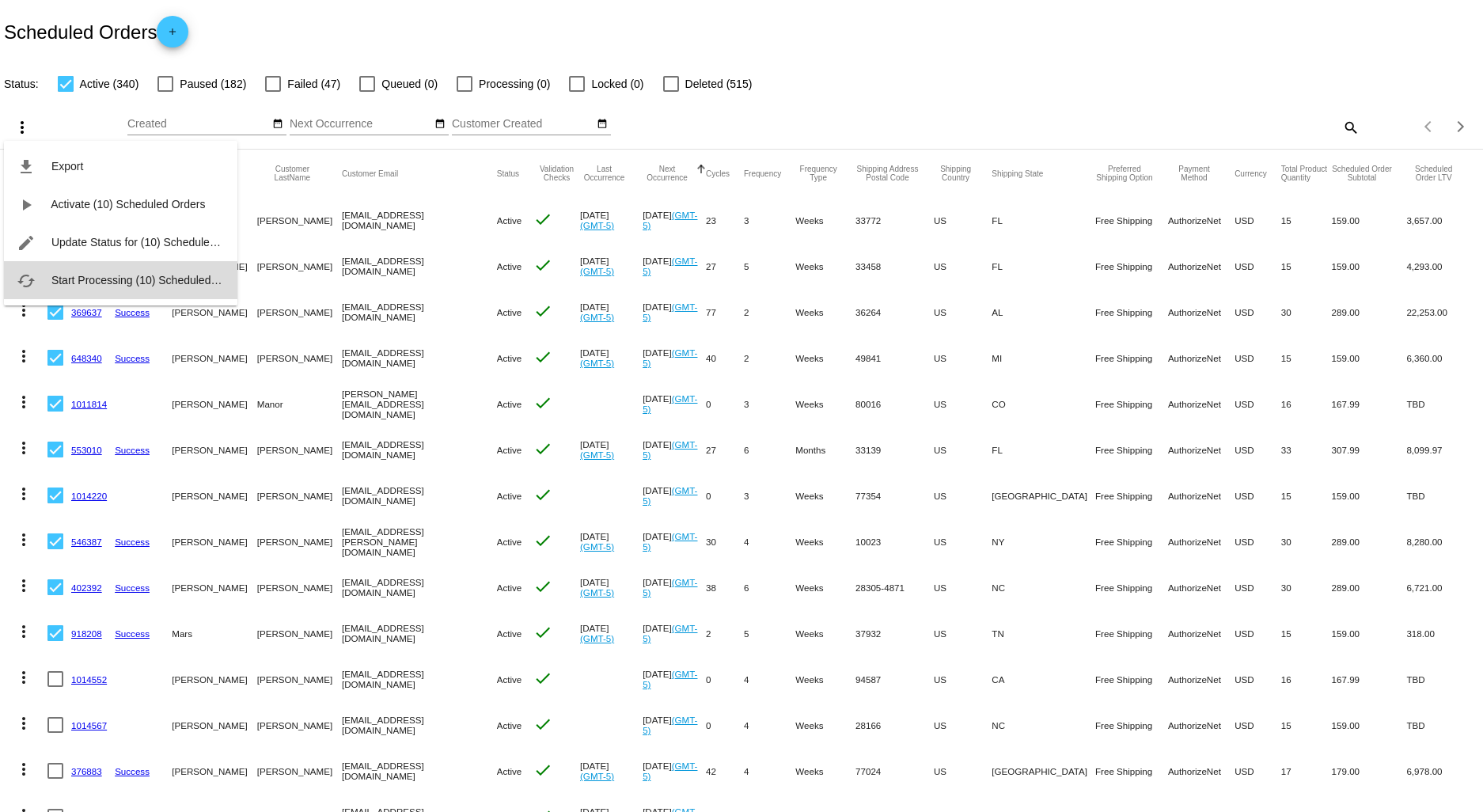
click at [103, 285] on span "Start Processing (10) Scheduled Orders" at bounding box center [149, 280] width 196 height 13
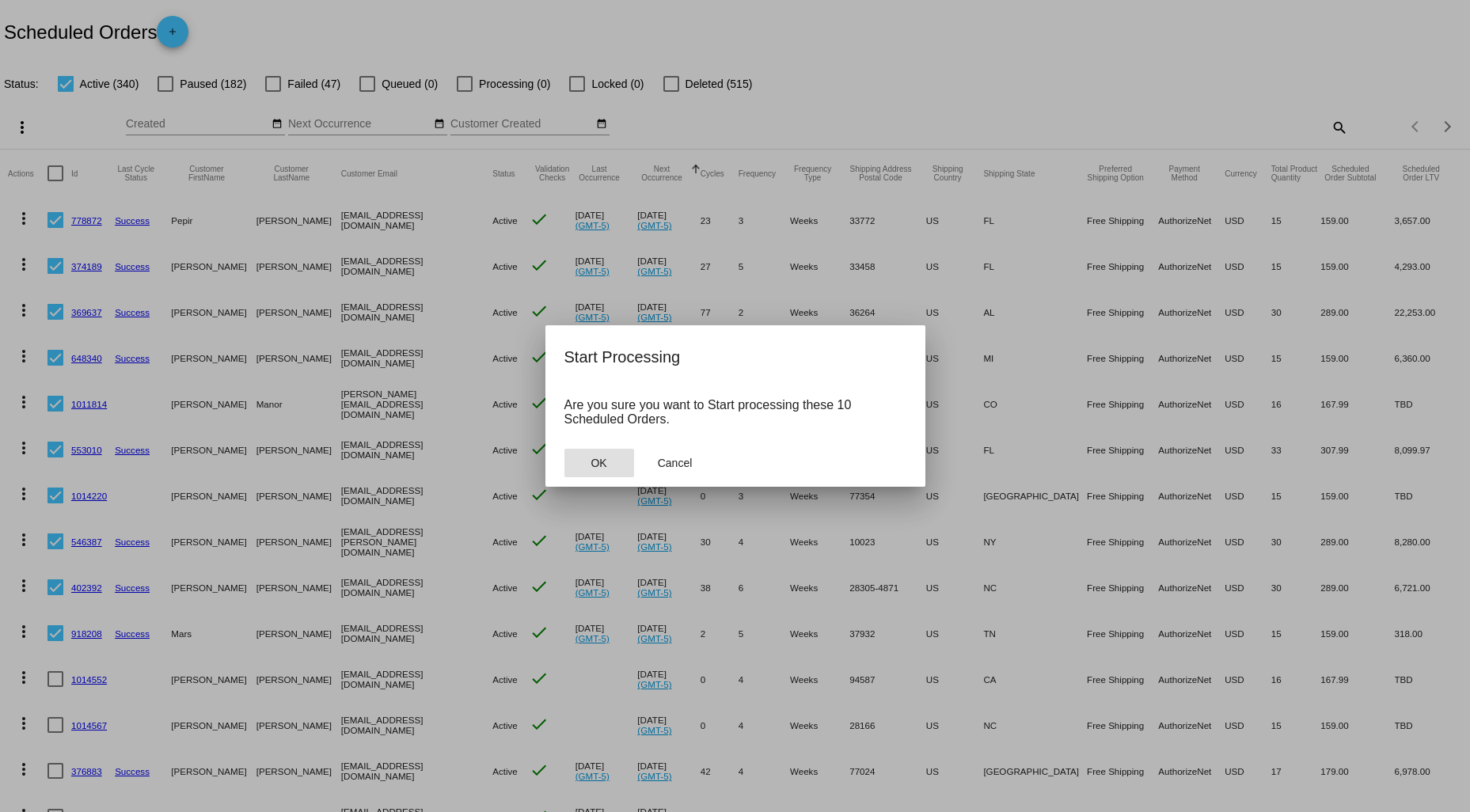
click at [606, 467] on button "OK" at bounding box center [599, 463] width 69 height 29
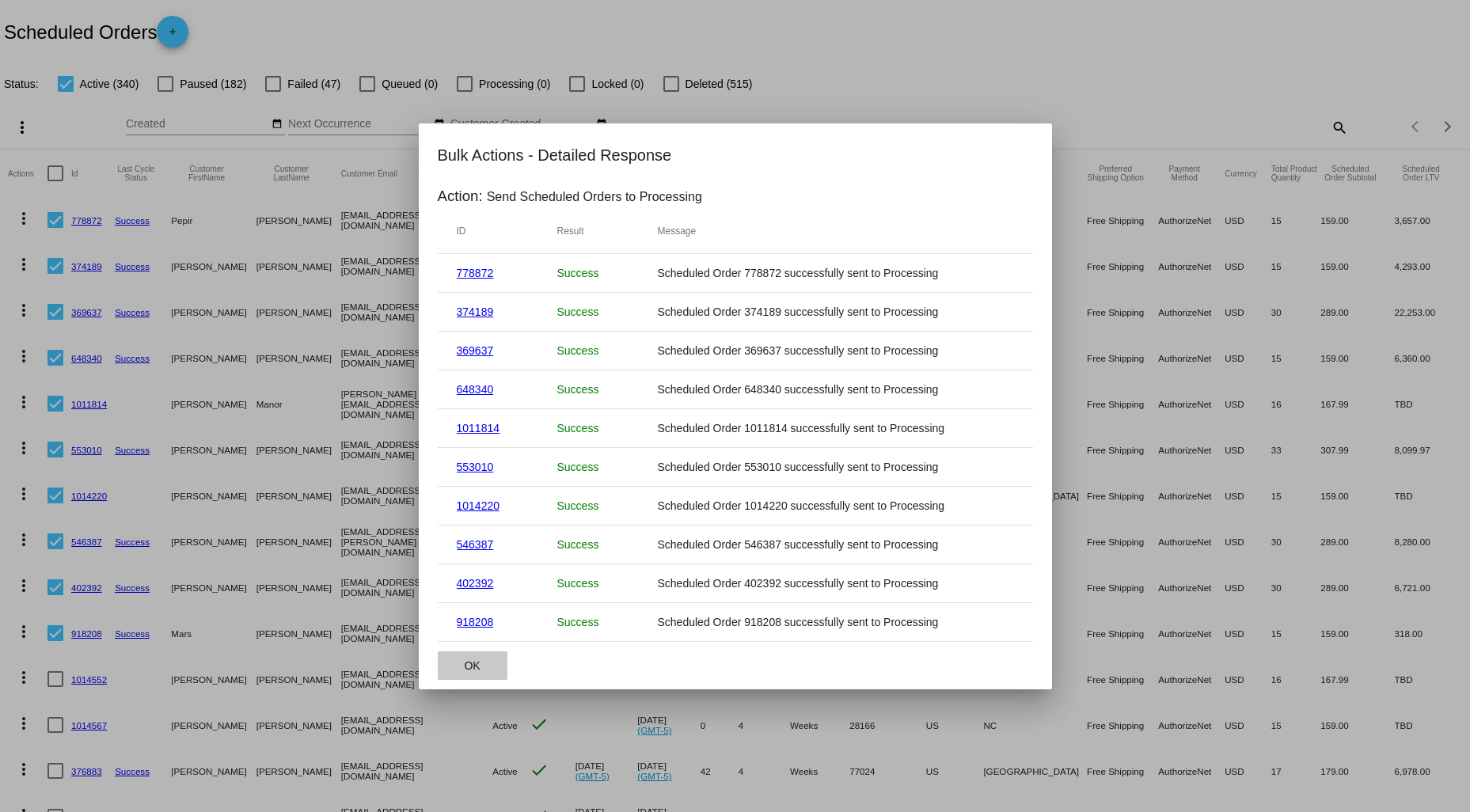
click at [471, 664] on span "OK" at bounding box center [472, 665] width 16 height 13
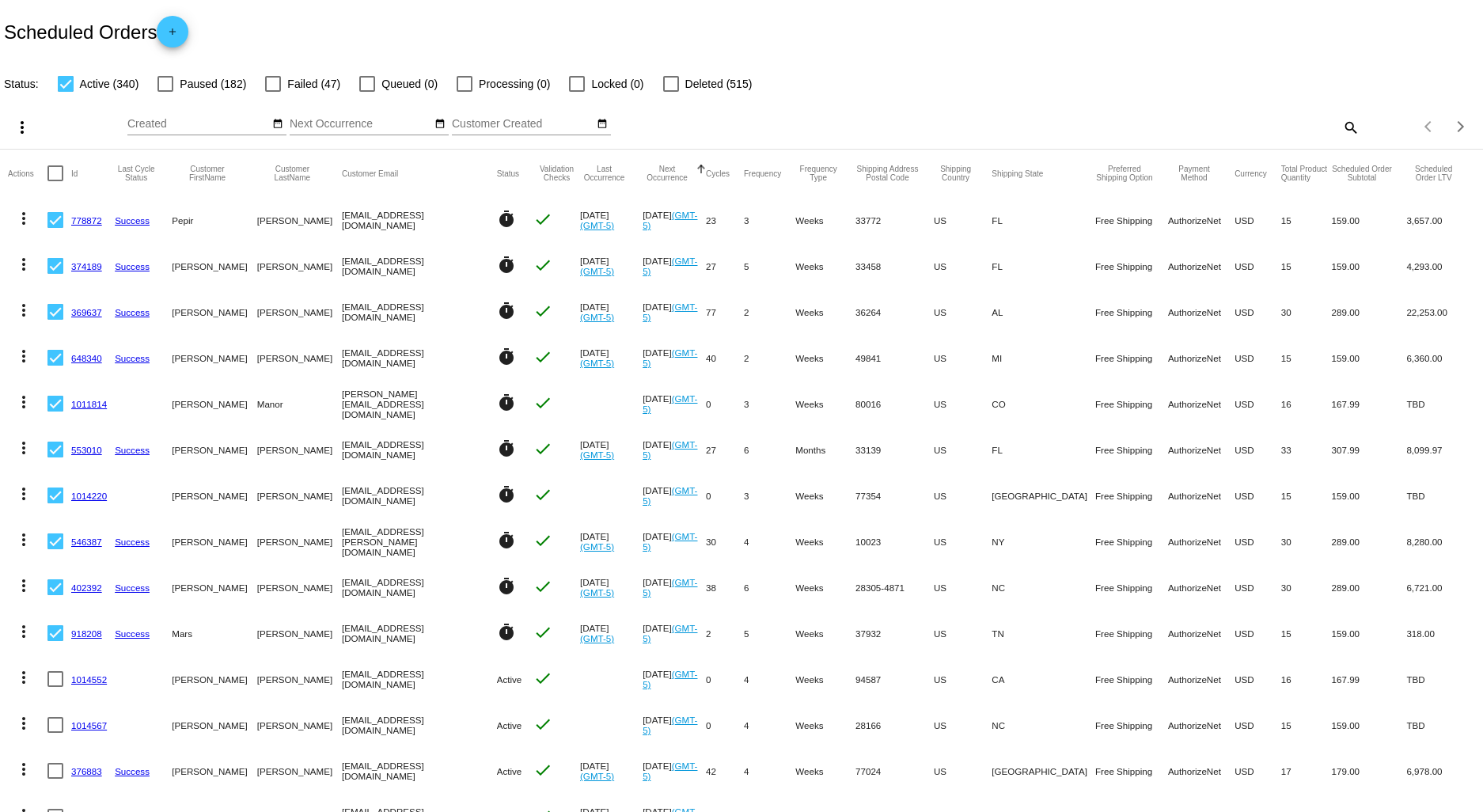
click at [1340, 127] on mat-icon "search" at bounding box center [1350, 127] width 19 height 25
click at [1171, 123] on input "Search" at bounding box center [1174, 124] width 369 height 13
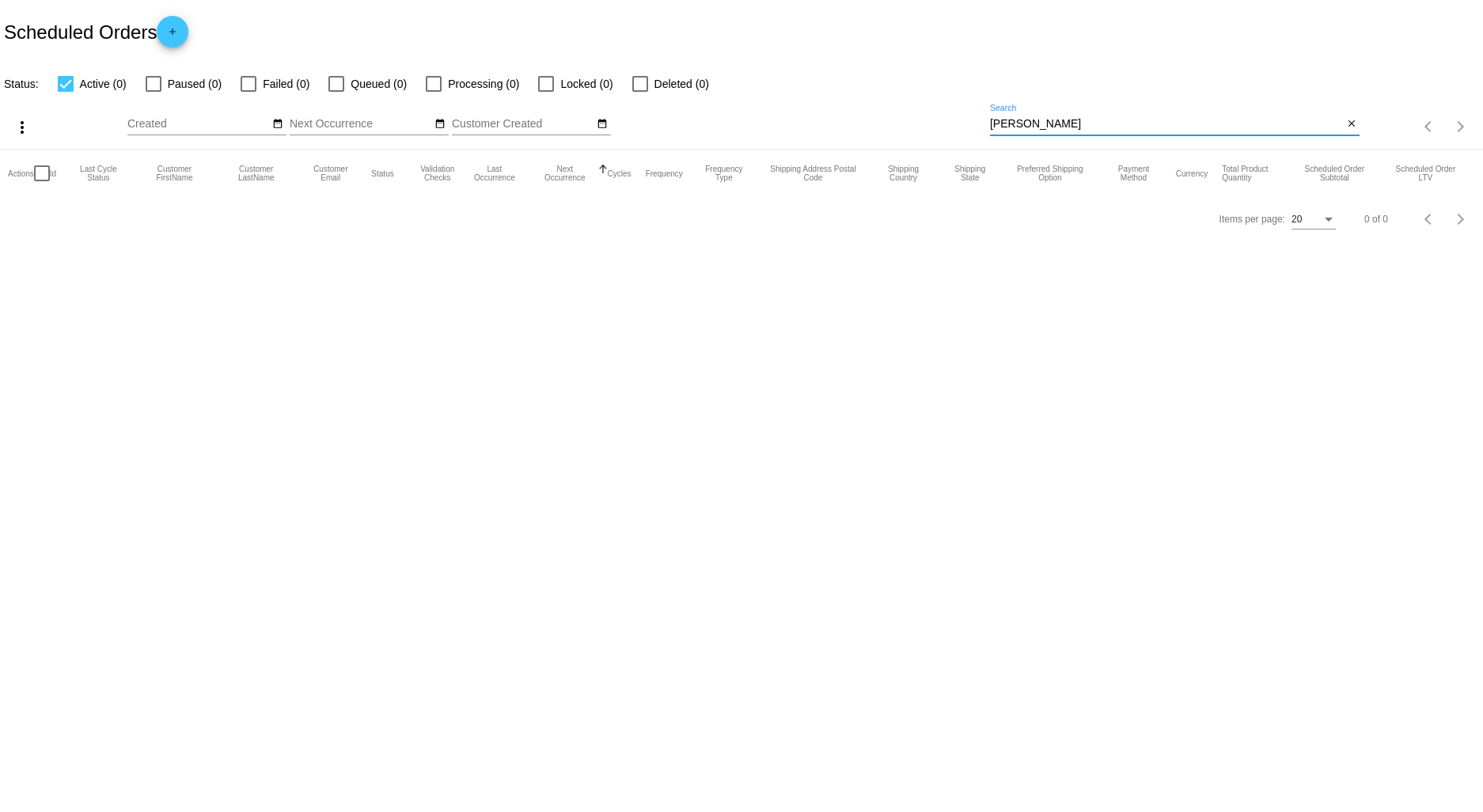
drag, startPoint x: 1041, startPoint y: 125, endPoint x: 908, endPoint y: 121, distance: 133.1
click at [912, 122] on div "more_vert Sep Jan Feb Mar [DATE]" at bounding box center [741, 121] width 1483 height 56
type input "bottoms"
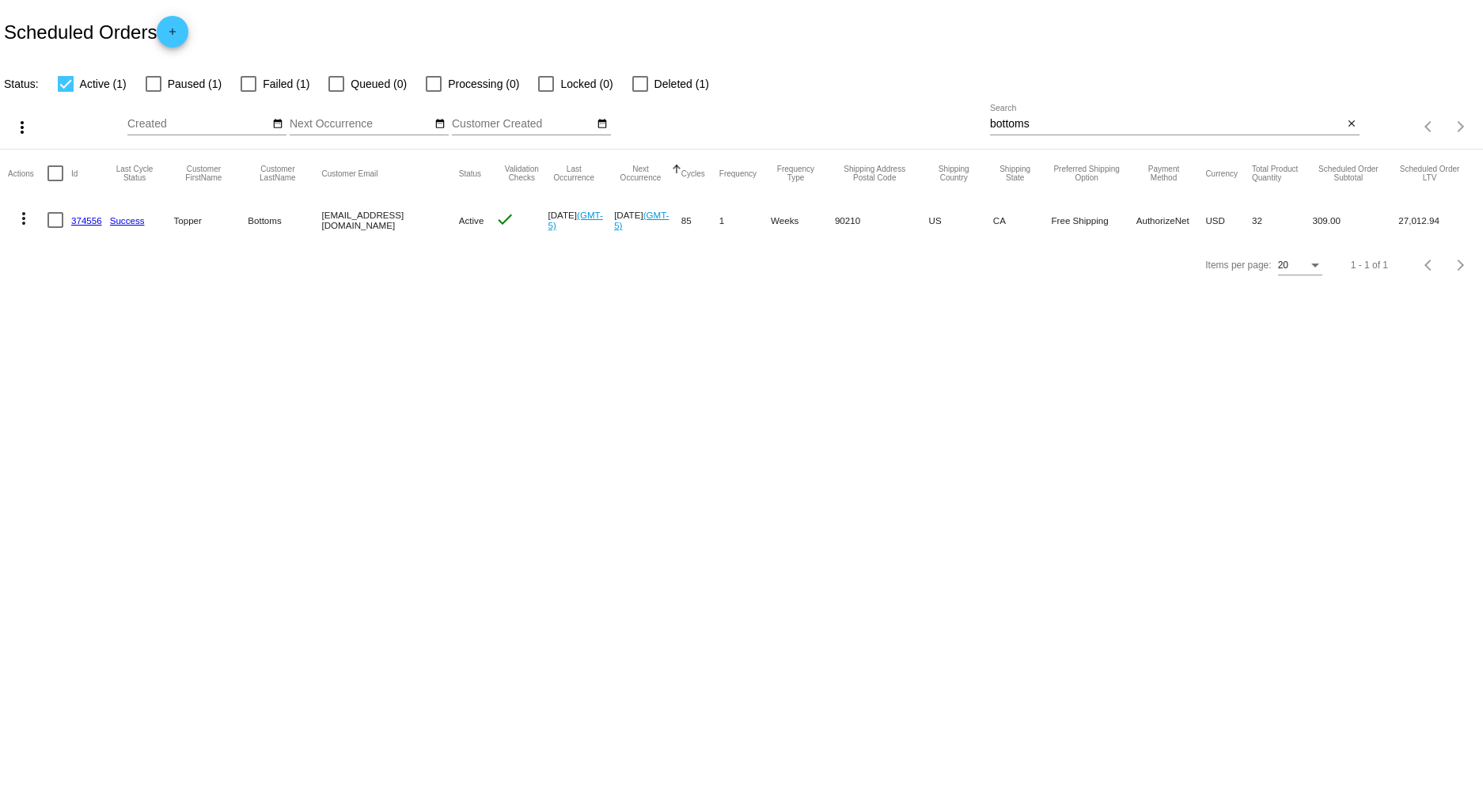
click at [82, 219] on link "374556" at bounding box center [86, 220] width 31 height 10
click at [247, 82] on div at bounding box center [249, 84] width 16 height 16
click at [247, 92] on input "Failed (1)" at bounding box center [247, 92] width 1 height 1
checkbox input "true"
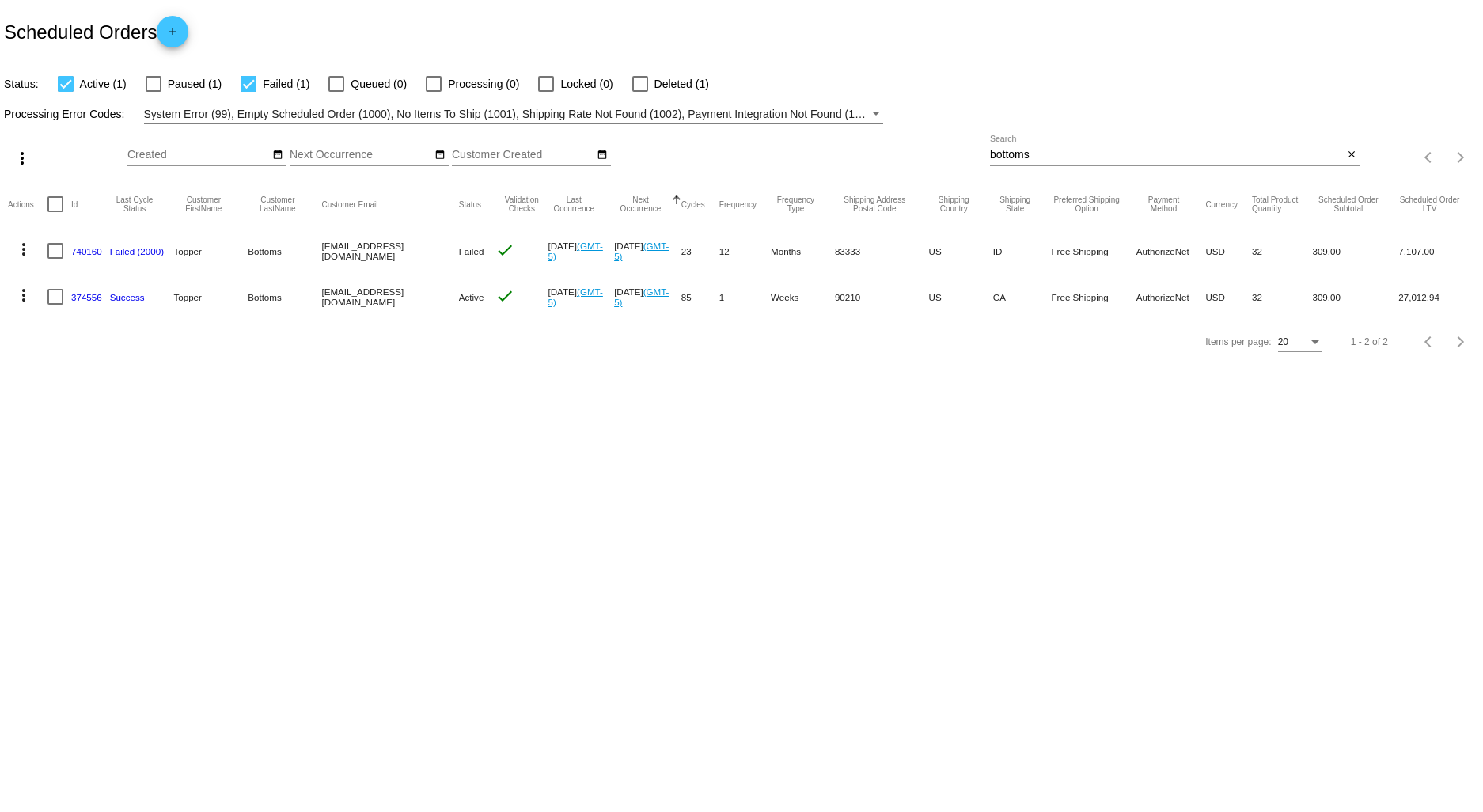
click at [82, 254] on link "740160" at bounding box center [86, 251] width 31 height 10
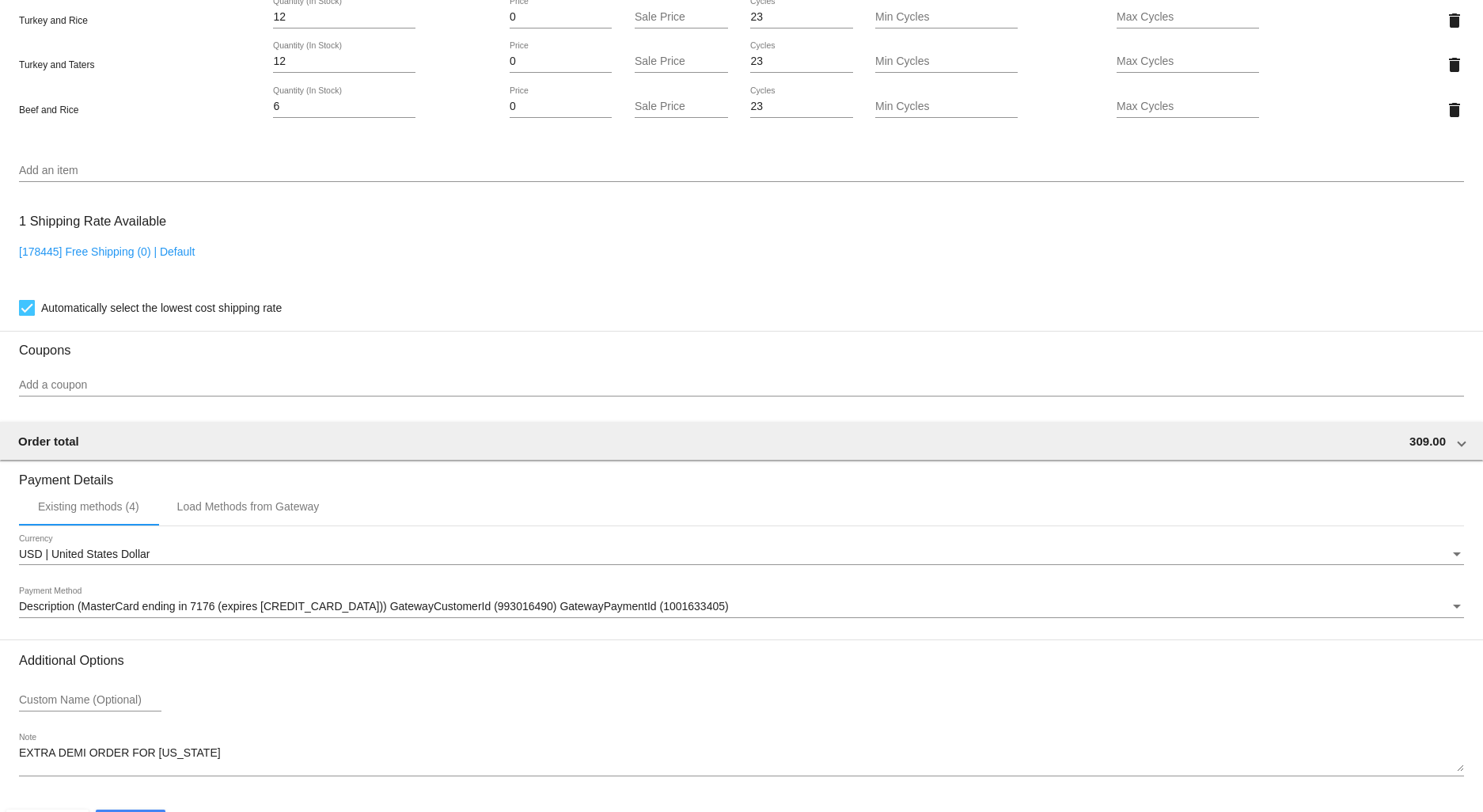
scroll to position [1330, 0]
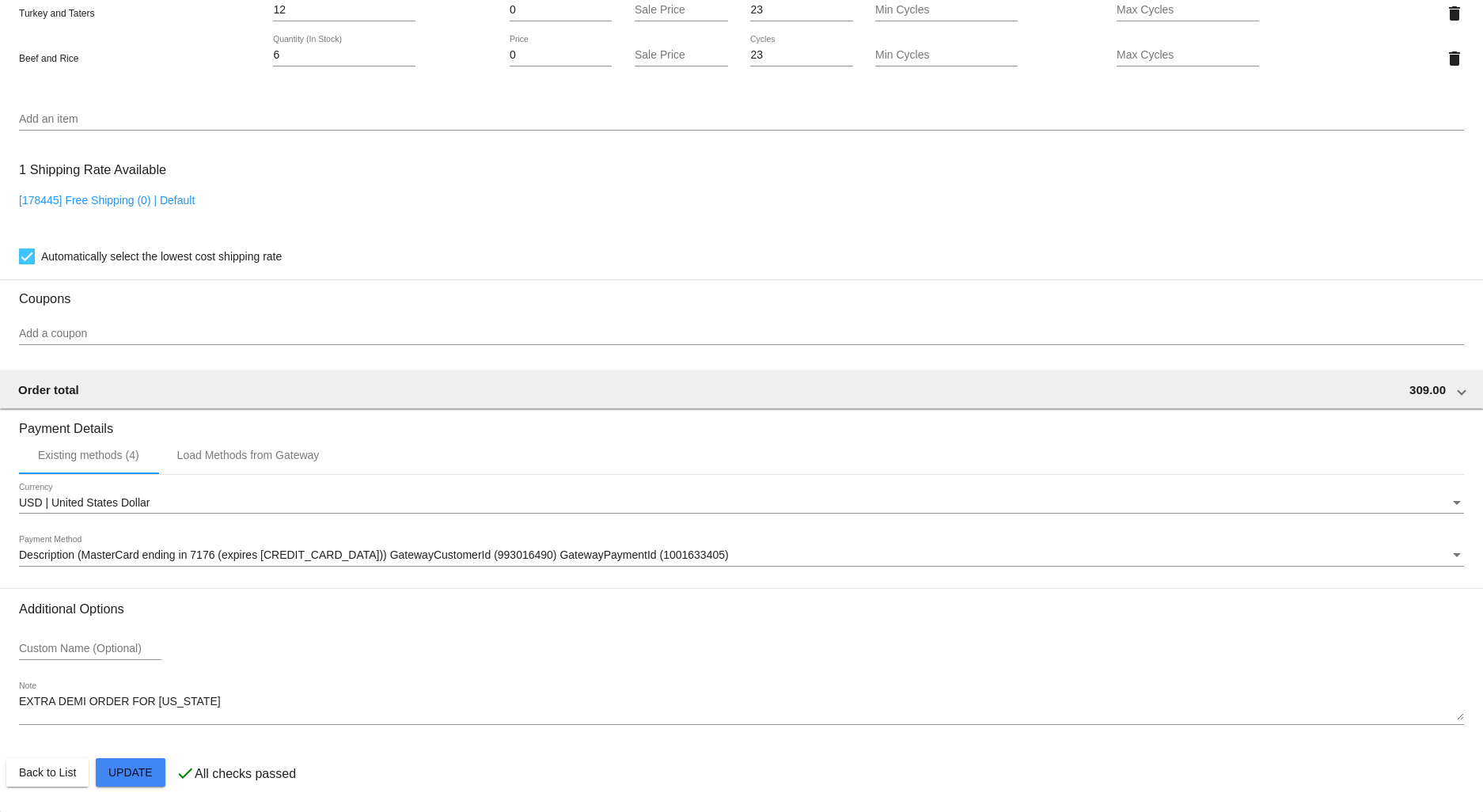
click at [193, 556] on span "Description (MasterCard ending in 7176 (expires 09/27)) GatewayCustomerId (9930…" at bounding box center [374, 554] width 710 height 13
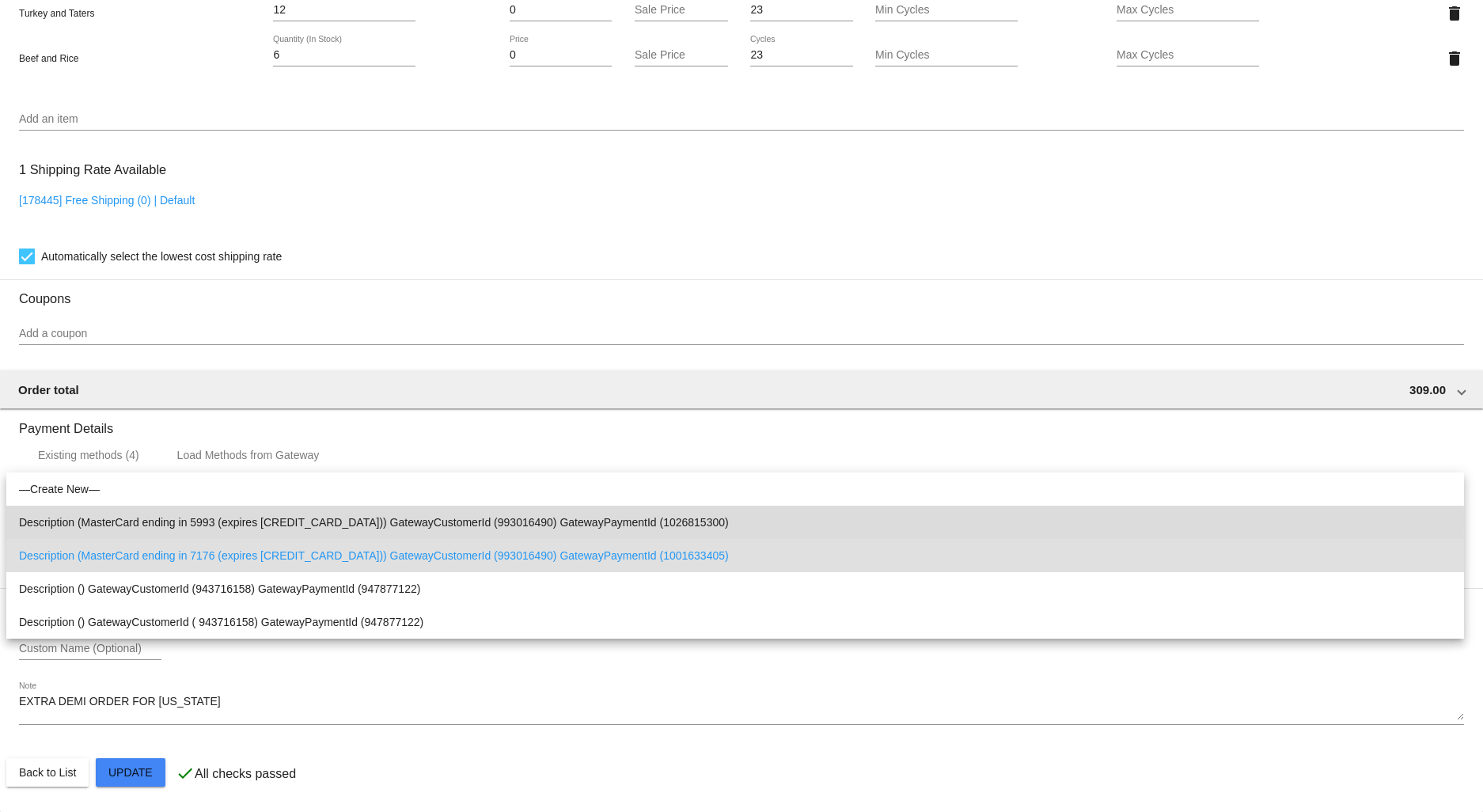
click at [172, 522] on span "Description (MasterCard ending in 5993 (expires 09/27)) GatewayCustomerId (9930…" at bounding box center [736, 522] width 1433 height 34
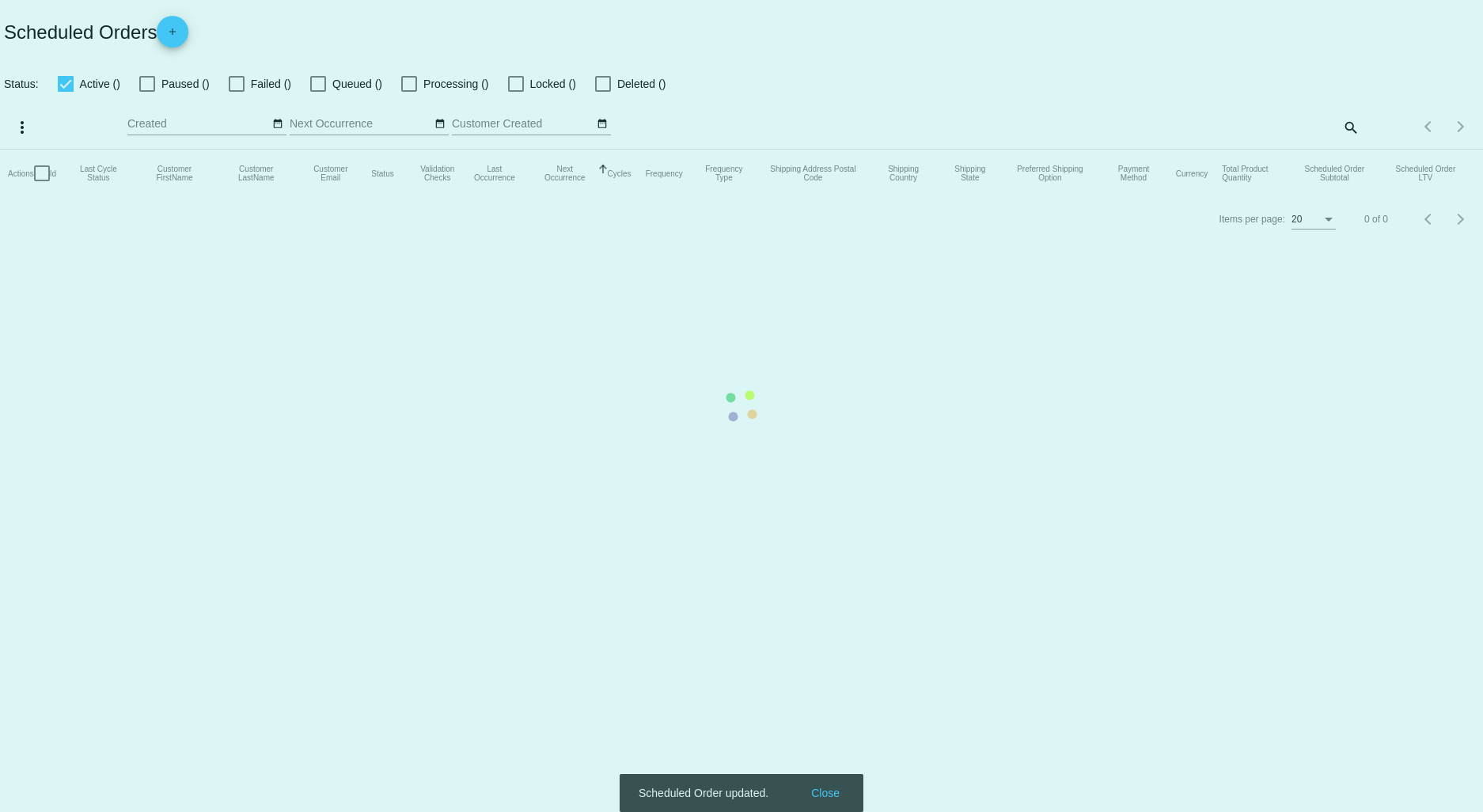
checkbox input "true"
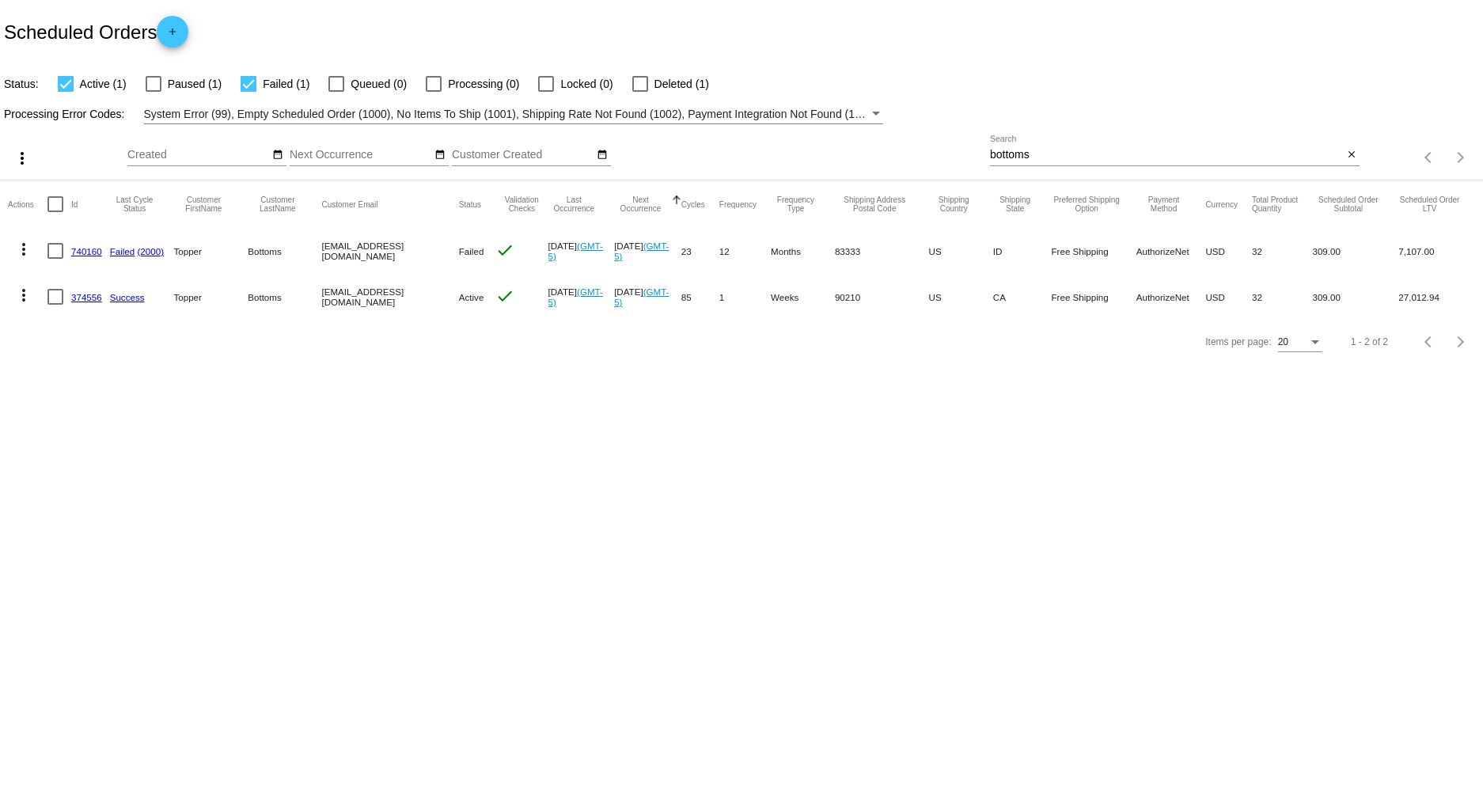
click at [90, 251] on link "740160" at bounding box center [86, 251] width 31 height 10
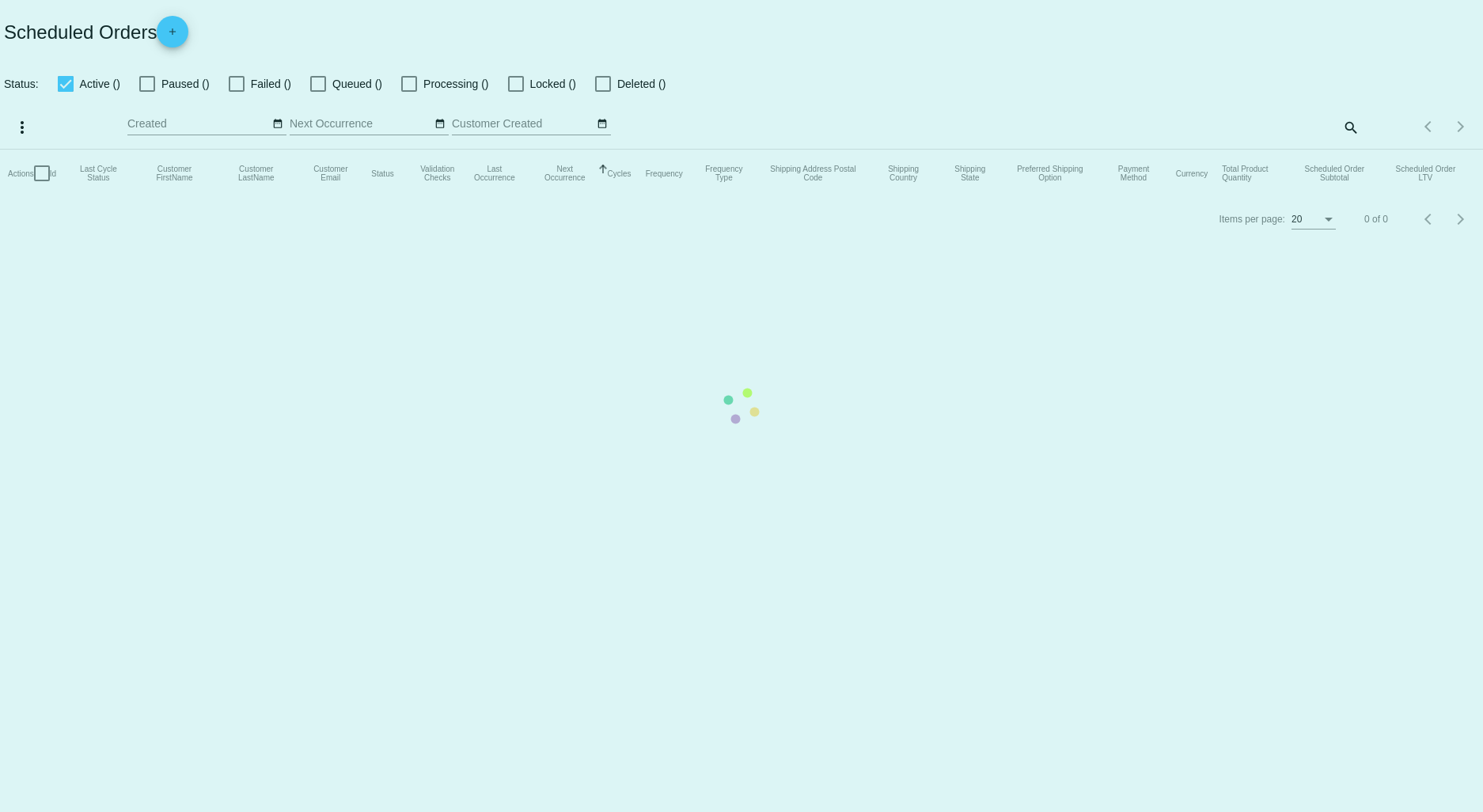
checkbox input "true"
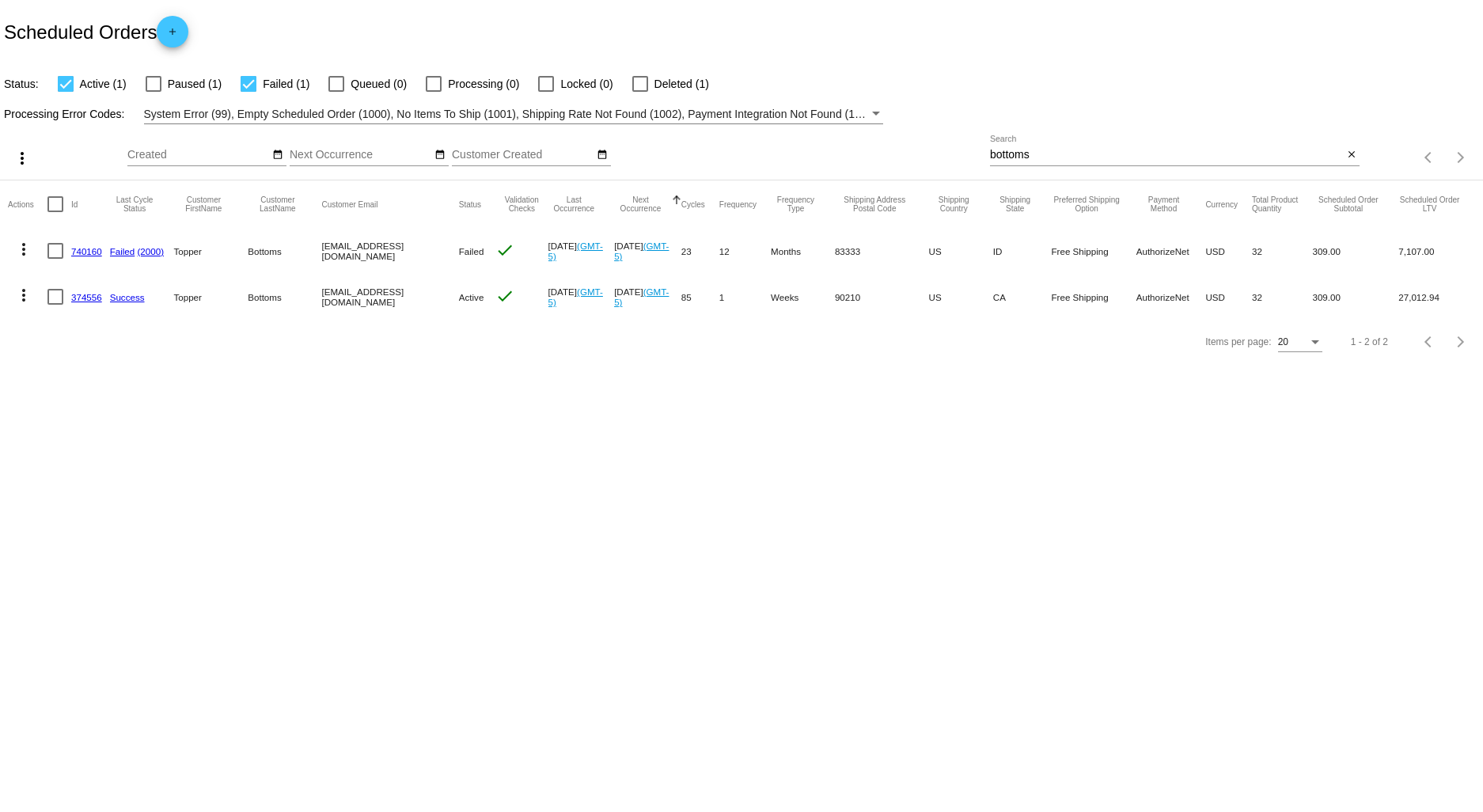
click at [18, 247] on mat-icon "more_vert" at bounding box center [24, 250] width 19 height 19
click at [130, 397] on span "Restart Processing" at bounding box center [101, 402] width 93 height 13
click at [1047, 158] on input "bottoms" at bounding box center [1166, 155] width 353 height 13
click at [1042, 156] on input "bottoms" at bounding box center [1166, 155] width 353 height 13
type input "dinwiddie"
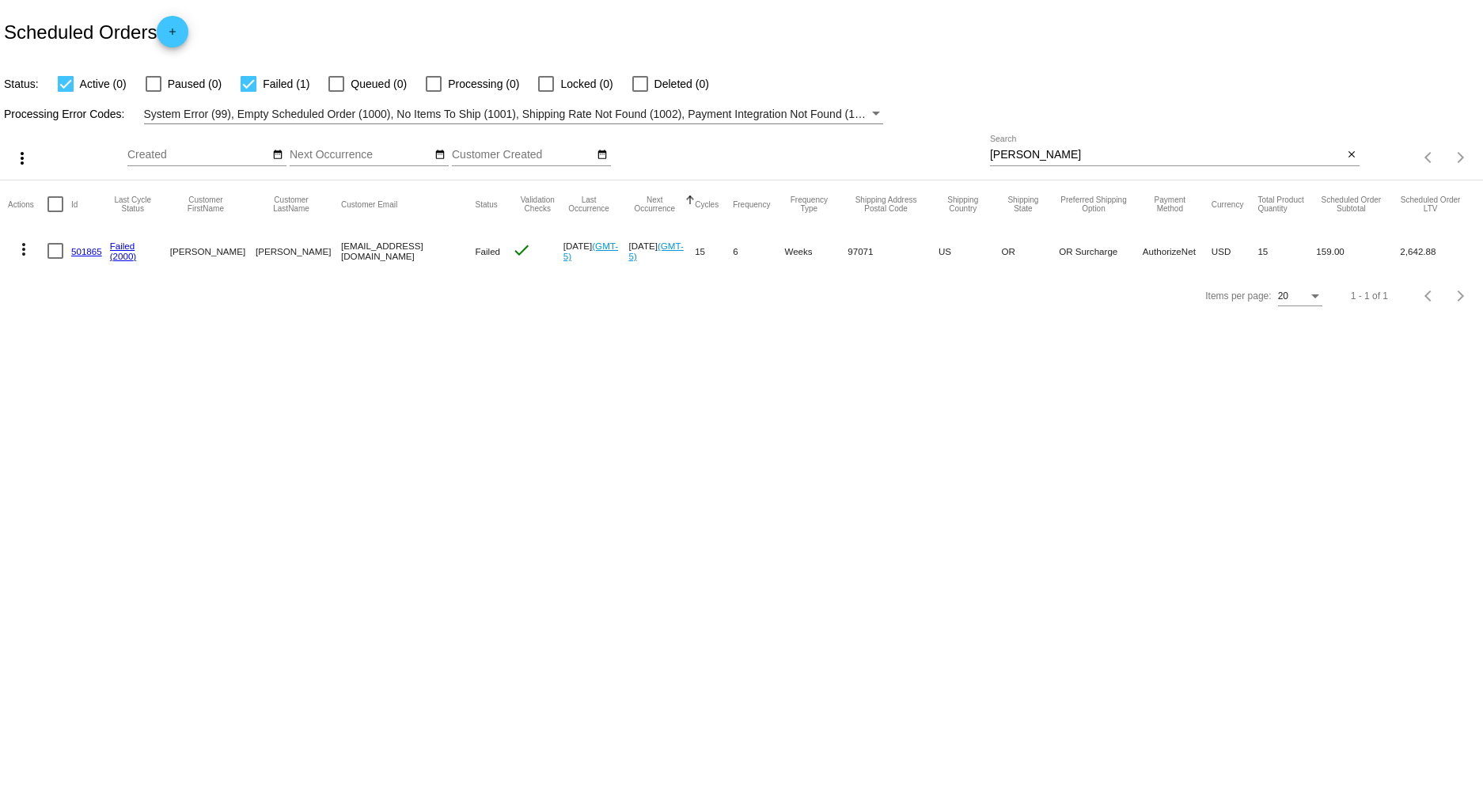
click at [83, 249] on link "501865" at bounding box center [86, 251] width 31 height 10
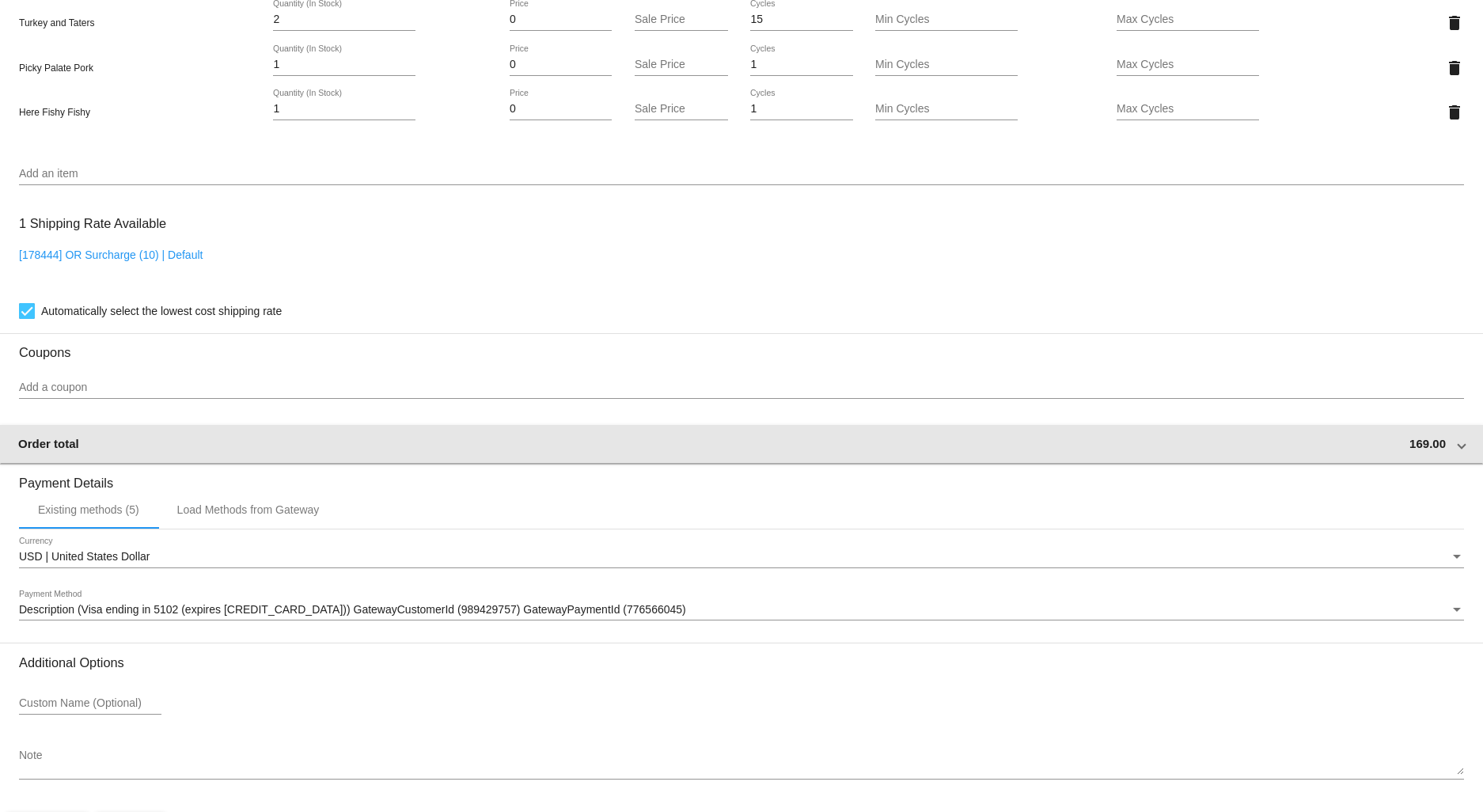
scroll to position [1464, 0]
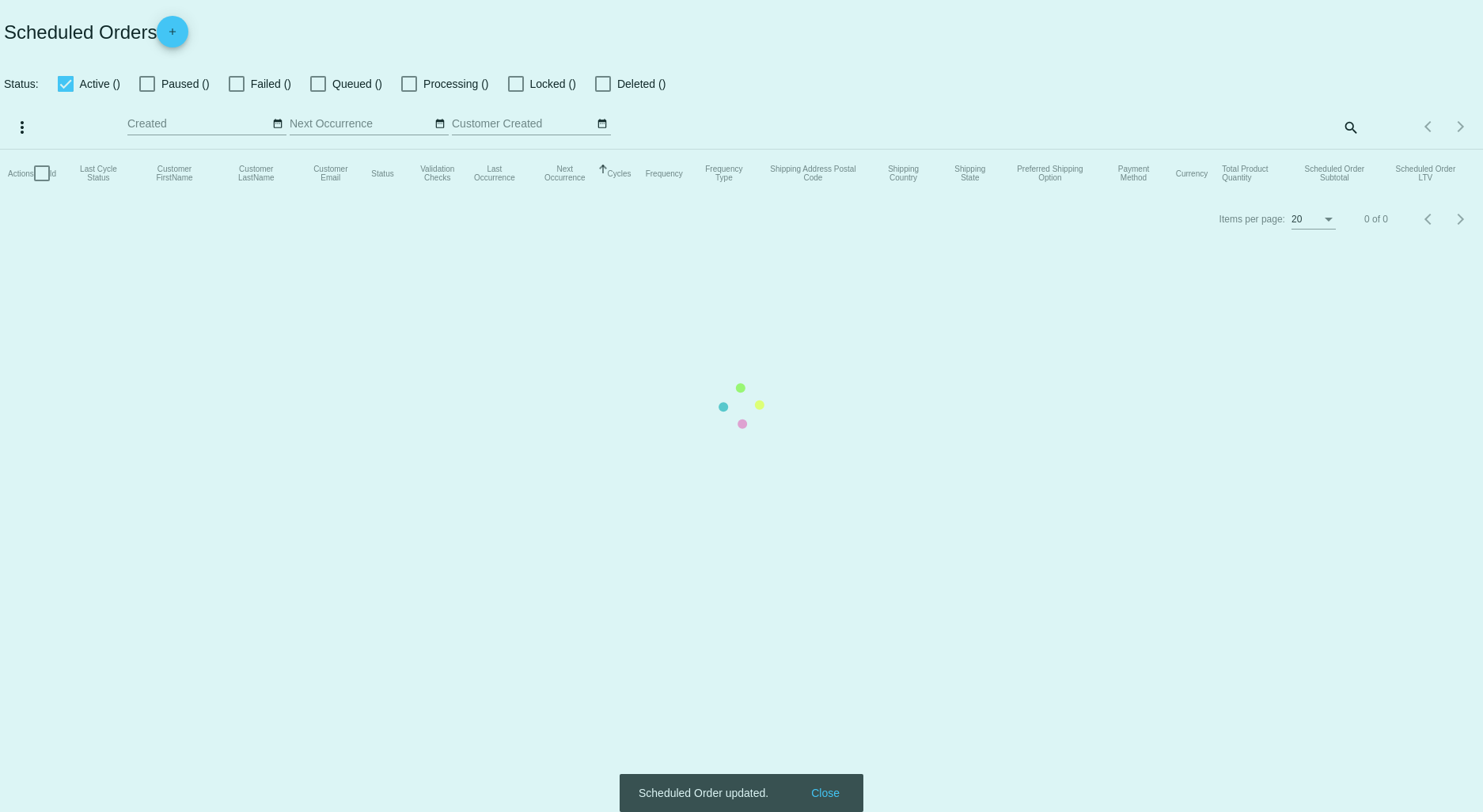
checkbox input "true"
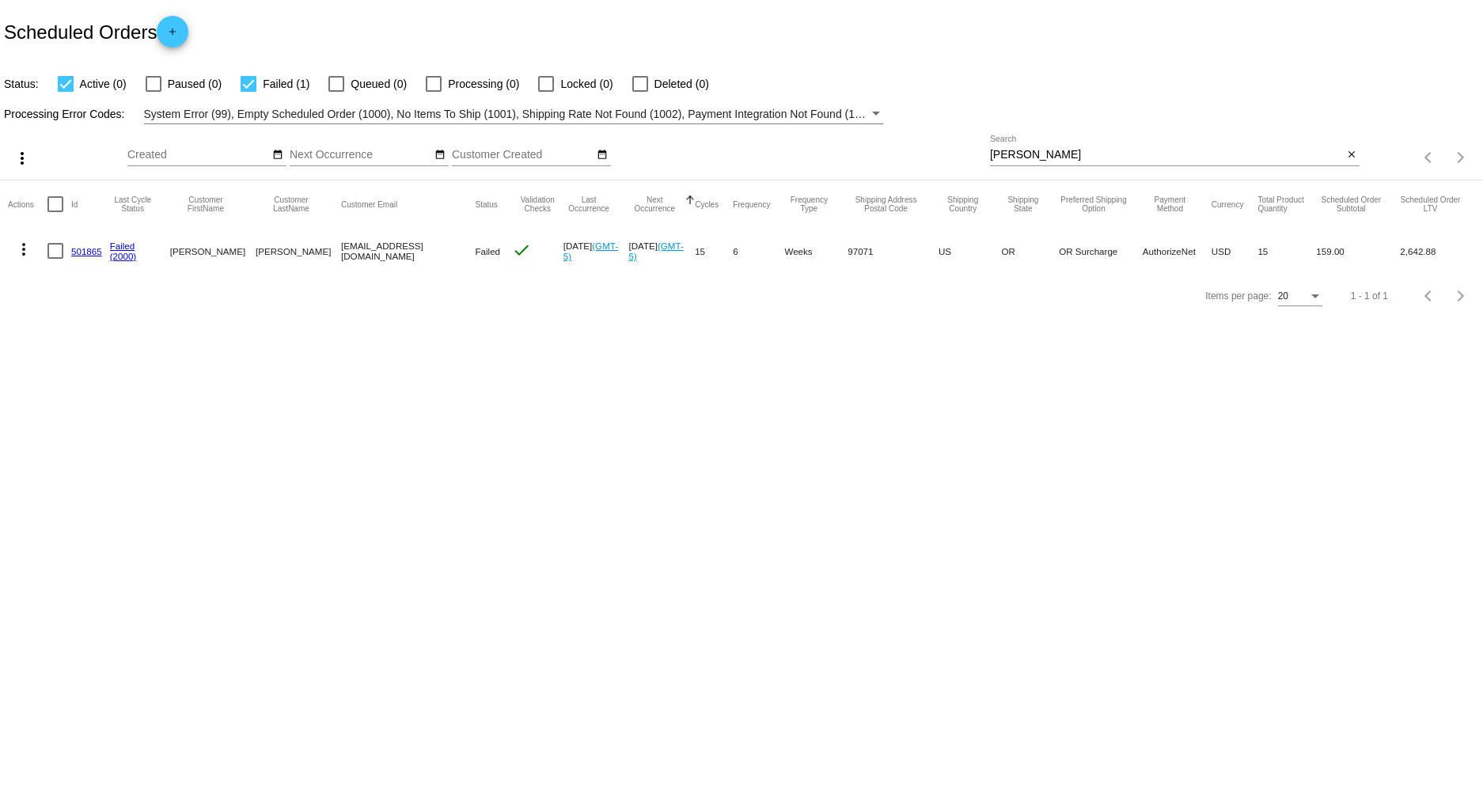
click at [20, 249] on mat-icon "more_vert" at bounding box center [24, 250] width 19 height 19
click at [99, 408] on span "Restart Processing" at bounding box center [101, 402] width 93 height 13
